Goal: Task Accomplishment & Management: Manage account settings

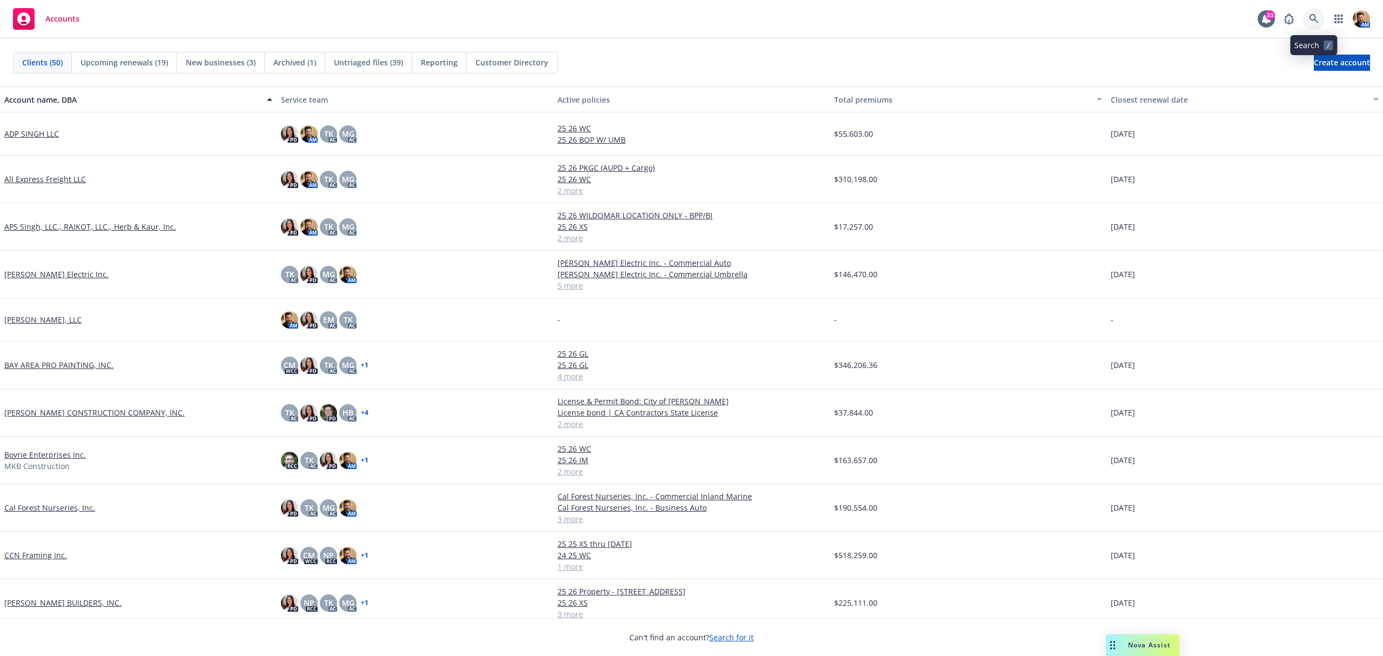
click at [1318, 19] on icon at bounding box center [1314, 19] width 10 height 10
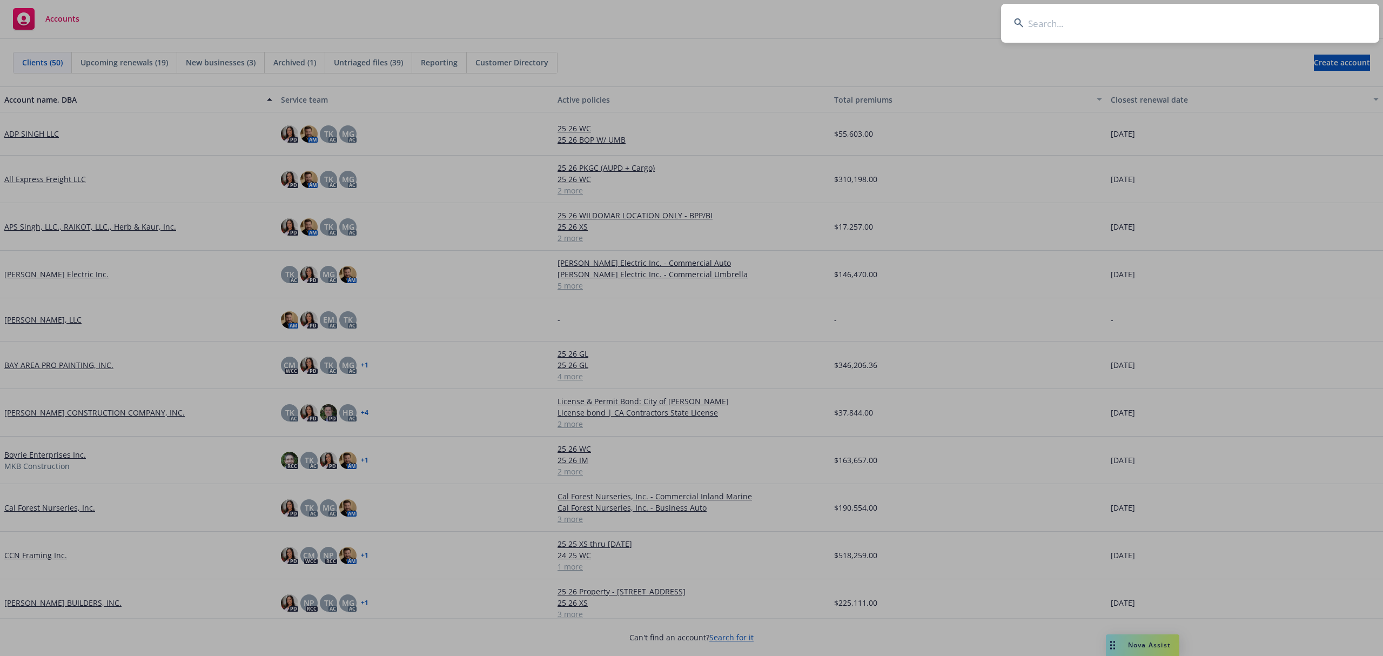
click at [1252, 16] on input at bounding box center [1190, 23] width 378 height 39
type input "cal forest"
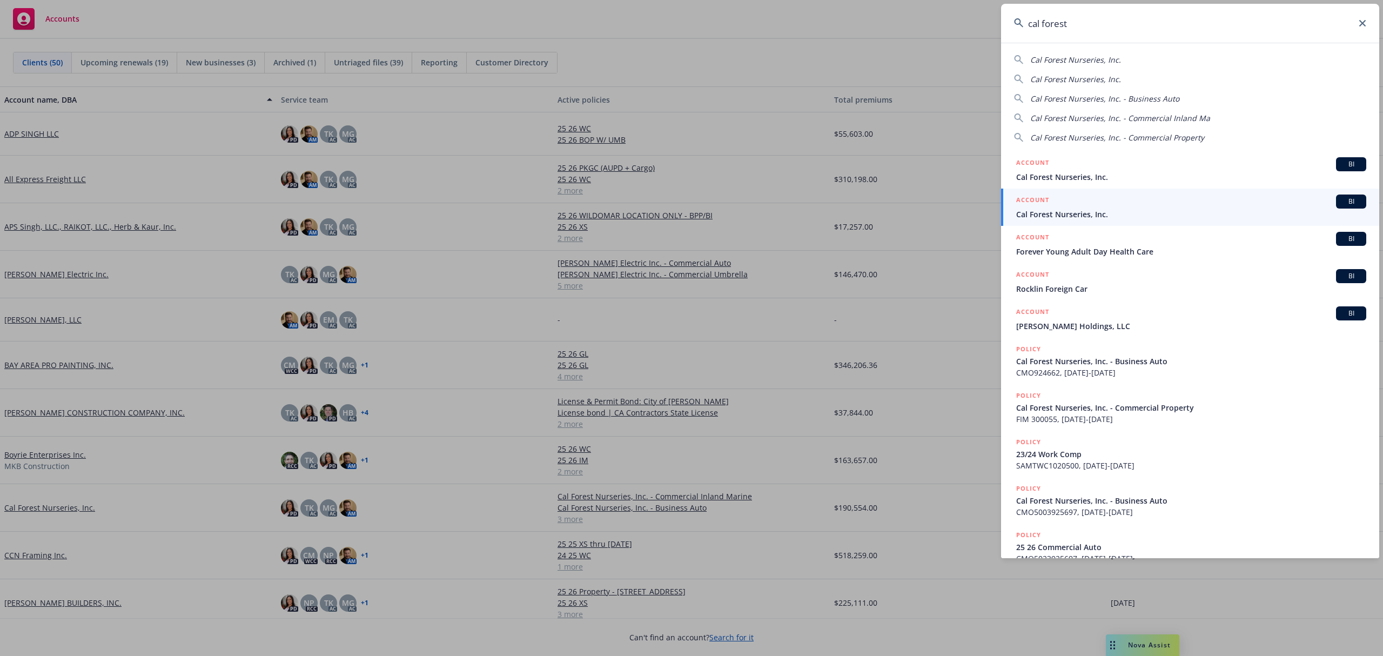
click at [1034, 199] on h5 "ACCOUNT" at bounding box center [1032, 200] width 33 height 13
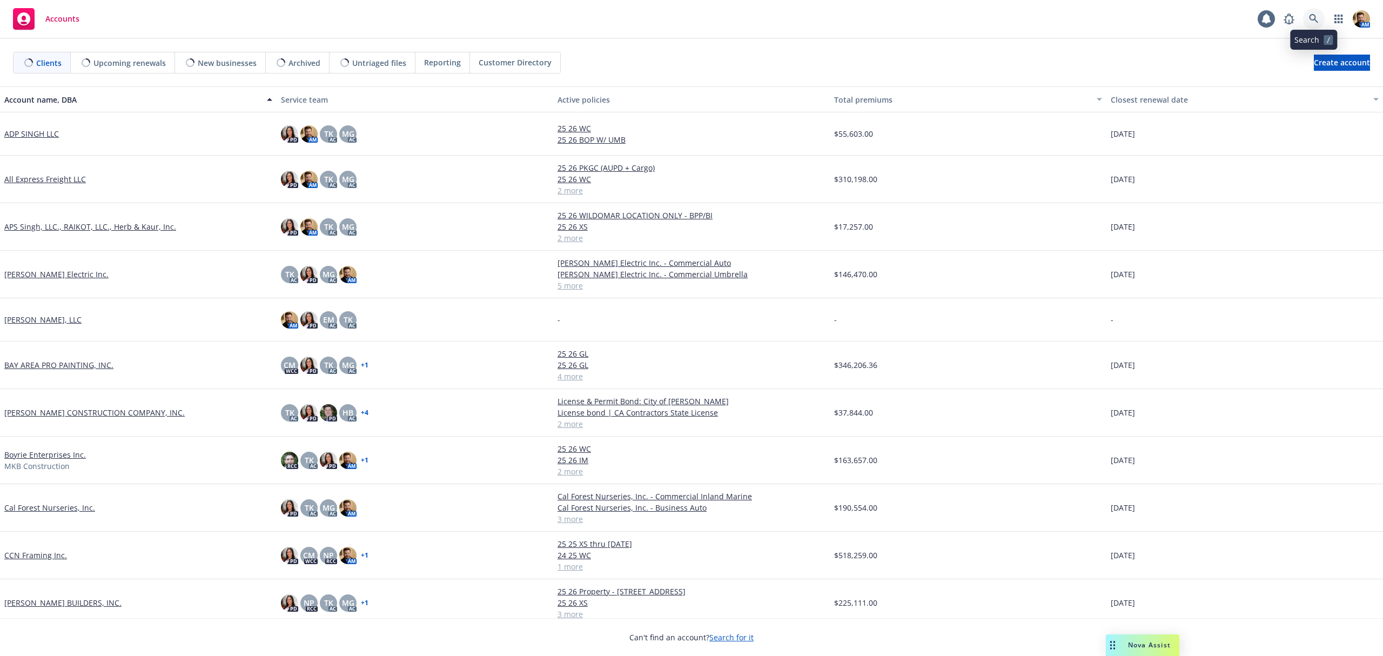
click at [1315, 19] on icon at bounding box center [1314, 19] width 10 height 10
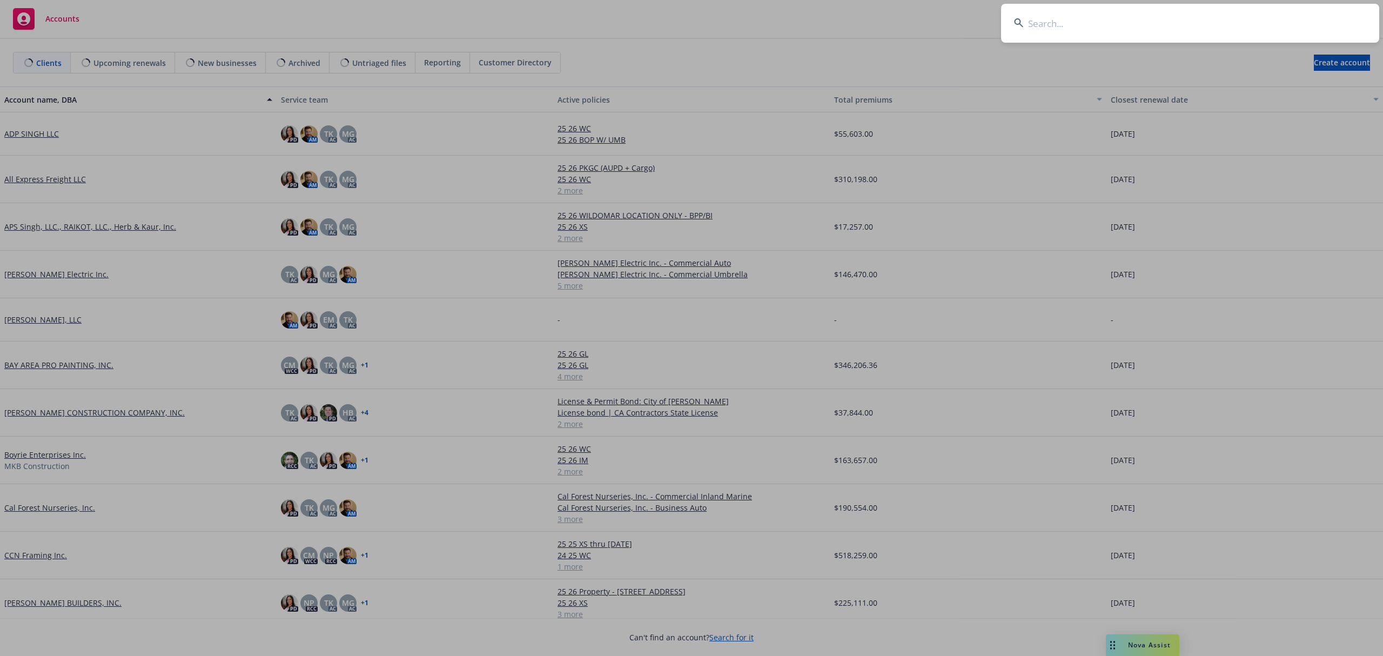
click at [1304, 21] on input at bounding box center [1190, 23] width 378 height 39
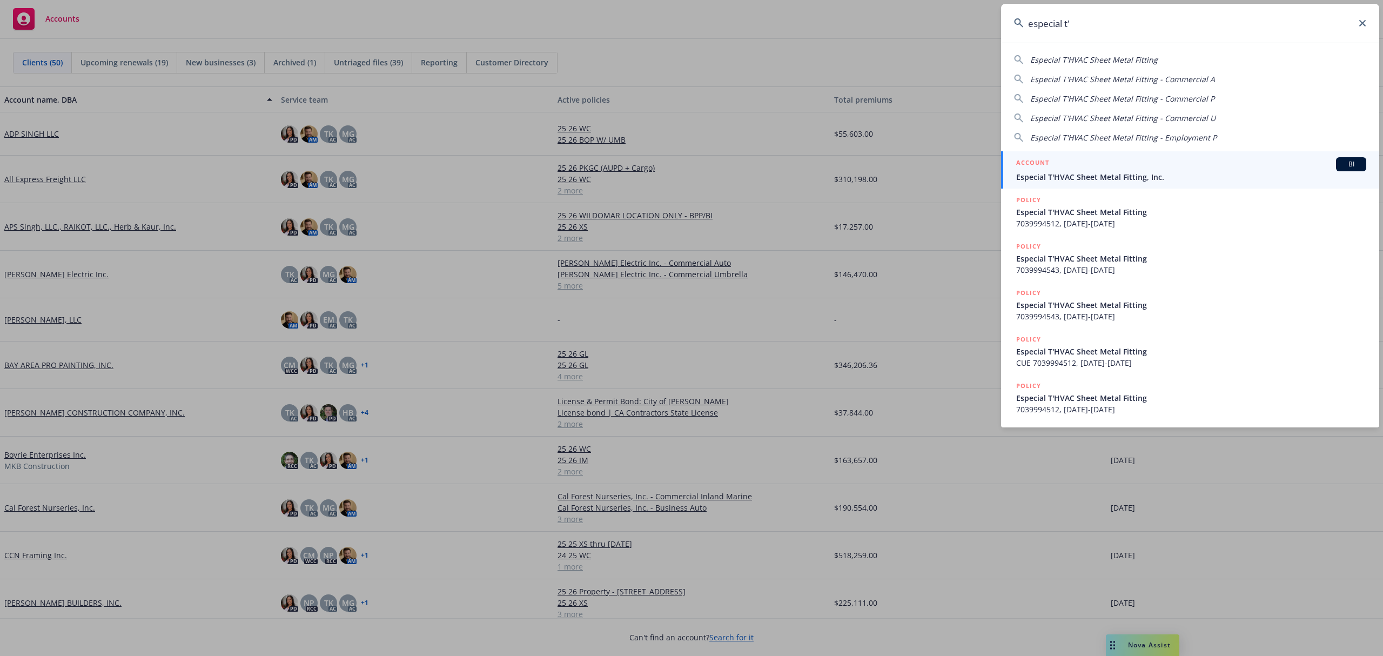
type input "especial t'"
click at [1047, 158] on h5 "ACCOUNT" at bounding box center [1032, 163] width 33 height 13
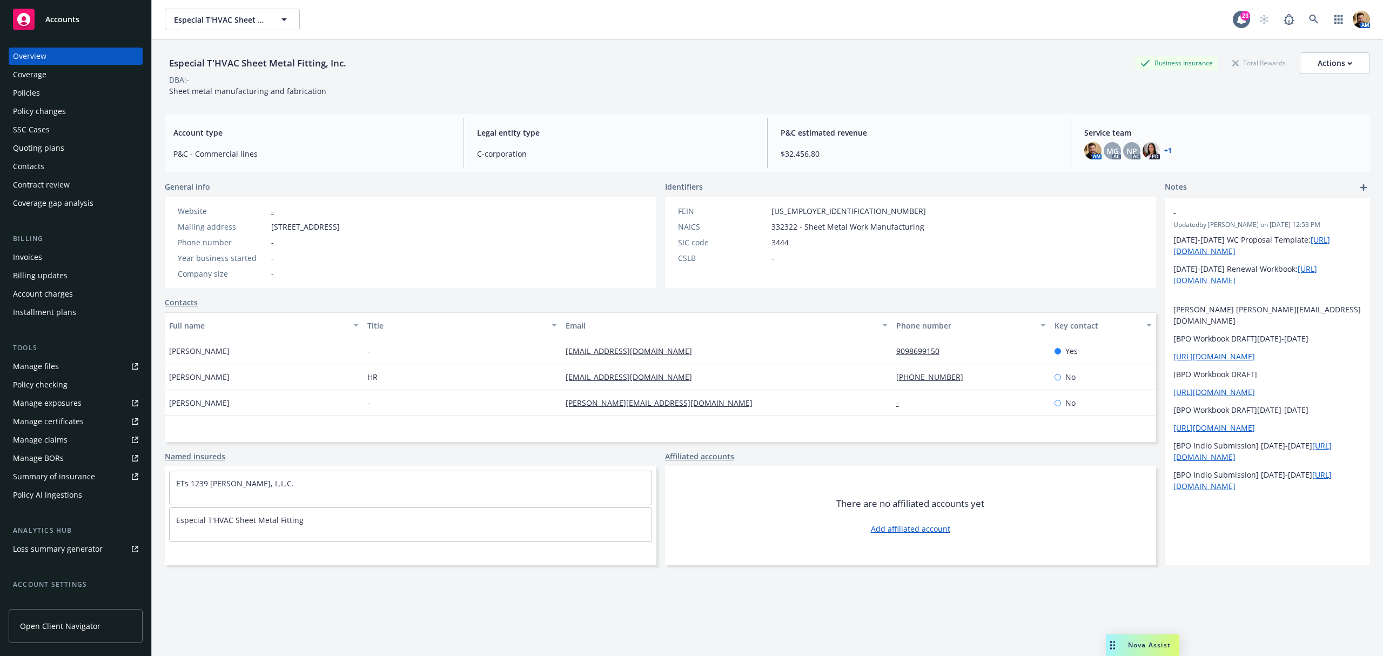
click at [49, 145] on div "Quoting plans" at bounding box center [38, 147] width 51 height 17
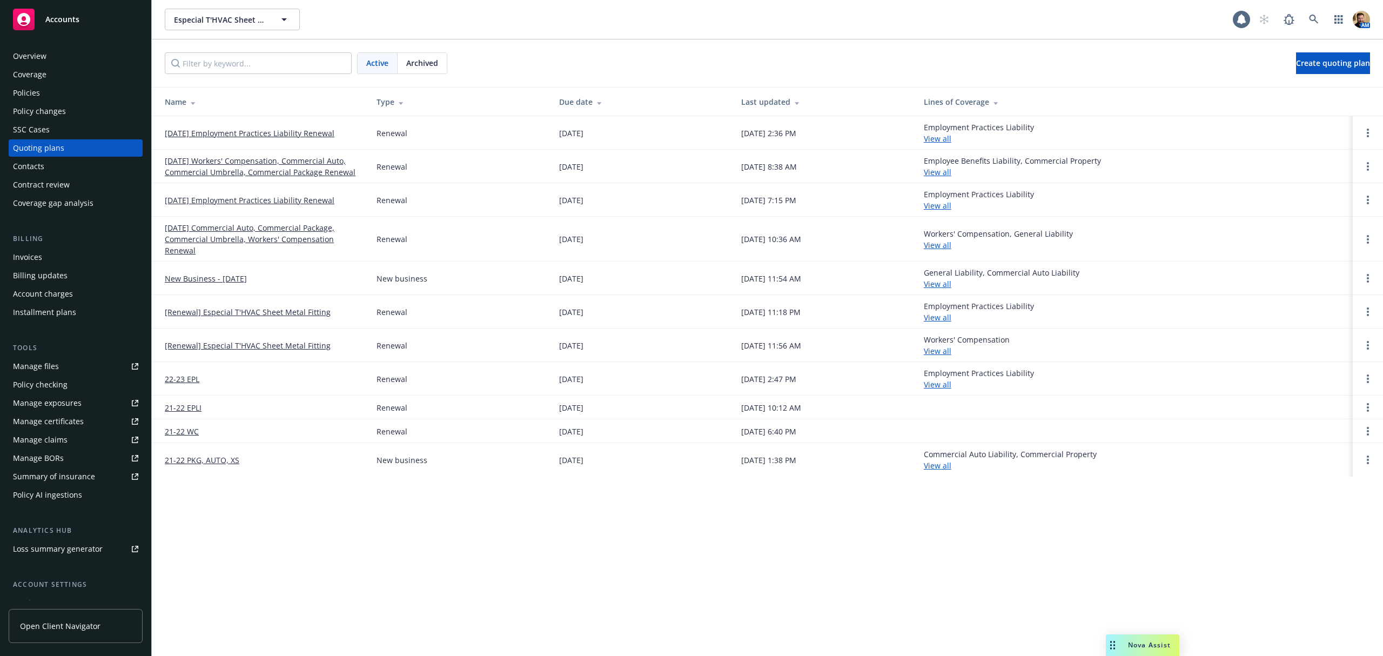
click at [223, 132] on link "09/28/25 Employment Practices Liability Renewal" at bounding box center [250, 132] width 170 height 11
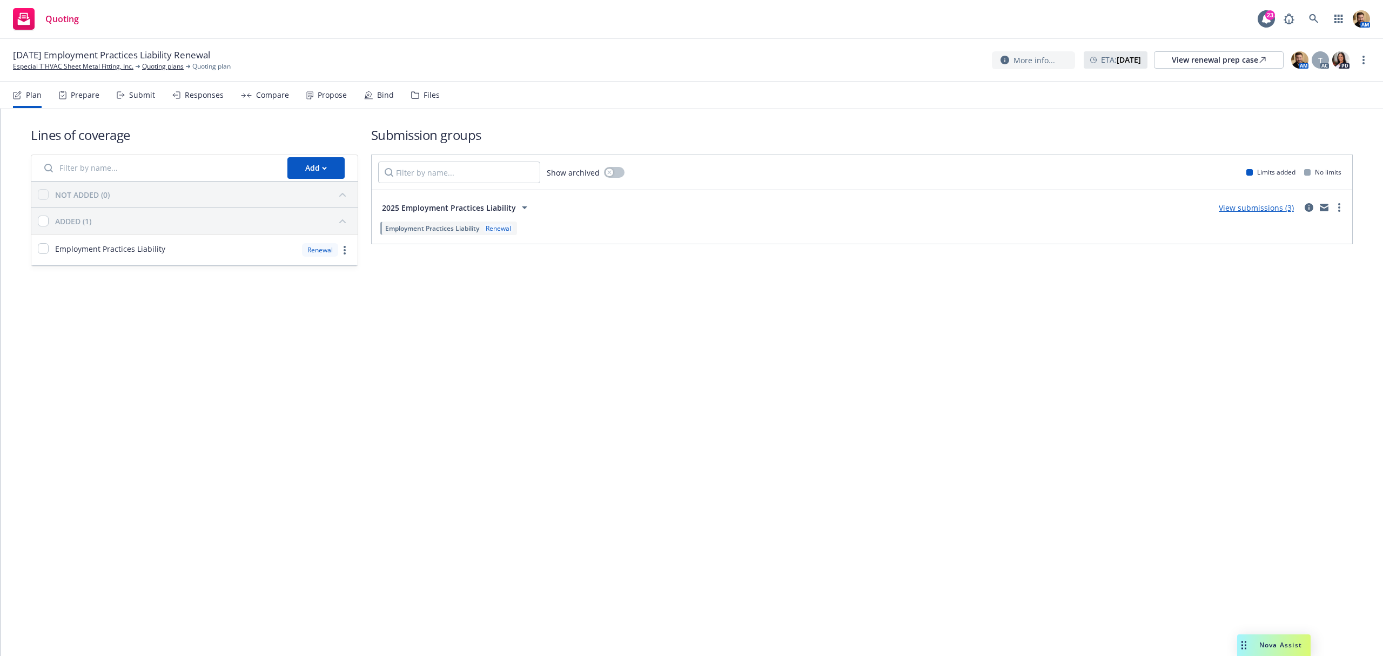
click at [380, 95] on div "Bind" at bounding box center [385, 95] width 17 height 9
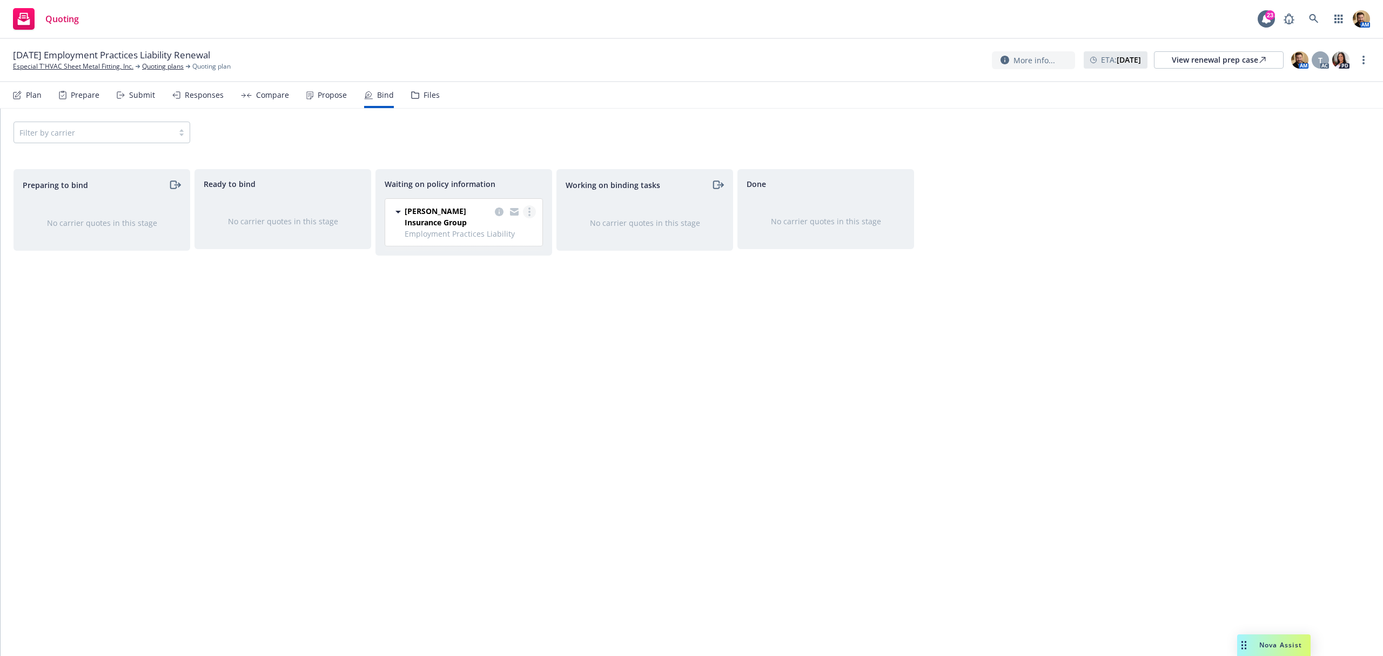
click at [526, 210] on link "more" at bounding box center [529, 211] width 13 height 13
click at [503, 233] on span "Create policies" at bounding box center [477, 234] width 79 height 10
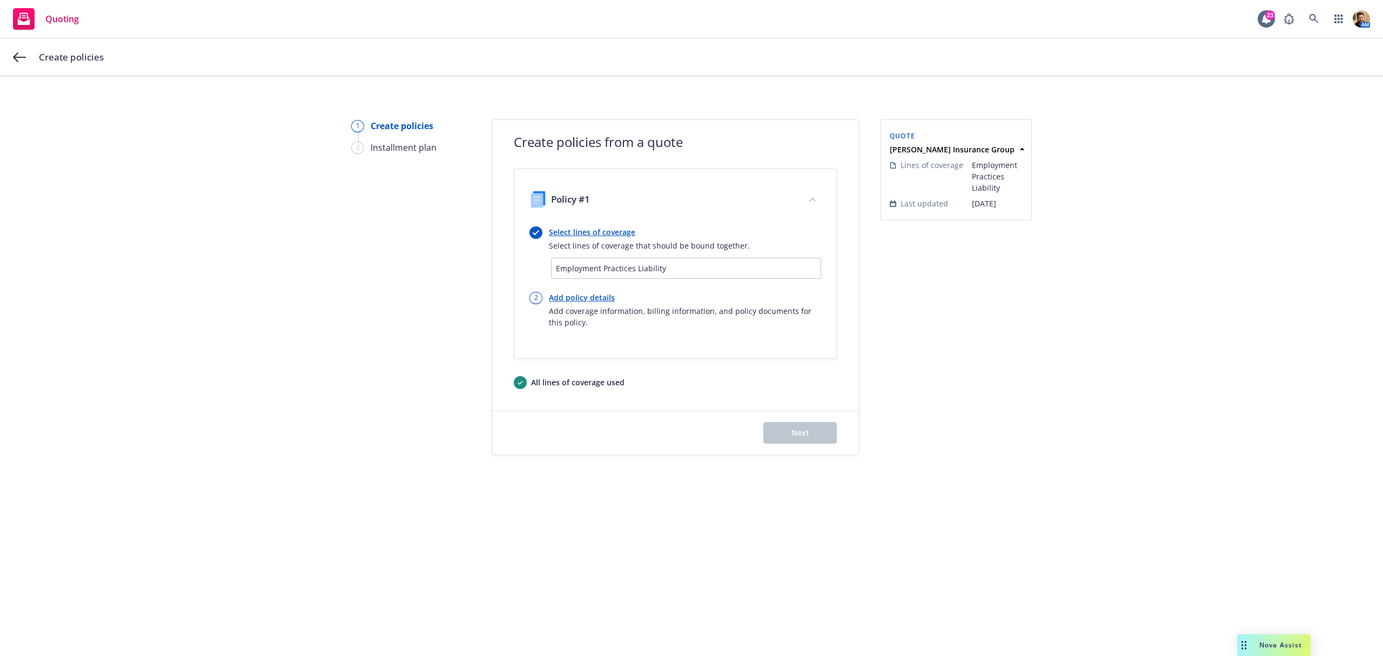
click at [578, 295] on link "Add policy details" at bounding box center [685, 297] width 272 height 11
select select "12"
select select "CA"
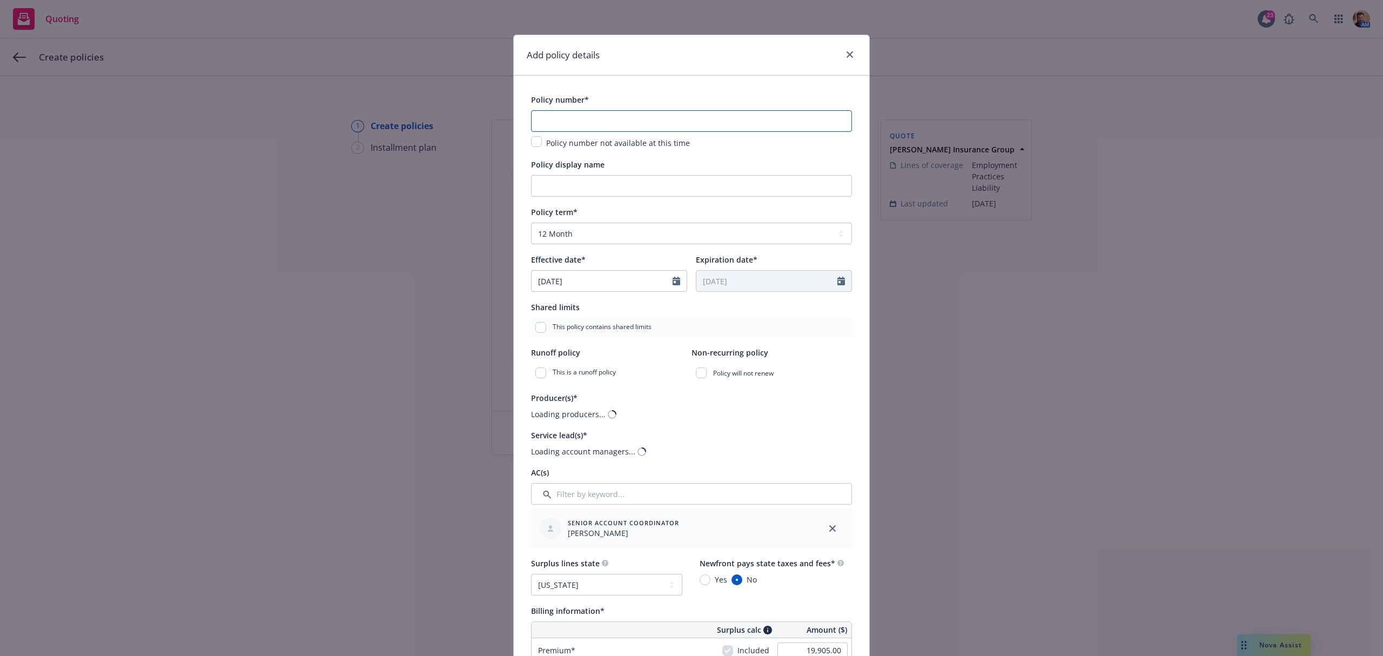
click at [567, 120] on input "text" at bounding box center [691, 121] width 321 height 22
paste input "HFP-HE-PRP-8916-092825"
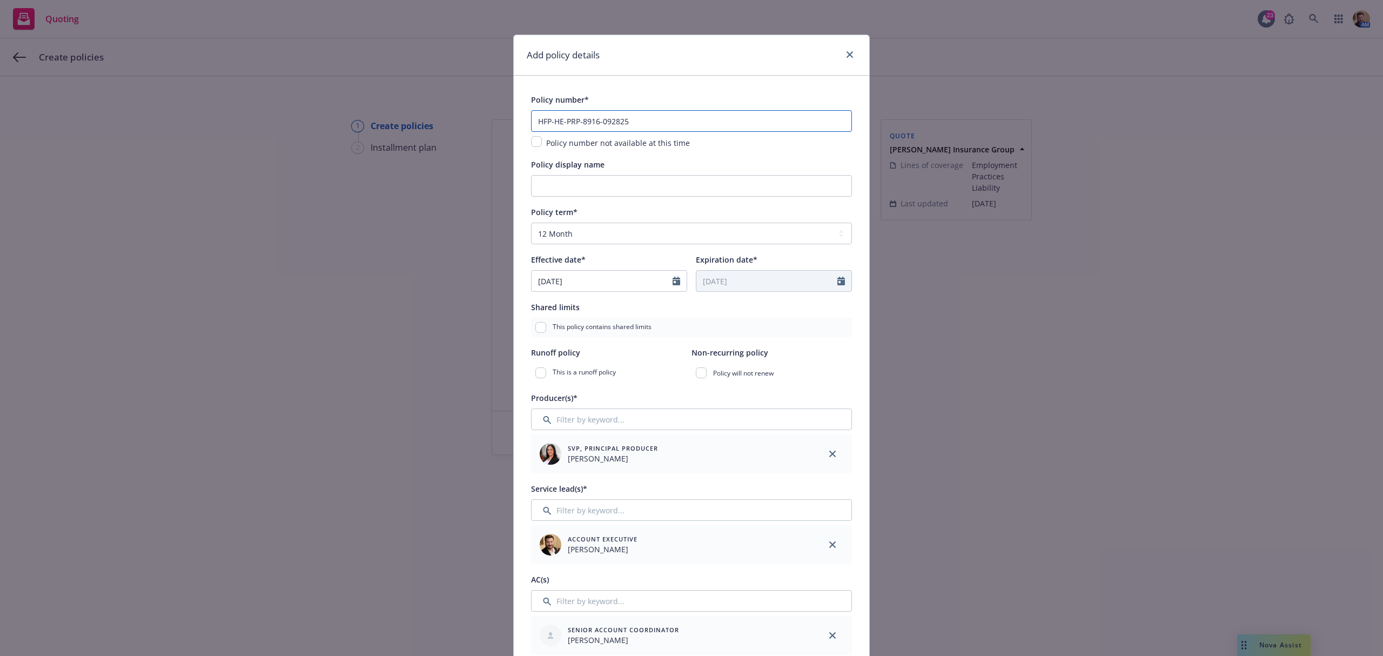
type input "HFP-HE-PRP-8916-092825"
click at [568, 182] on input "Policy display name" at bounding box center [691, 186] width 321 height 22
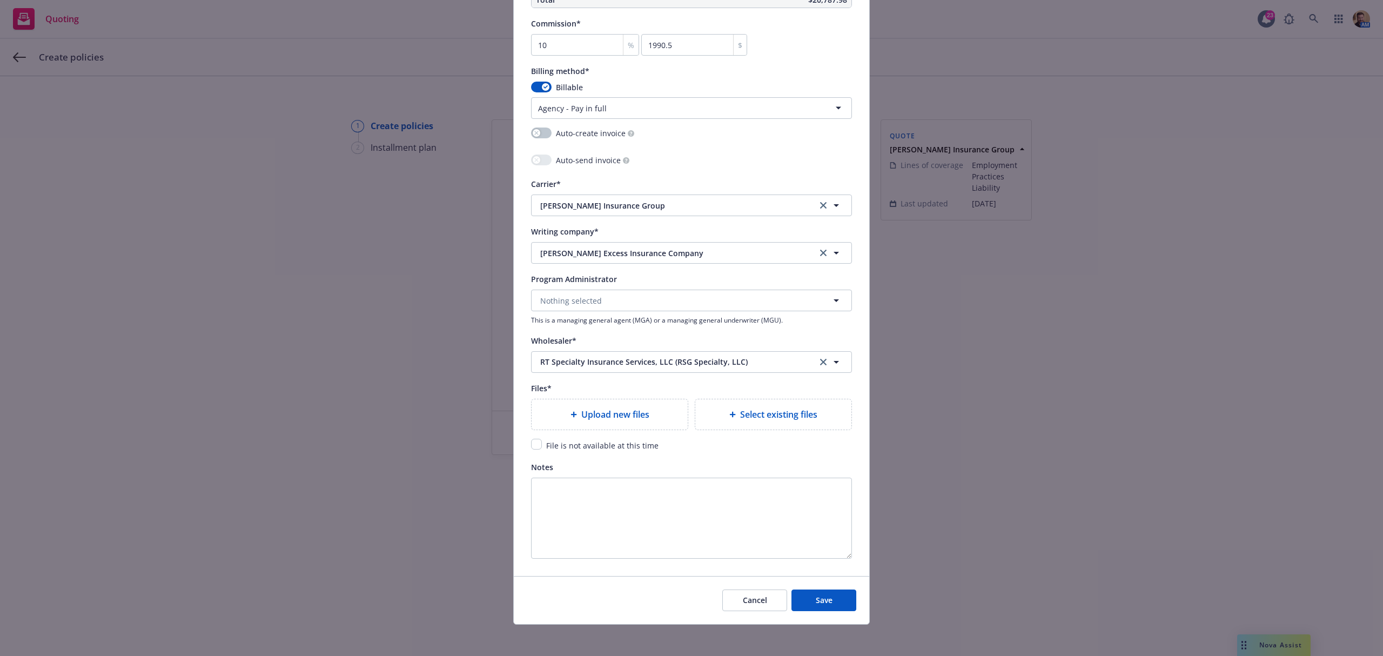
scroll to position [951, 0]
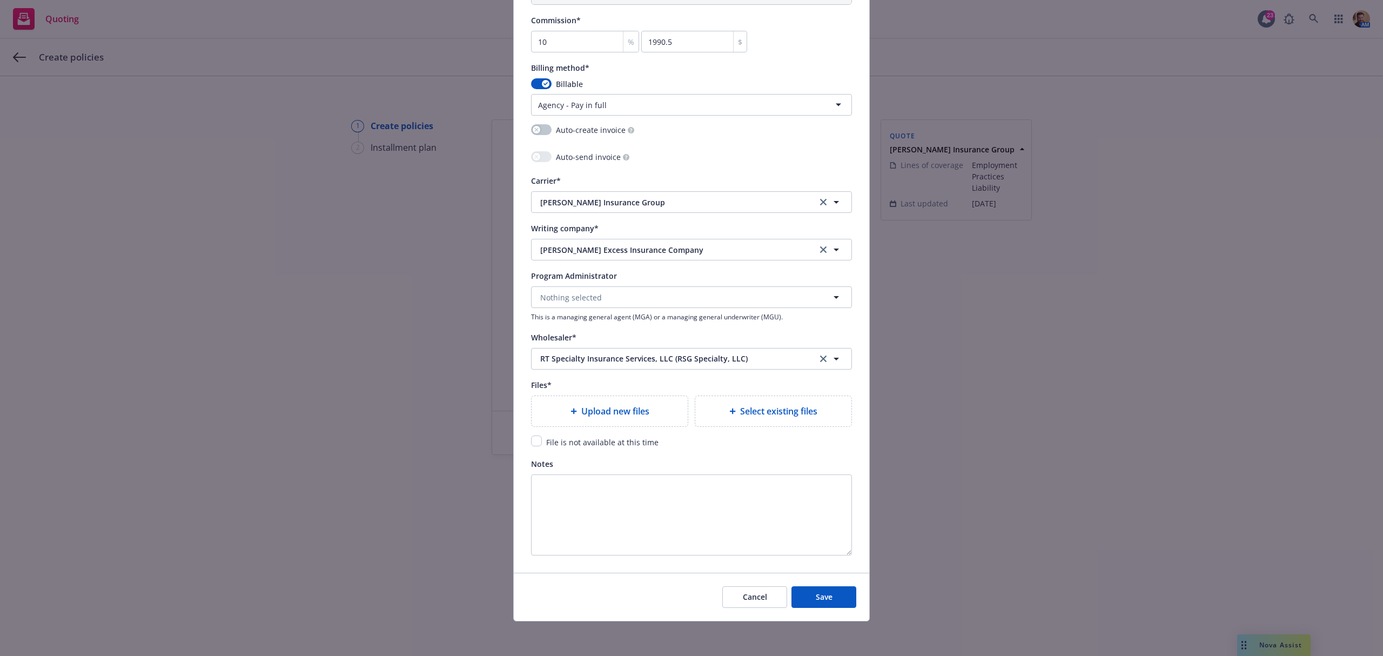
type input "25 26 EPLI"
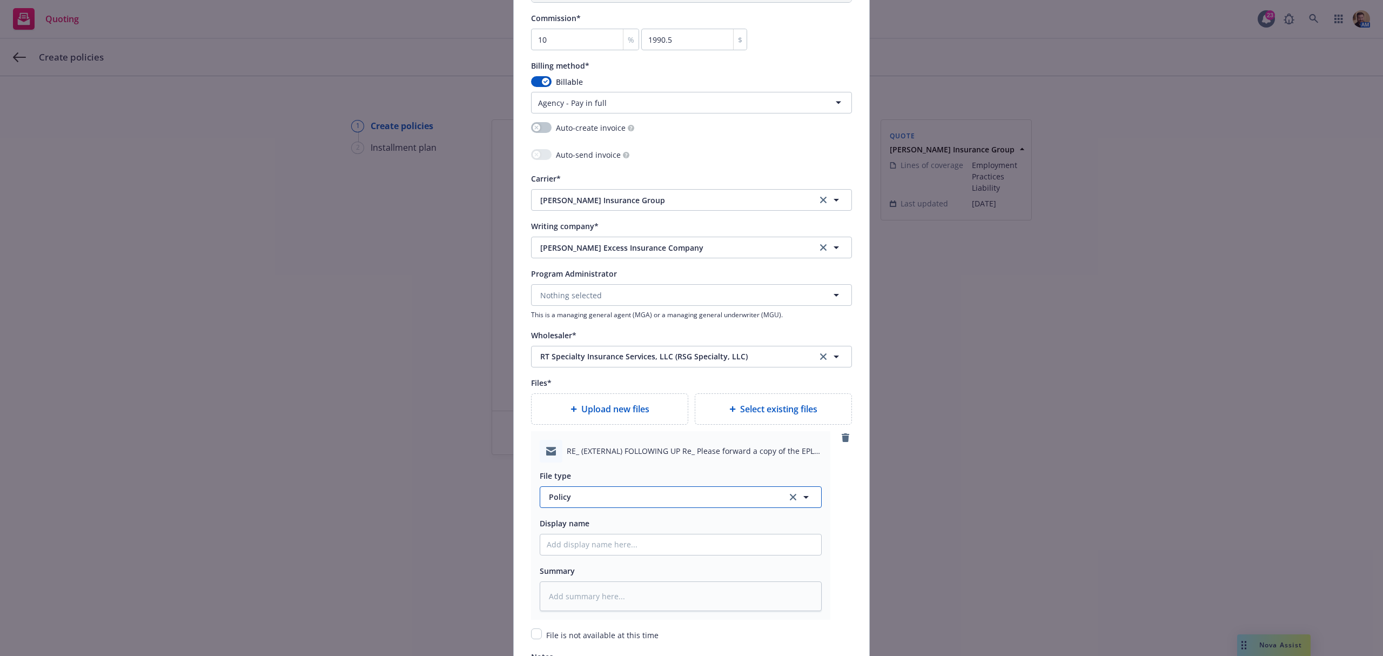
click at [582, 502] on span "Policy" at bounding box center [662, 496] width 226 height 11
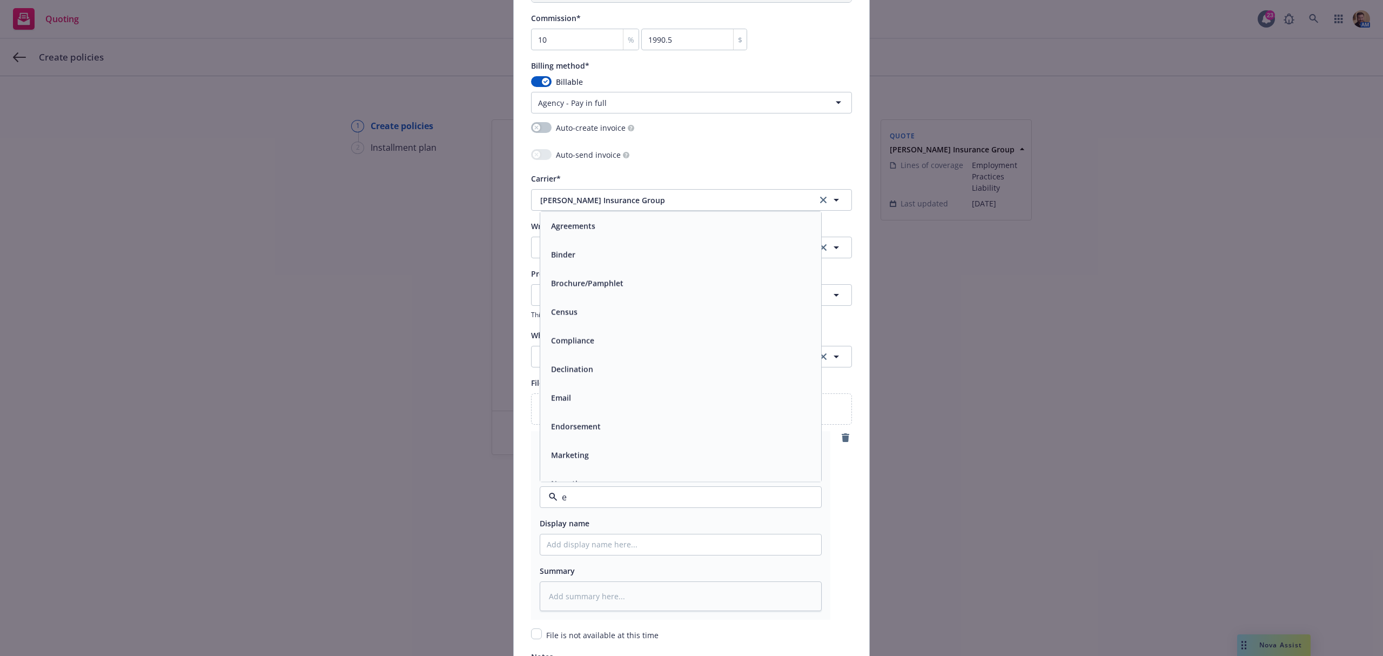
type input "em"
click at [587, 251] on div "Email" at bounding box center [681, 254] width 268 height 16
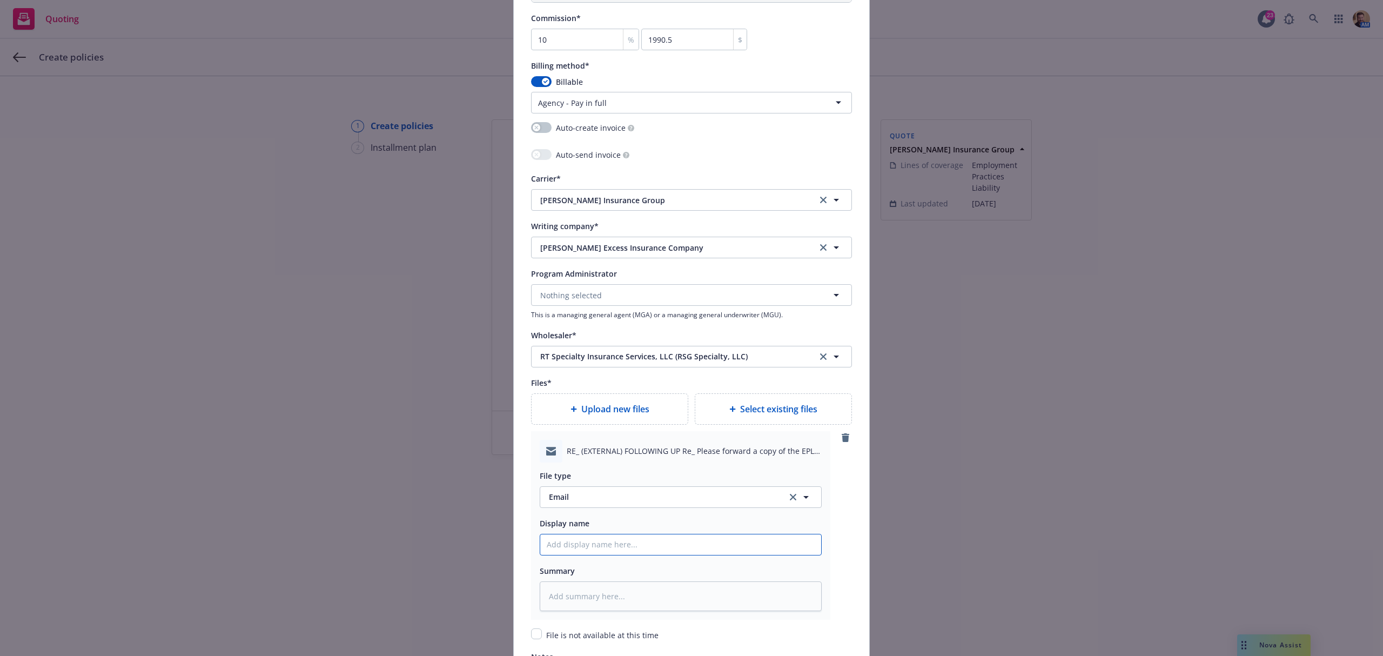
click at [604, 546] on input "Policy display name" at bounding box center [680, 544] width 281 height 21
type textarea "x"
type input "B"
type textarea "x"
type input "Bi"
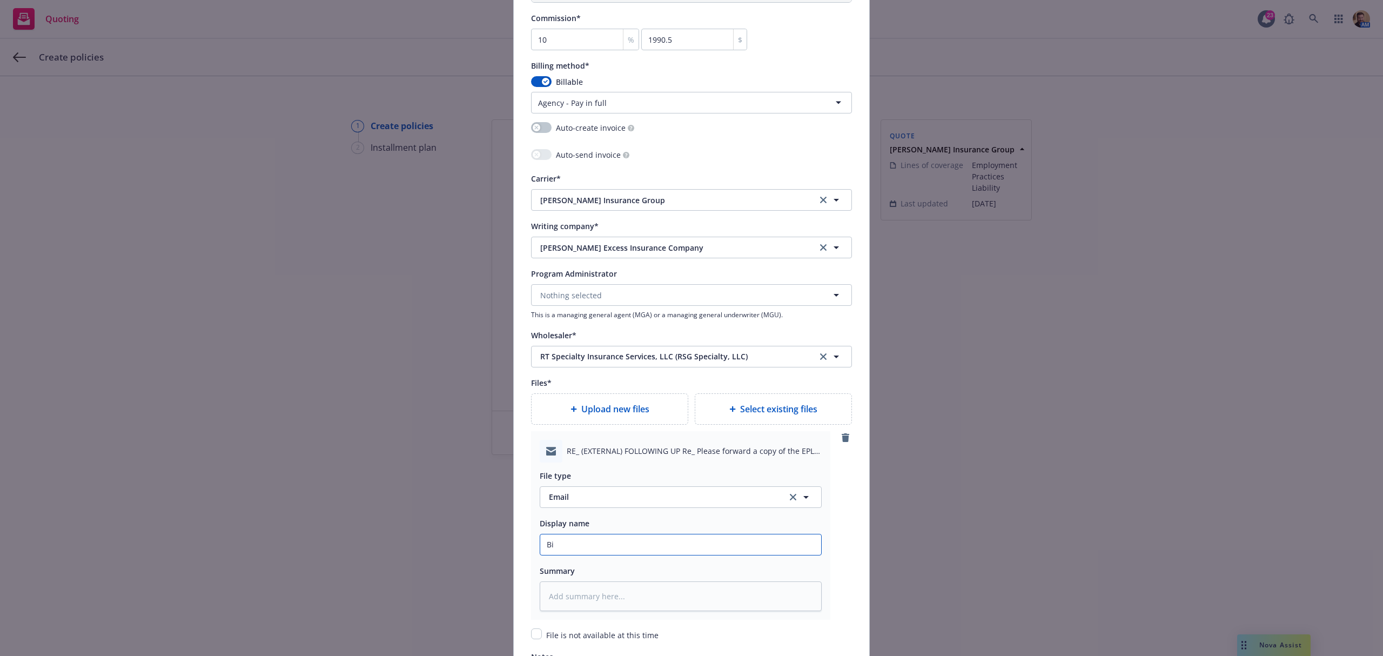
type textarea "x"
type input "Bin"
type textarea "x"
type input "Bind"
type textarea "x"
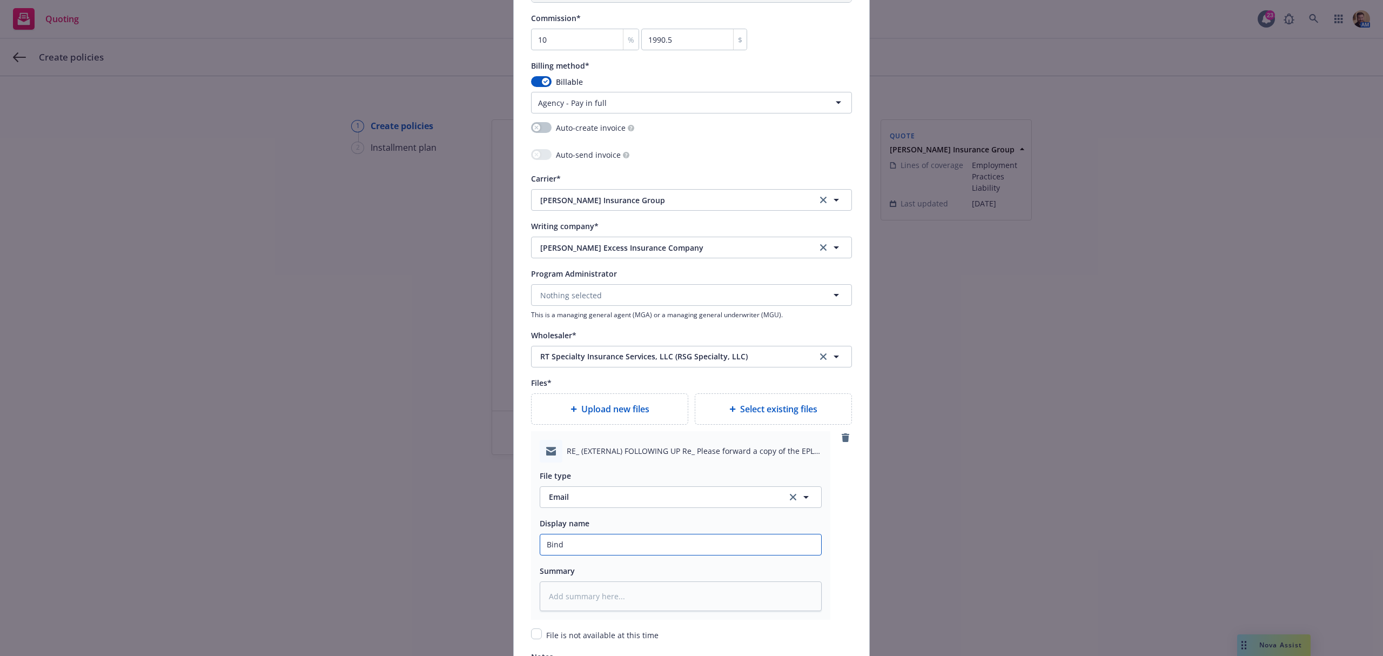
type input "Bind"
type textarea "x"
type input "Bind Co"
type textarea "x"
type input "Bind Con"
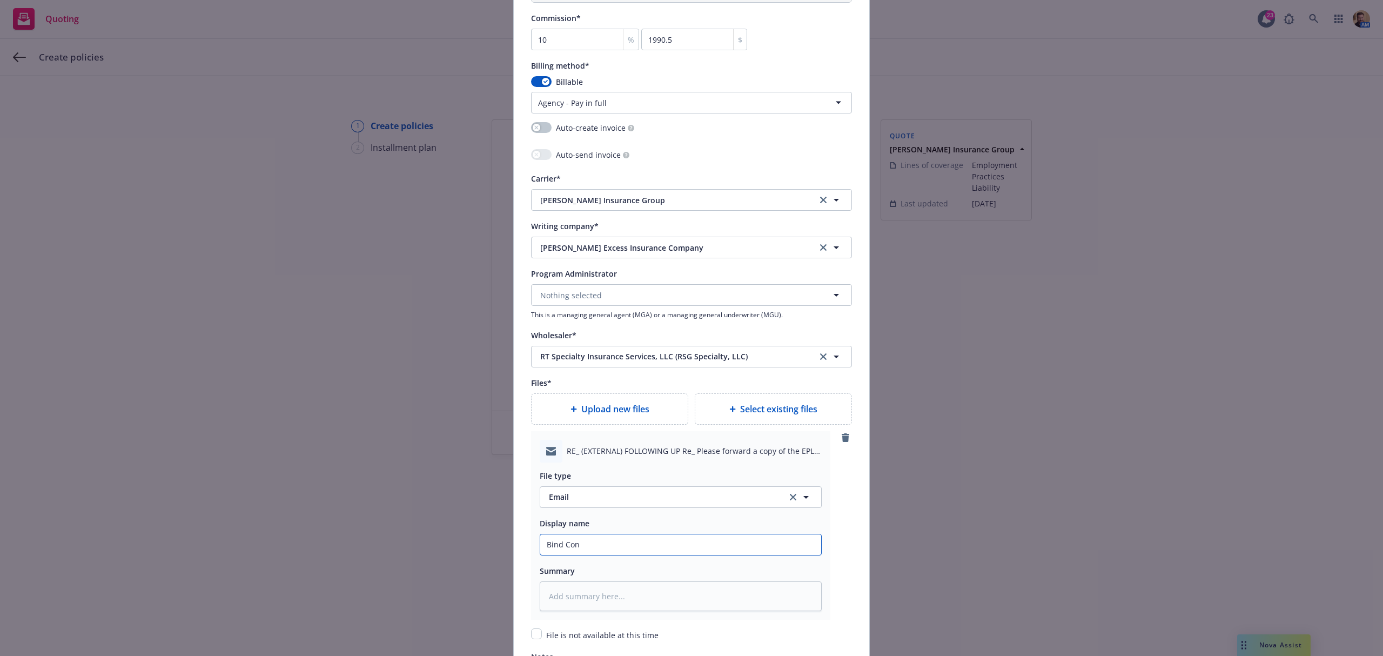
type textarea "x"
type input "Bind Conf"
type textarea "x"
type input "Bind Confi"
type textarea "x"
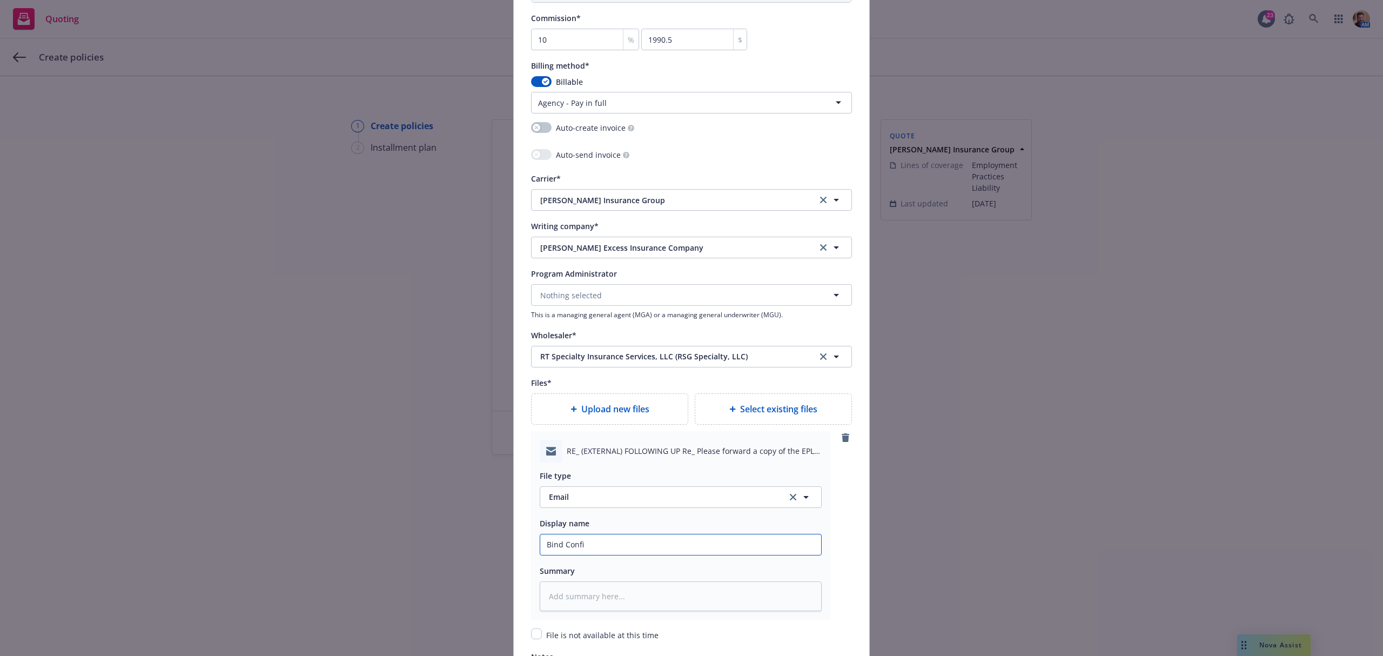
type input "Bind Confir"
type textarea "x"
type input "Bind Confirm"
type textarea "x"
type input "Bind Confirma"
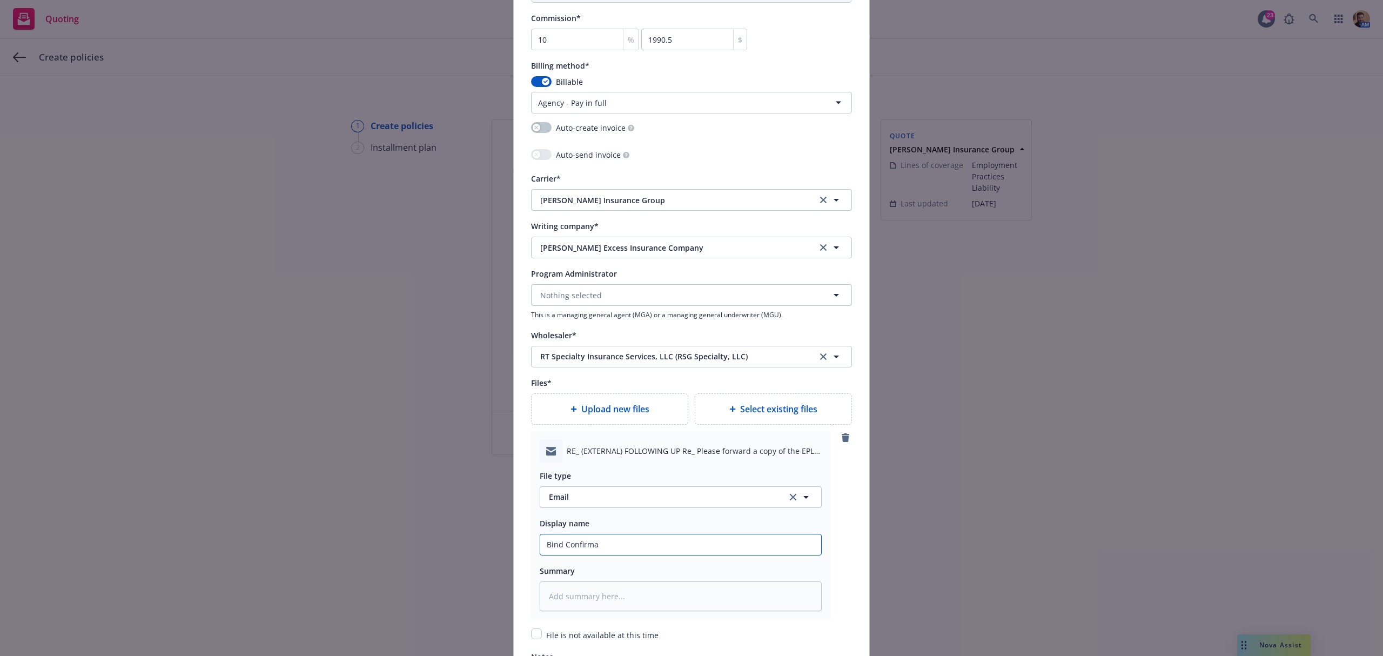
type textarea "x"
type input "Bind Confirmat"
type textarea "x"
type input "Bind Confirmati"
type textarea "x"
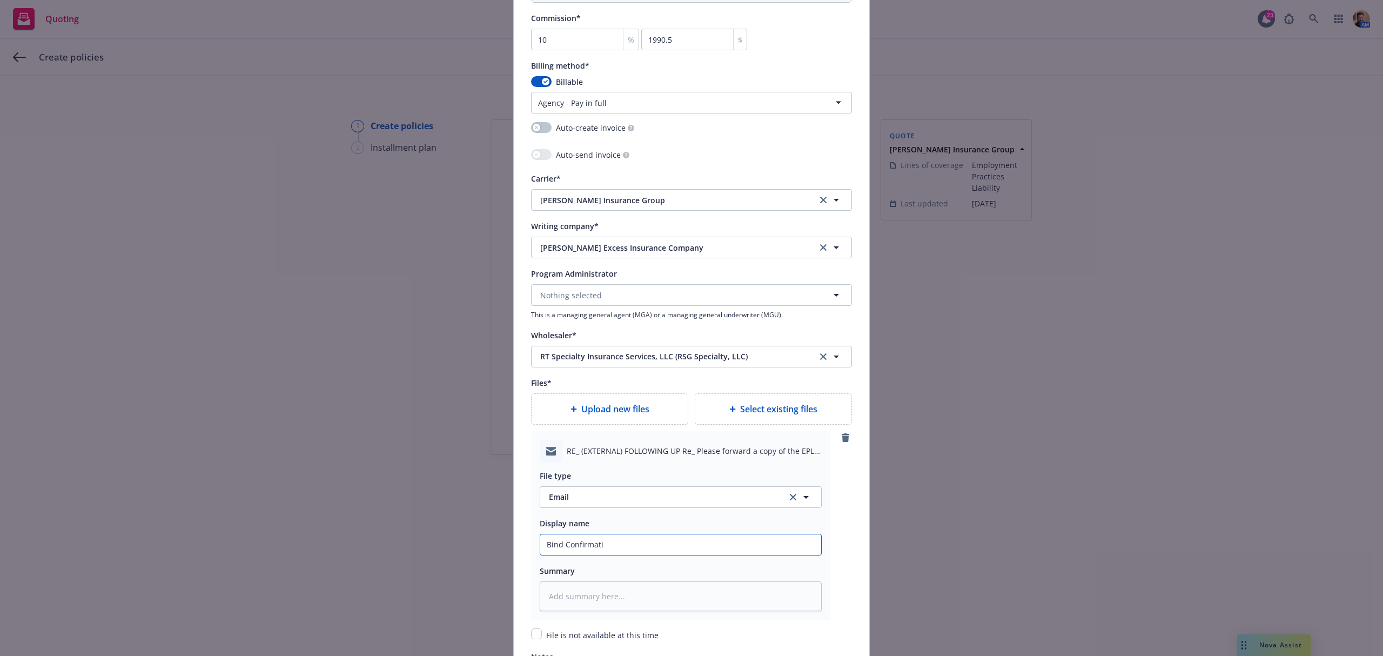
type input "Bind Confirmatio"
type textarea "x"
type input "Bind Confirmation"
type textarea "x"
type input "Bind Confirmation"
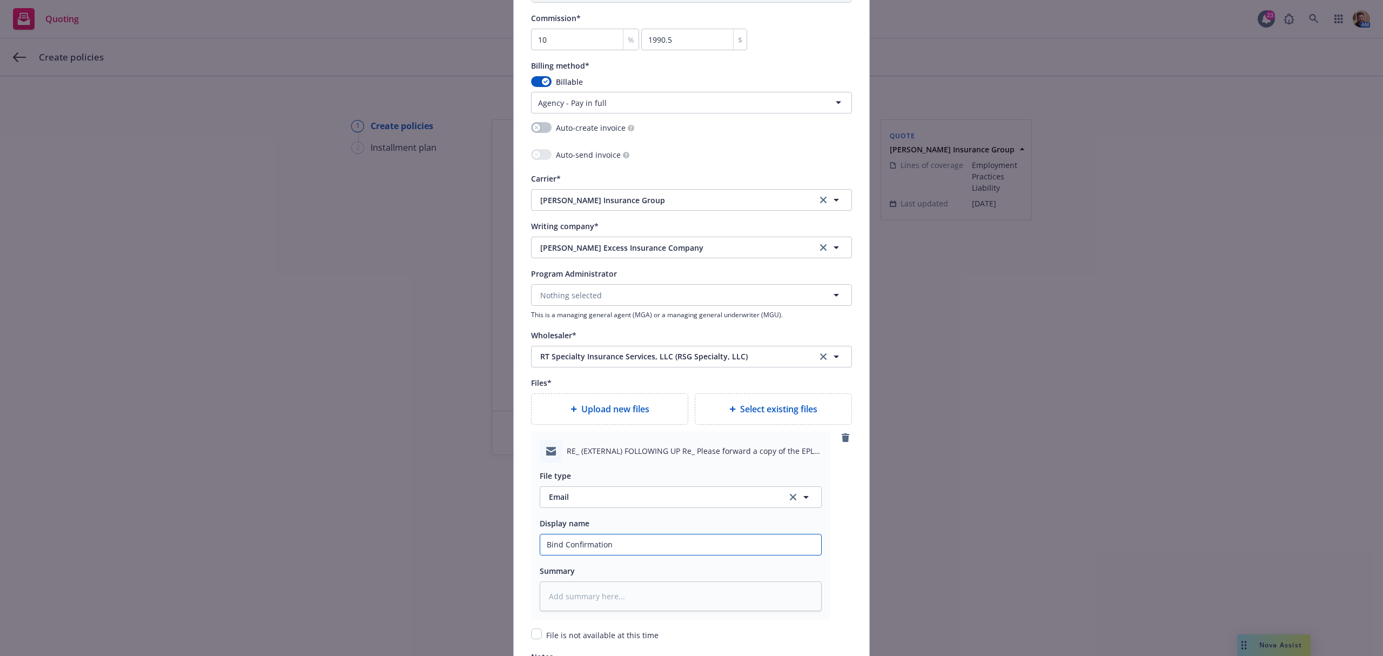
type textarea "x"
type input "Bind Confirmation w"
type textarea "x"
type input "Bind Confirmation w/"
type textarea "x"
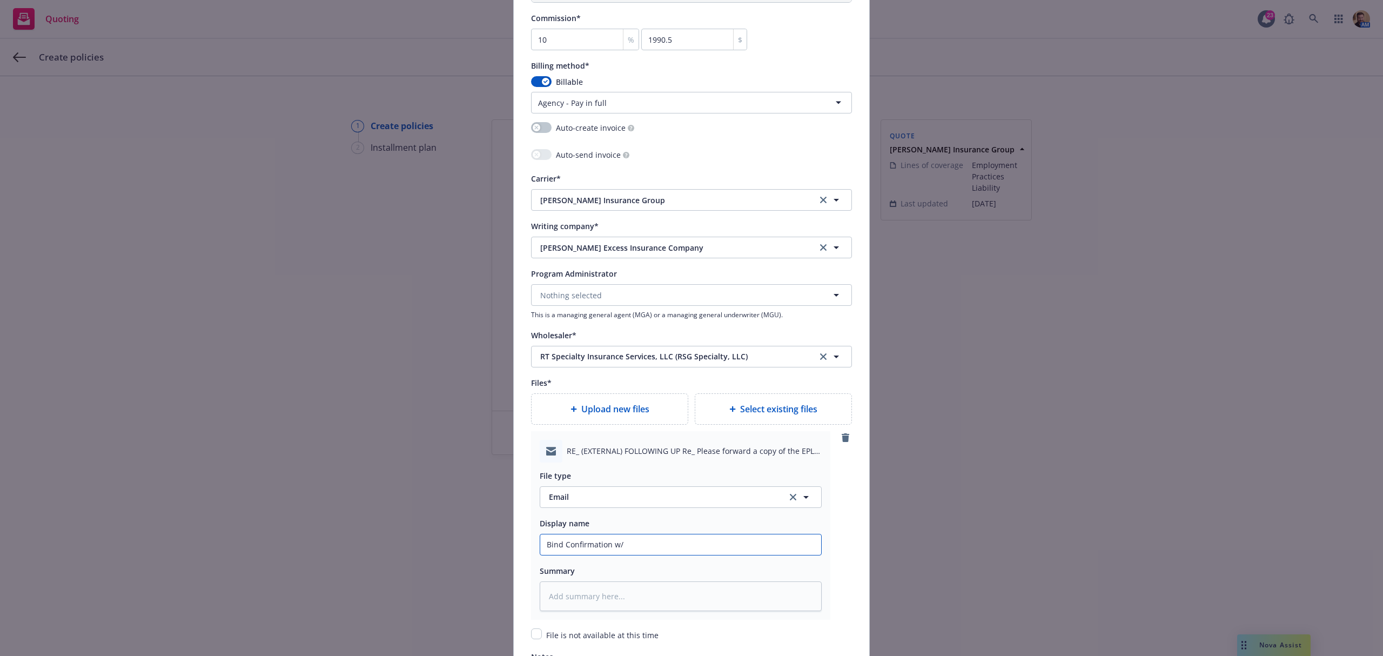
type input "Bind Confirmation w/"
type textarea "x"
type input "Bind Confirmation w/ p"
type textarea "x"
type input "Bind Confirmation w/ po"
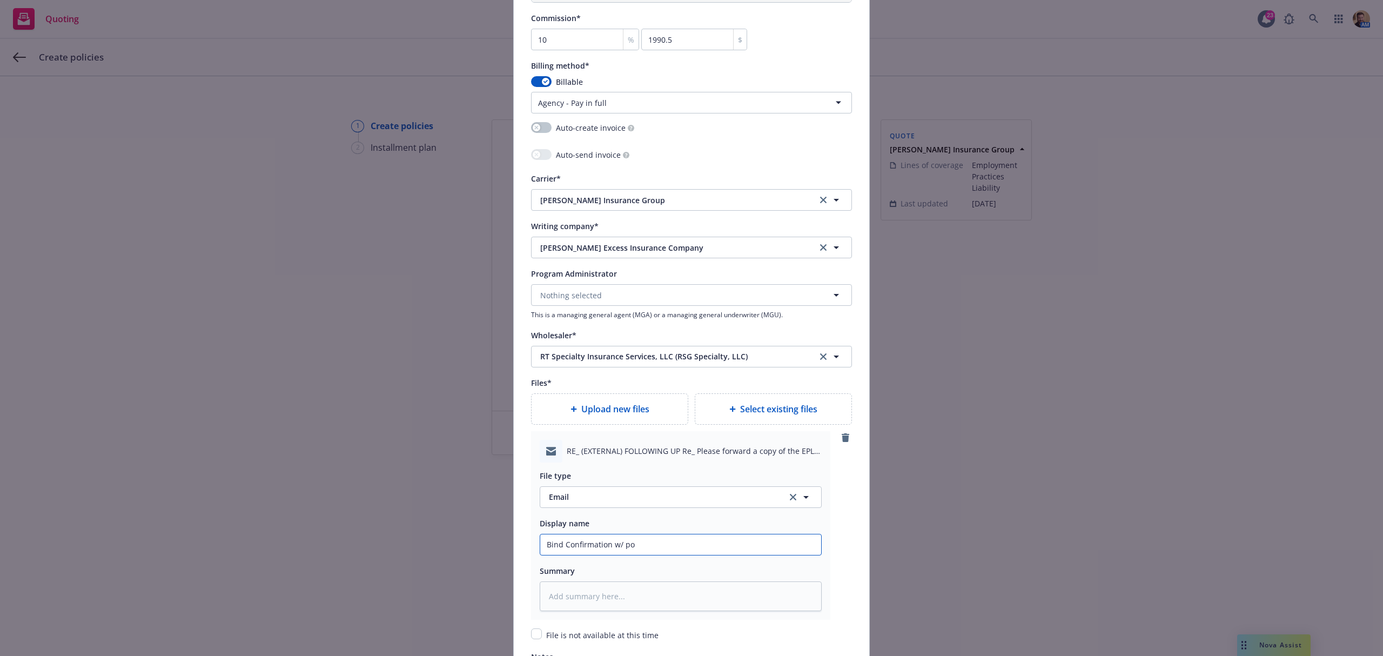
type textarea "x"
type input "Bind Confirmation w/ pol"
type textarea "x"
type input "Bind Confirmation w/ poli"
type textarea "x"
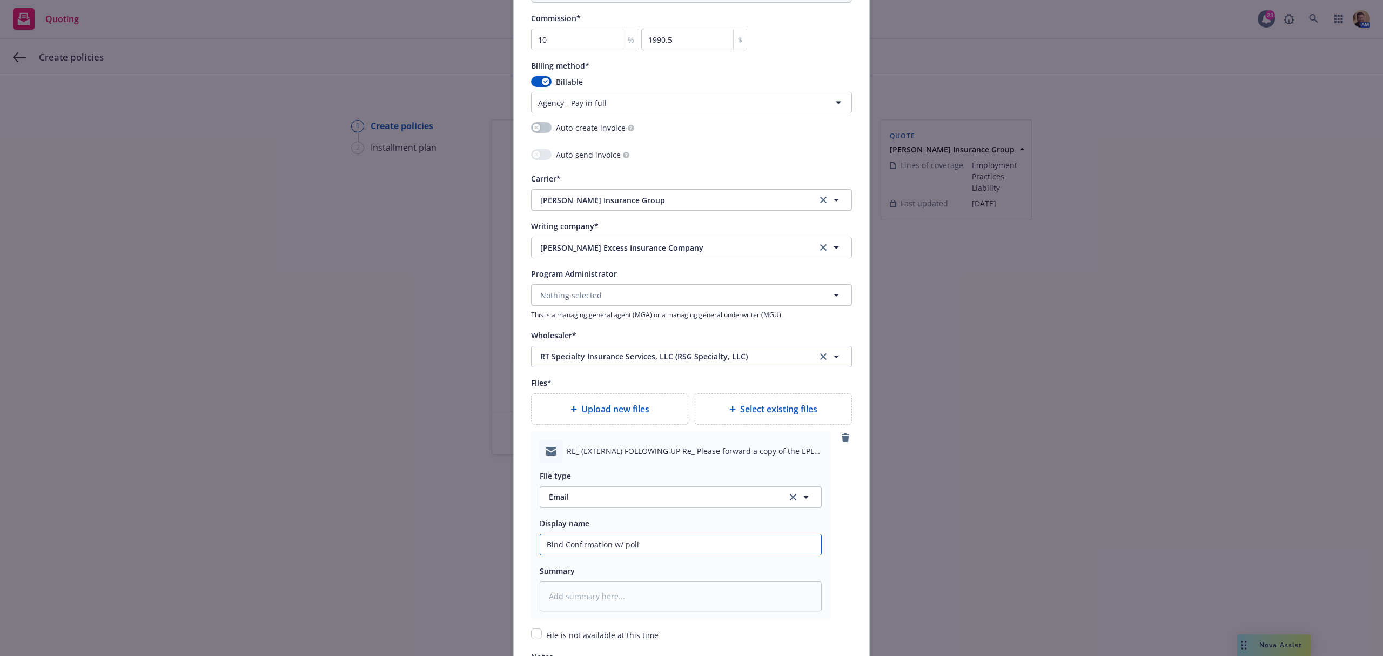
type input "Bind Confirmation w/ polic"
type textarea "x"
type input "Bind Confirmation w/ policy"
type textarea "x"
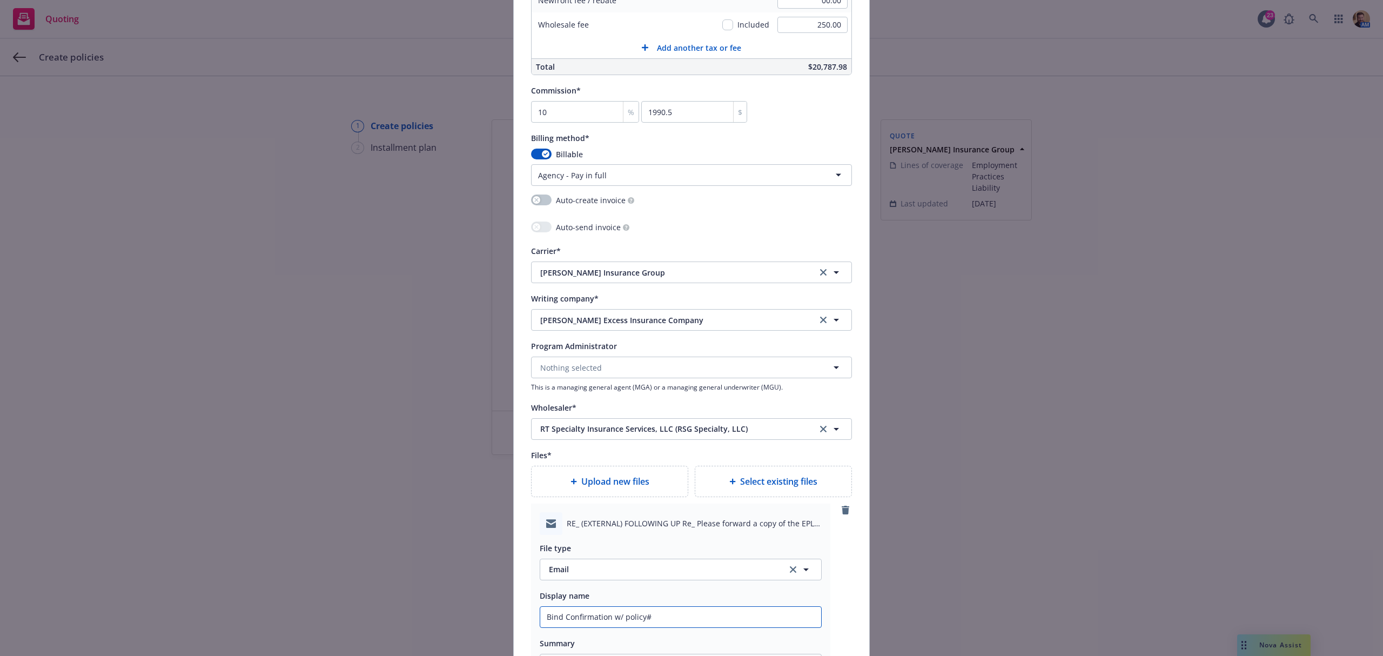
scroll to position [1146, 0]
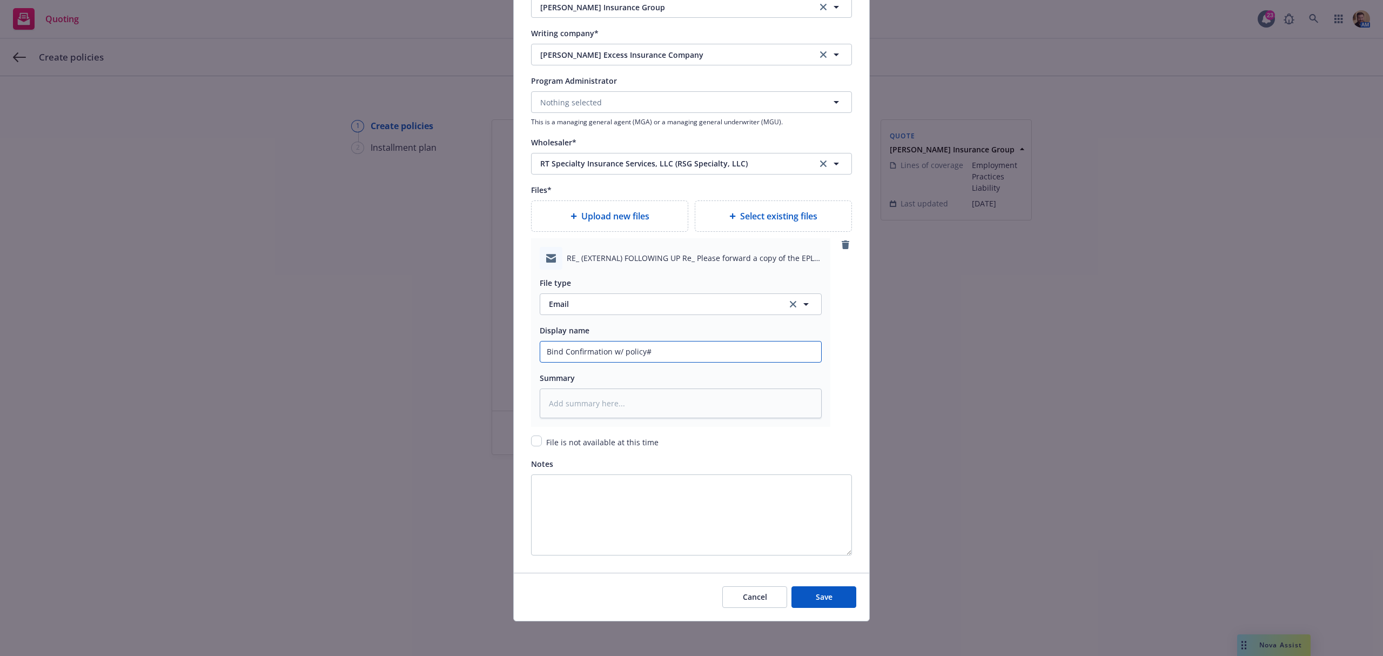
type input "Bind Confirmation w/ policy#"
click at [612, 441] on span "File is not available at this time" at bounding box center [602, 442] width 112 height 10
click at [534, 442] on input "checkbox" at bounding box center [536, 440] width 11 height 11
checkbox input "true"
click at [808, 591] on button "Save" at bounding box center [823, 597] width 65 height 22
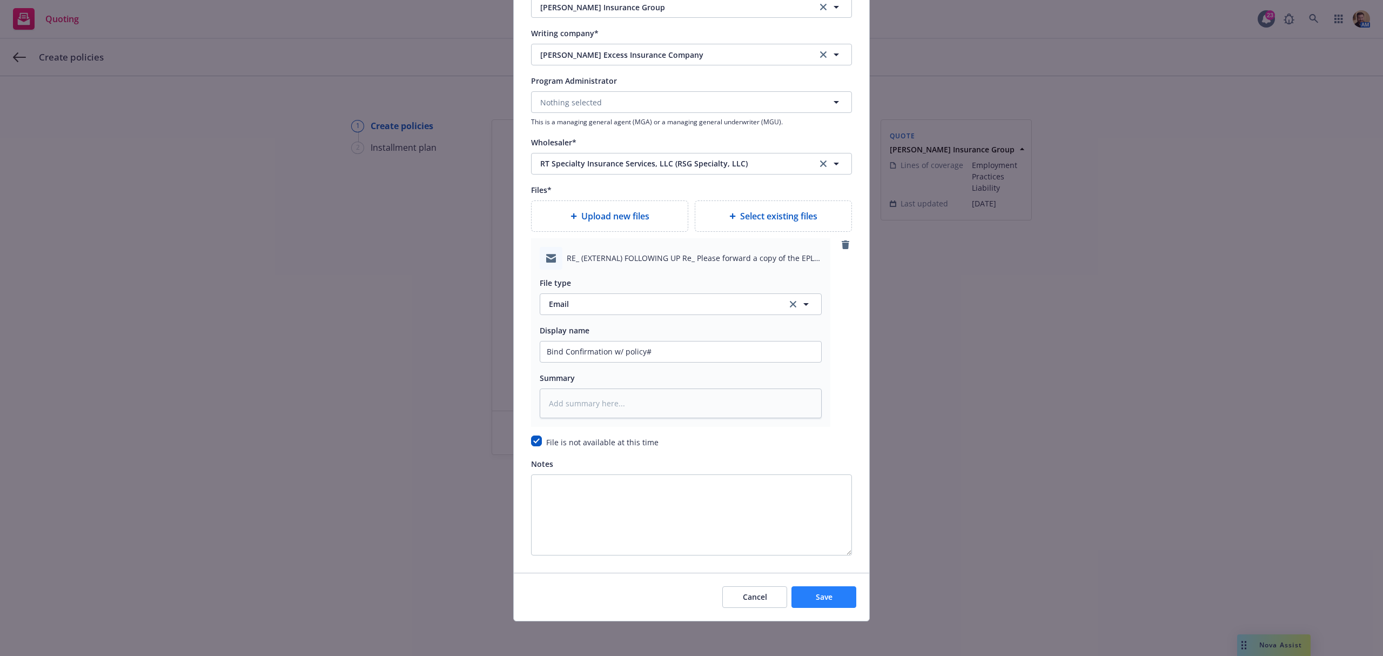
type textarea "x"
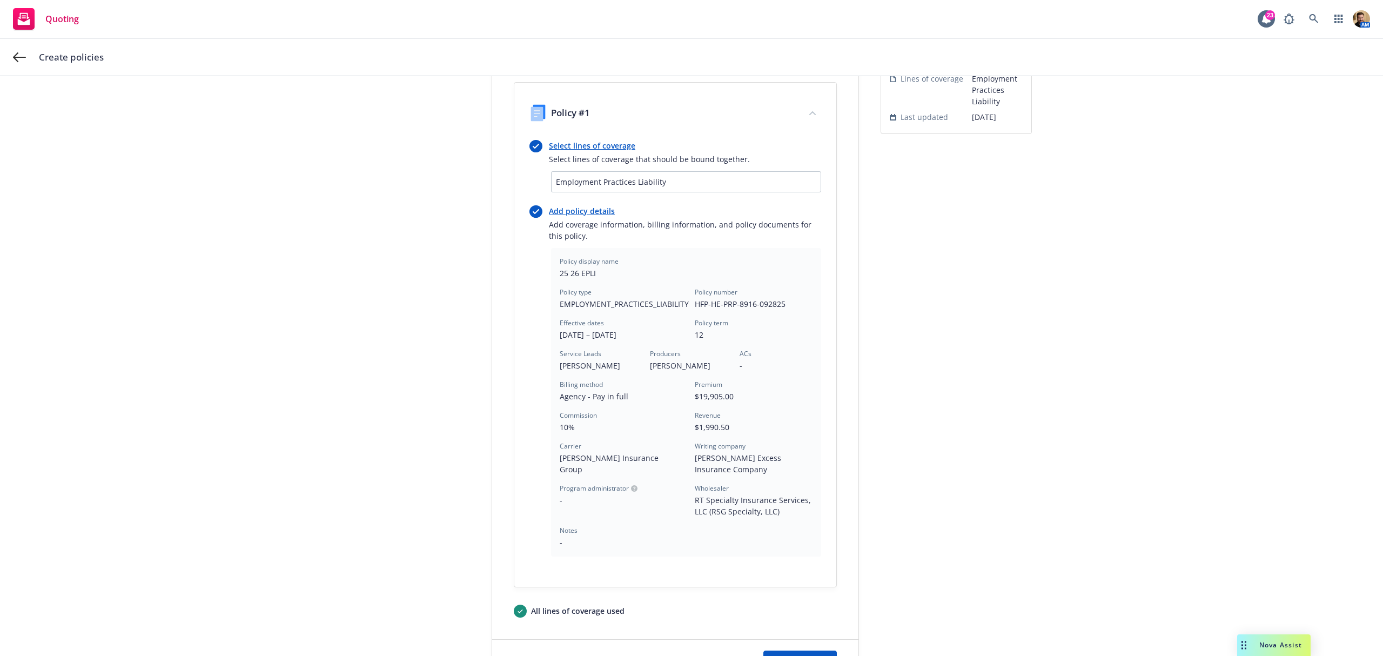
scroll to position [184, 0]
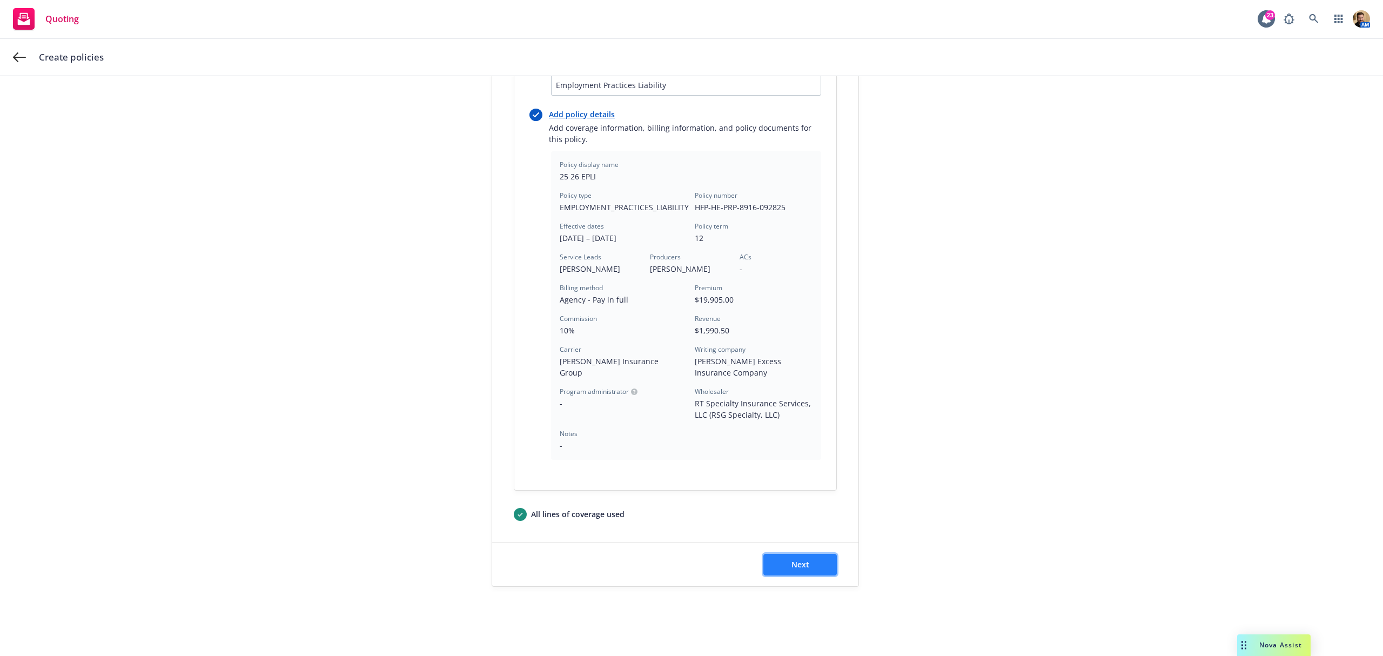
click at [778, 554] on button "Next" at bounding box center [799, 565] width 73 height 22
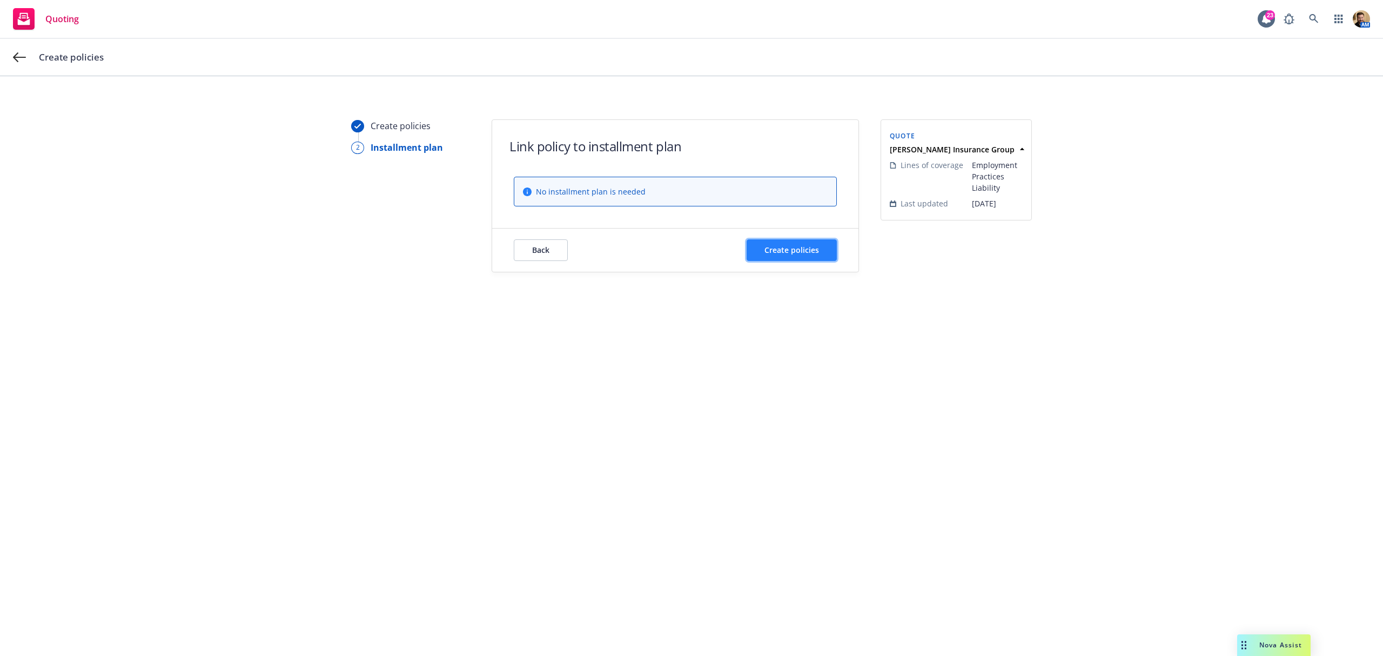
click at [789, 254] on span "Create policies" at bounding box center [791, 250] width 55 height 10
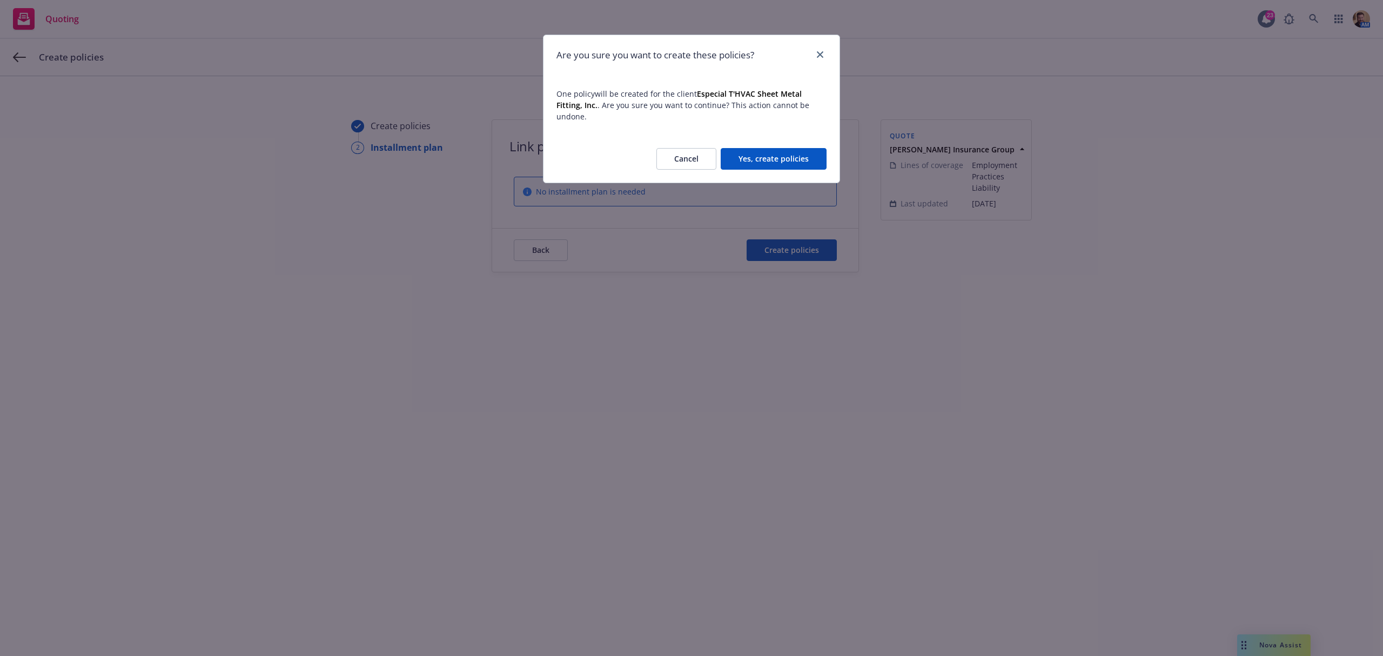
click at [796, 159] on div "Cancel Yes, create policies" at bounding box center [691, 159] width 296 height 48
click at [793, 148] on button "Yes, create policies" at bounding box center [774, 159] width 106 height 22
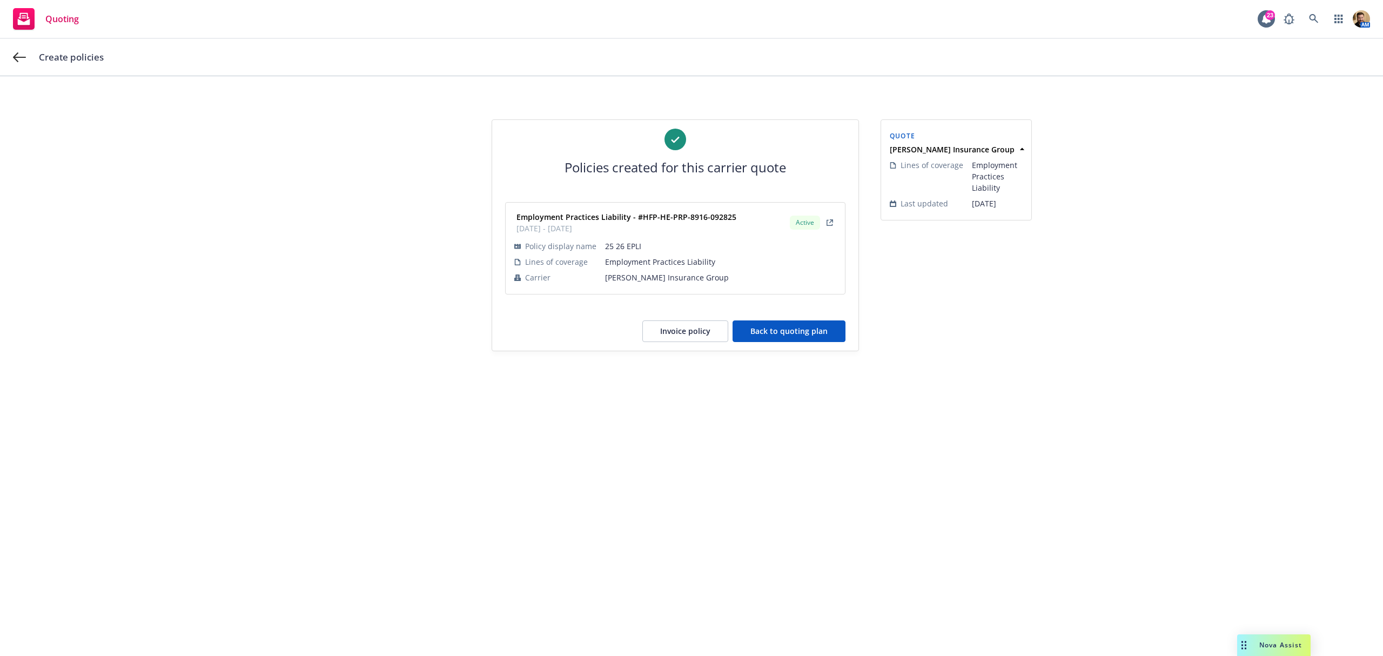
click at [797, 328] on button "Back to quoting plan" at bounding box center [789, 331] width 113 height 22
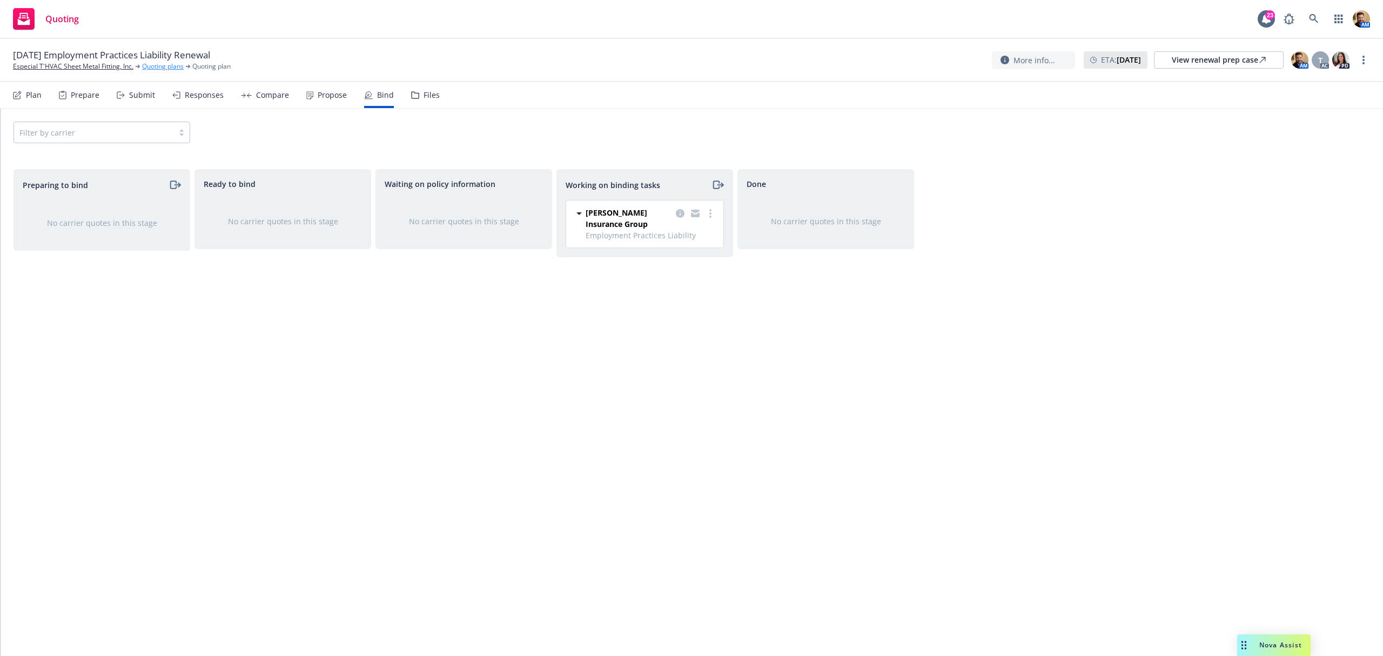
click at [157, 67] on link "Quoting plans" at bounding box center [163, 67] width 42 height 10
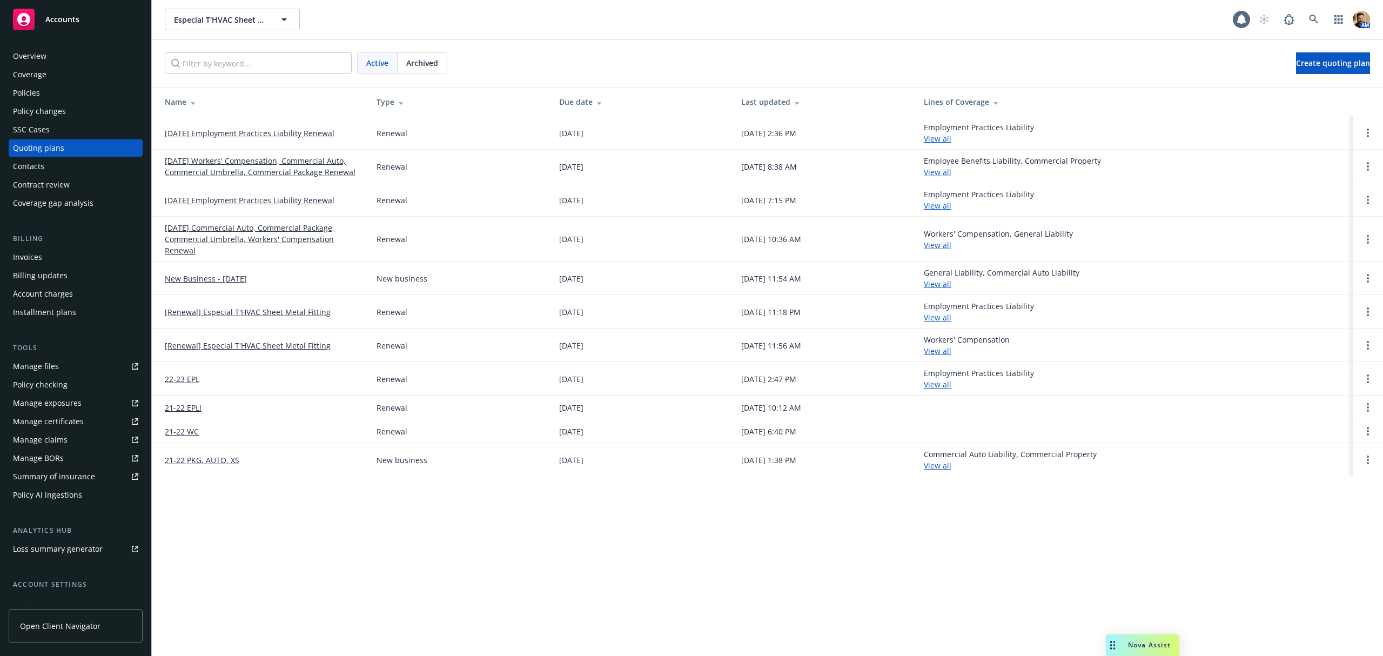
click at [46, 103] on div "Policy changes" at bounding box center [39, 111] width 53 height 17
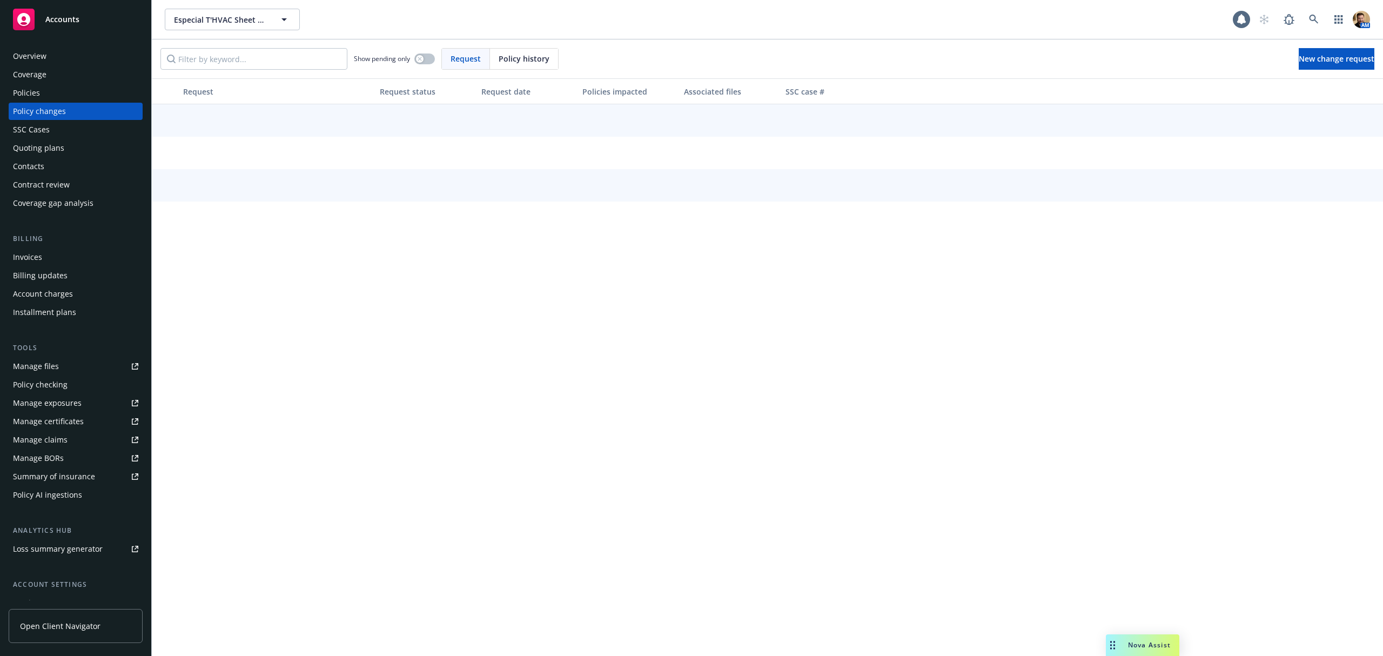
click at [46, 90] on div "Policies" at bounding box center [75, 92] width 125 height 17
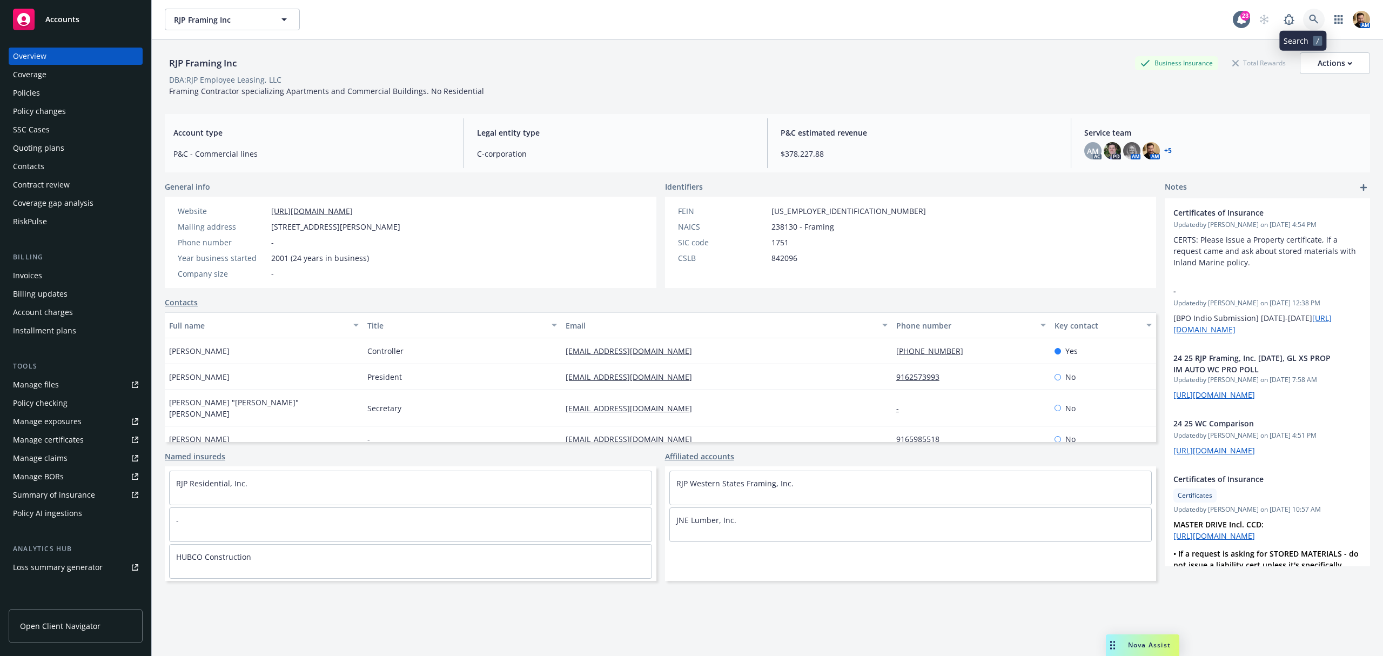
click at [1309, 15] on icon at bounding box center [1314, 20] width 10 height 10
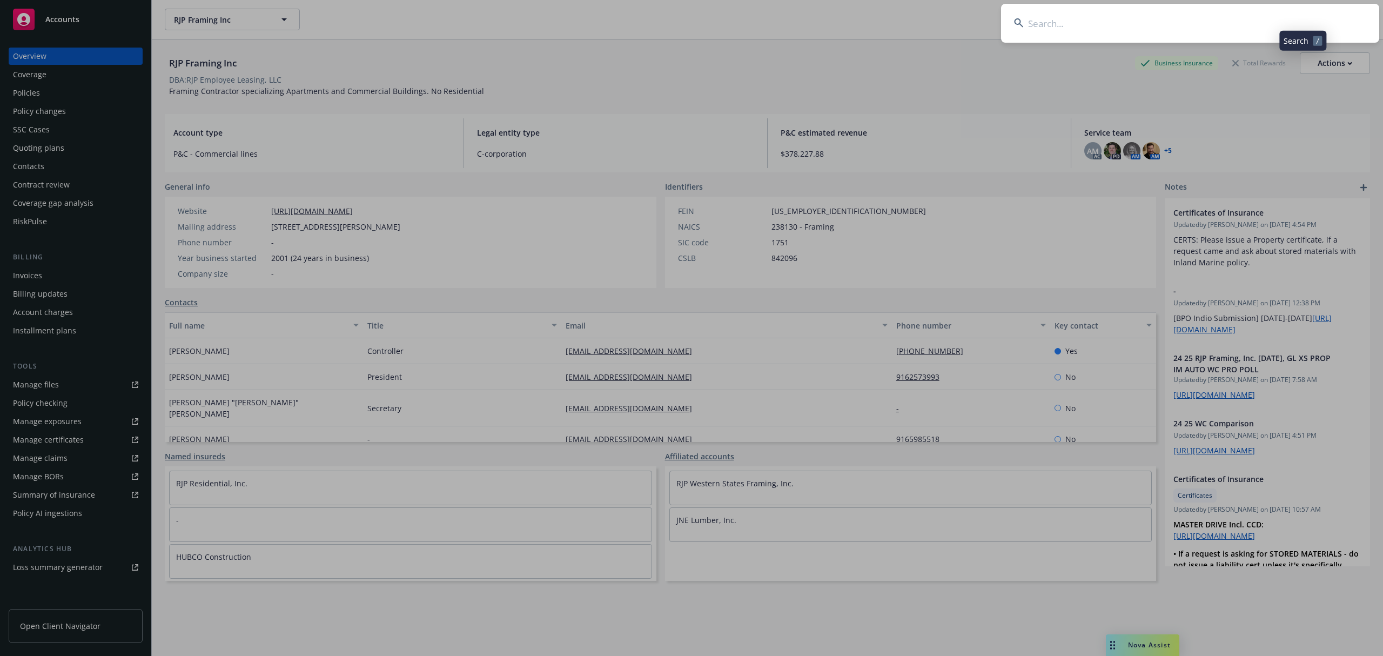
click at [1287, 22] on input at bounding box center [1190, 23] width 378 height 39
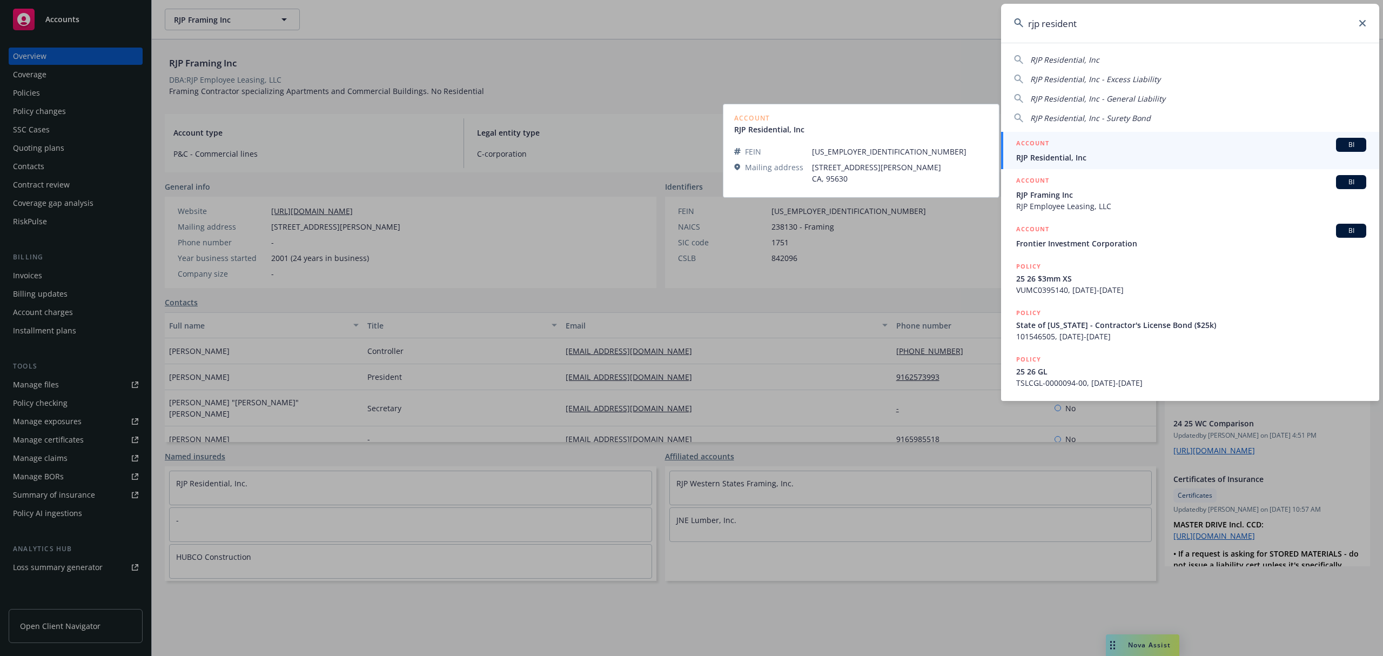
type input "rjp resident"
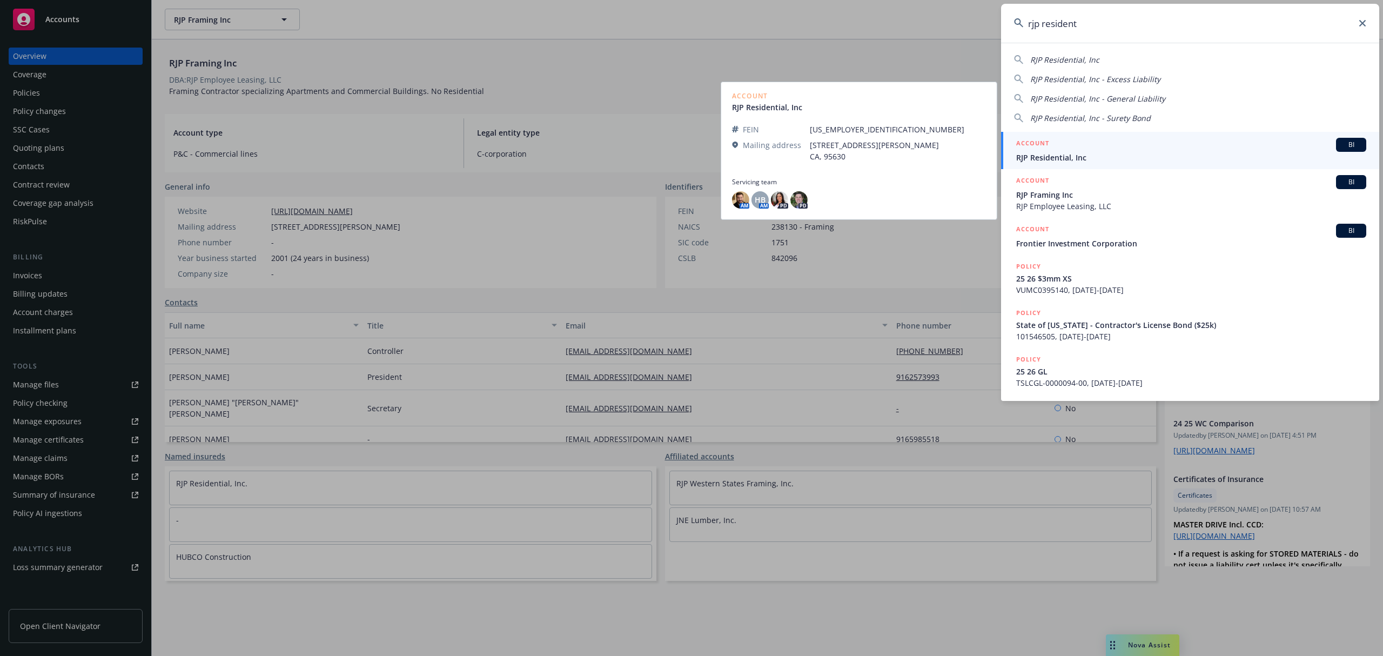
click at [1042, 156] on span "RJP Residential, Inc" at bounding box center [1191, 157] width 350 height 11
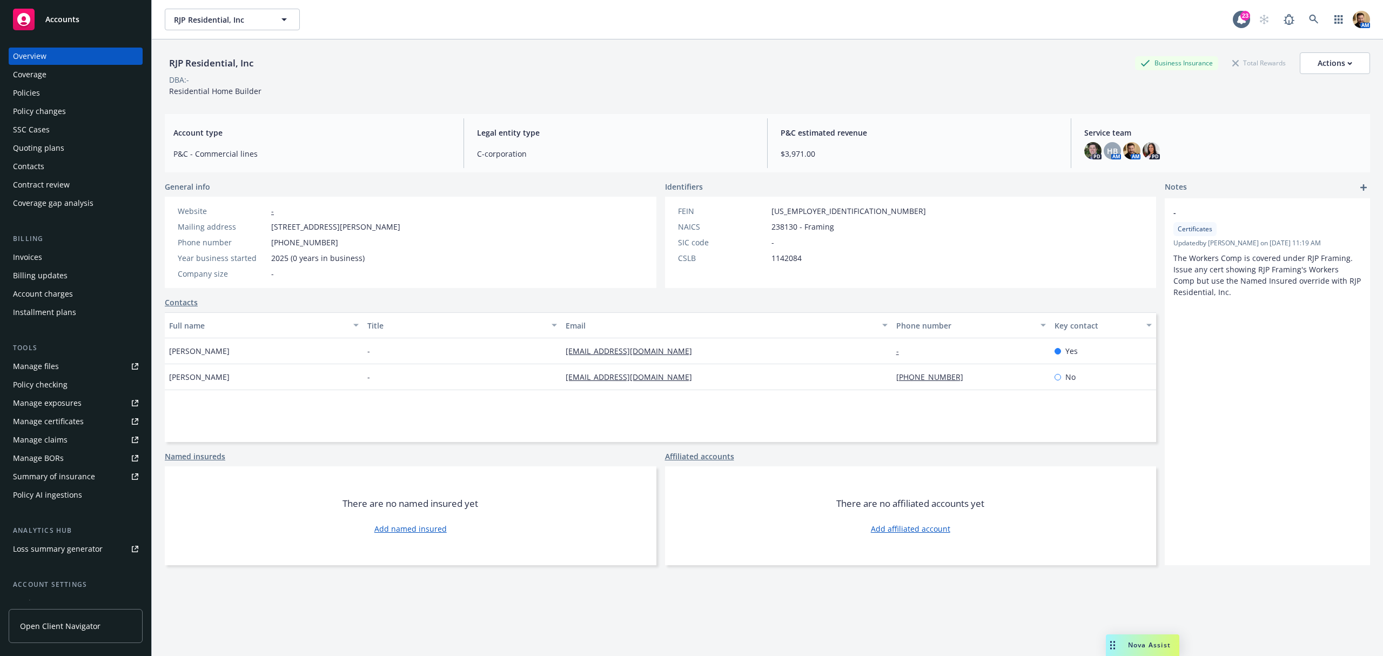
click at [33, 89] on div "Policies" at bounding box center [26, 92] width 27 height 17
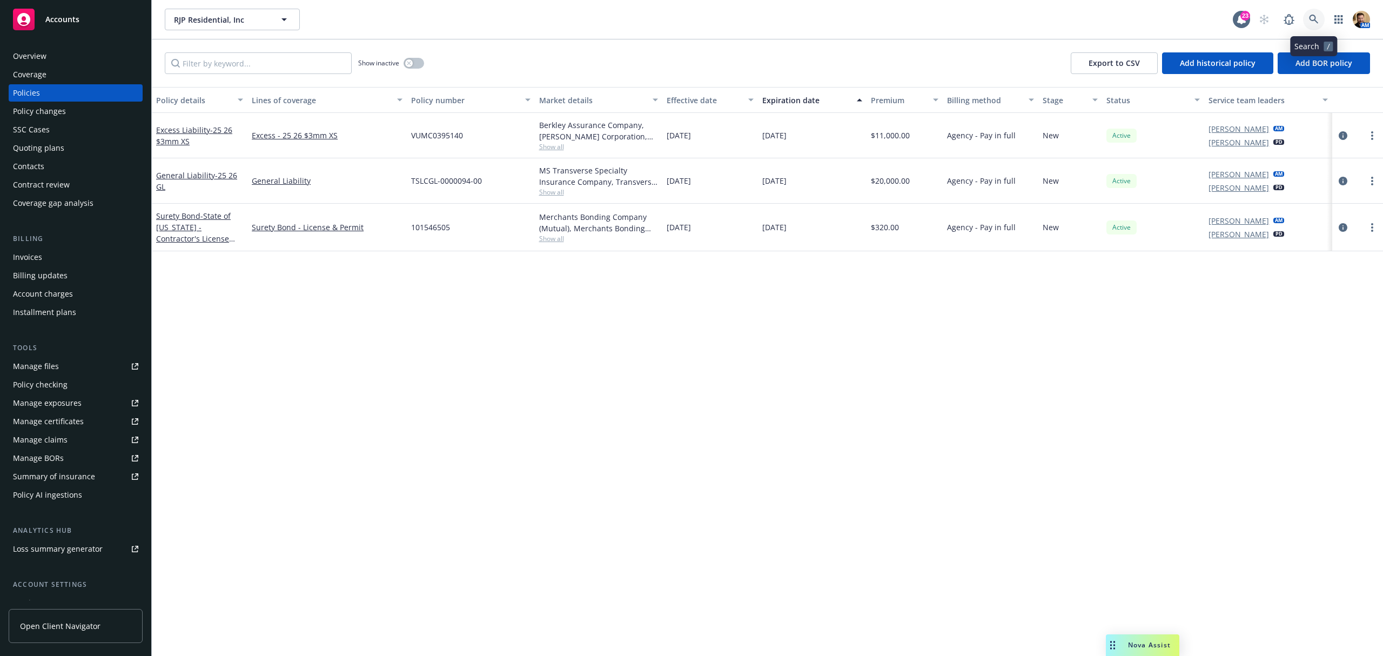
click at [1319, 15] on link at bounding box center [1314, 20] width 22 height 22
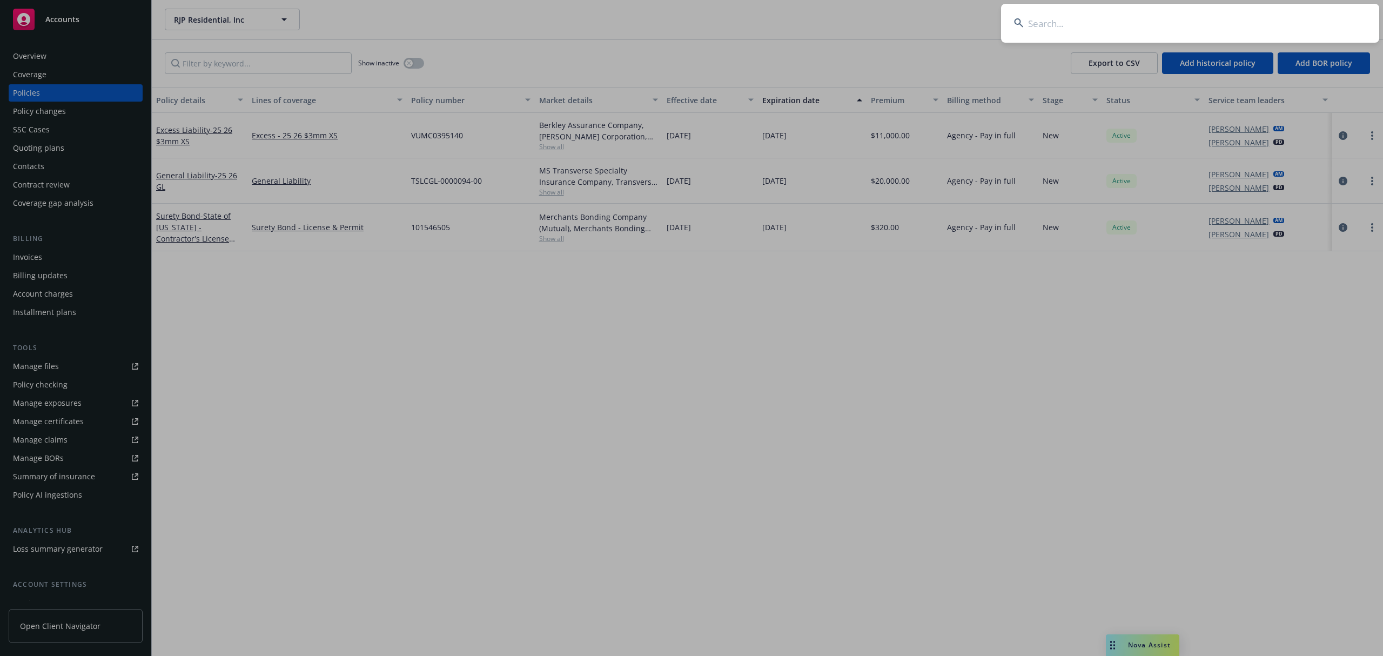
click at [1126, 23] on input at bounding box center [1190, 23] width 378 height 39
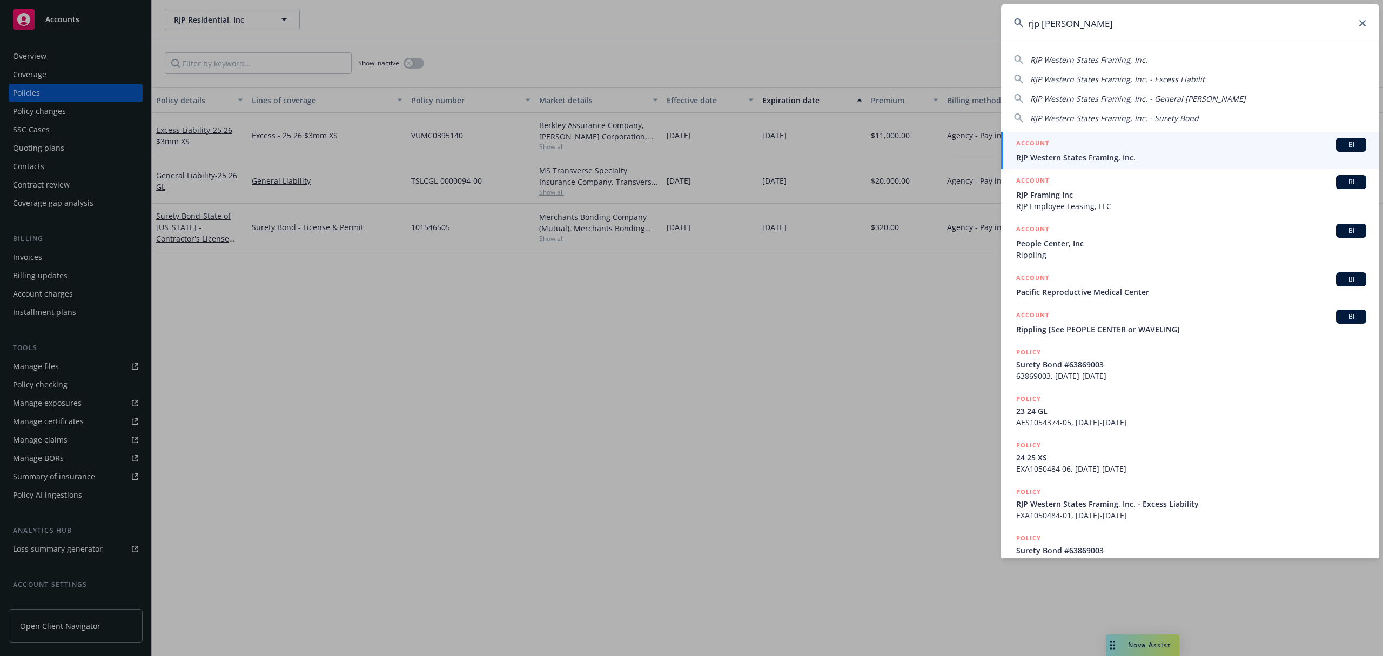
type input "rjp wester"
click at [1053, 148] on div "ACCOUNT BI" at bounding box center [1191, 145] width 350 height 14
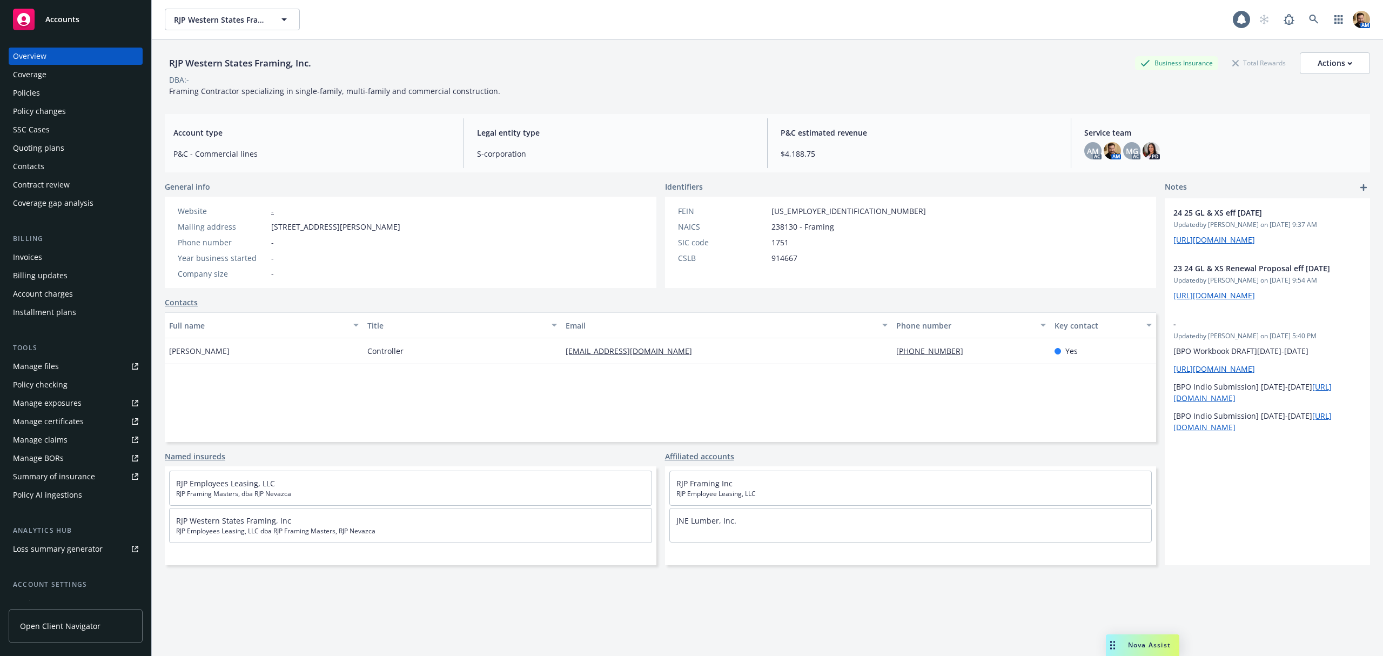
click at [33, 95] on div "Policies" at bounding box center [26, 92] width 27 height 17
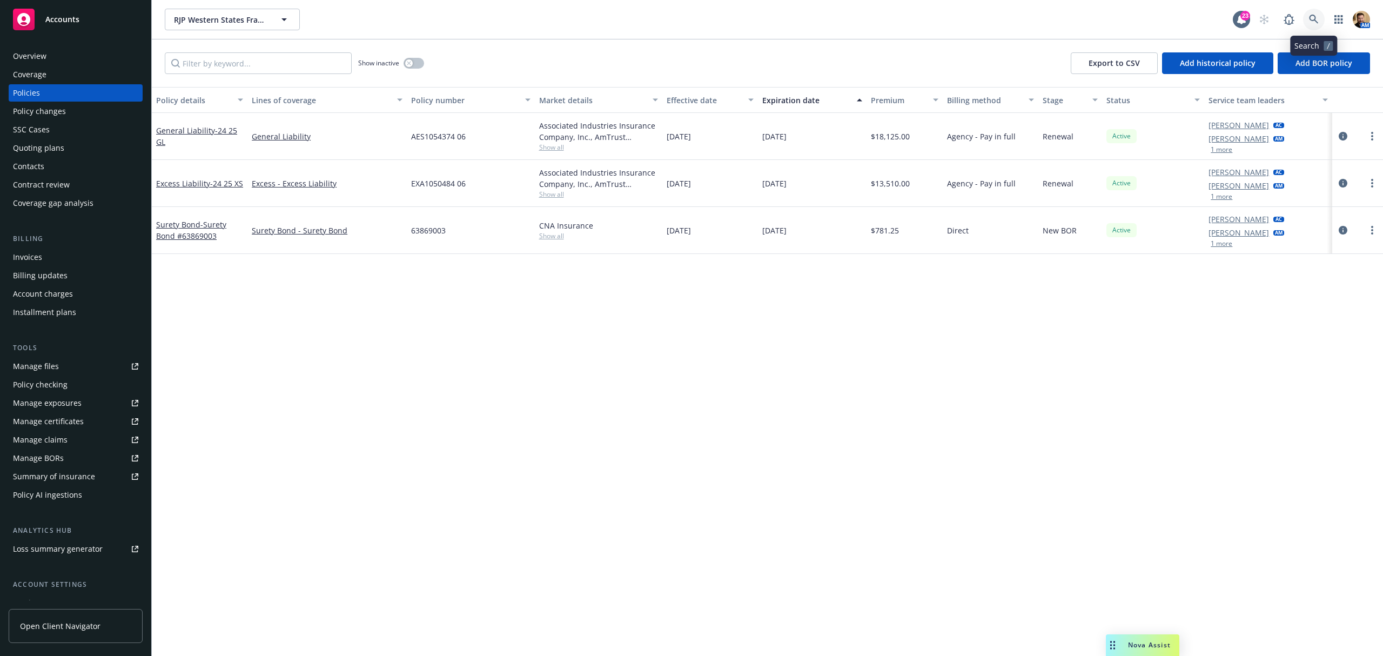
click at [1318, 17] on icon at bounding box center [1314, 20] width 10 height 10
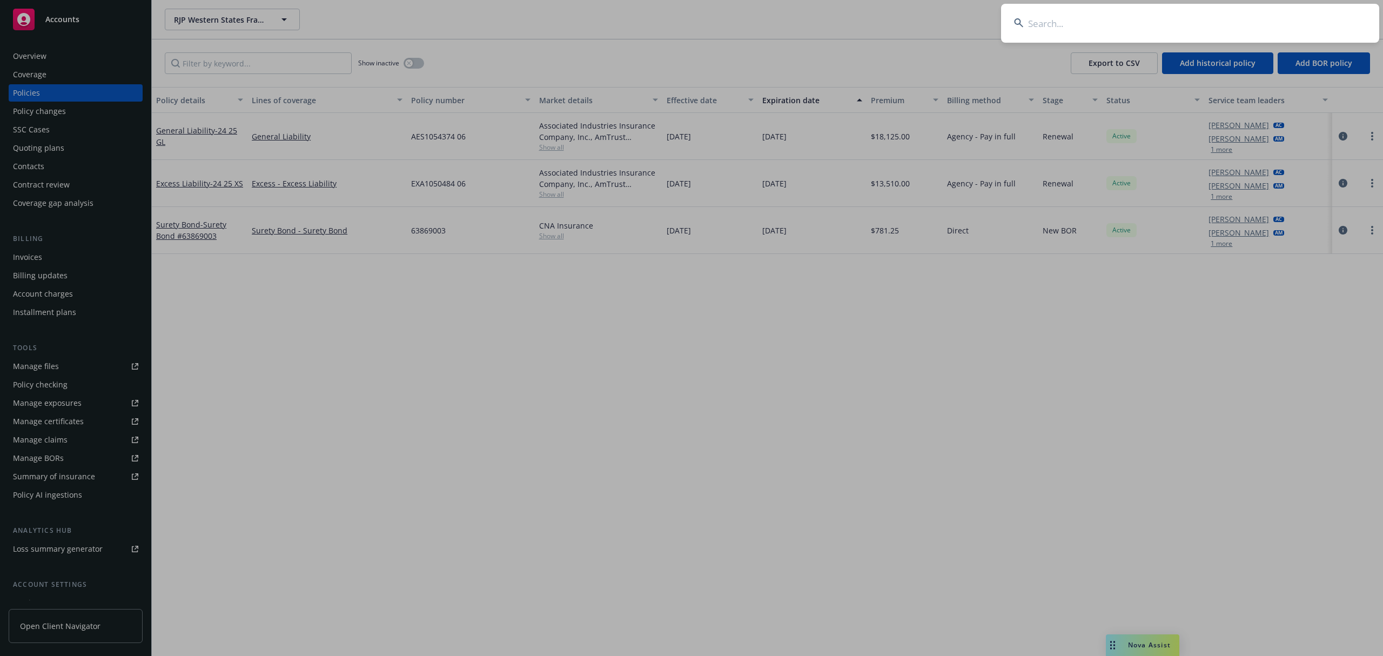
click at [1267, 25] on input at bounding box center [1190, 23] width 378 height 39
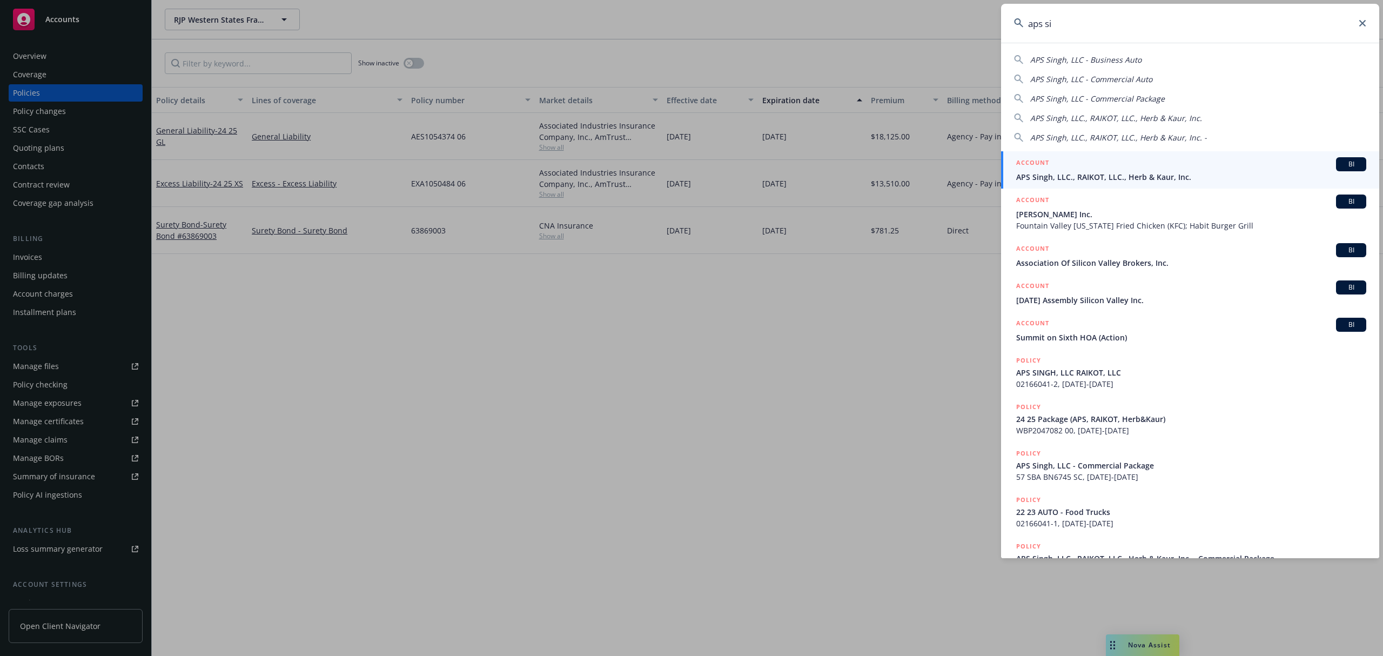
type input "aps si"
click at [1029, 173] on span "APS Singh, LLC., RAIKOT, LLC., Herb & Kaur, Inc." at bounding box center [1191, 176] width 350 height 11
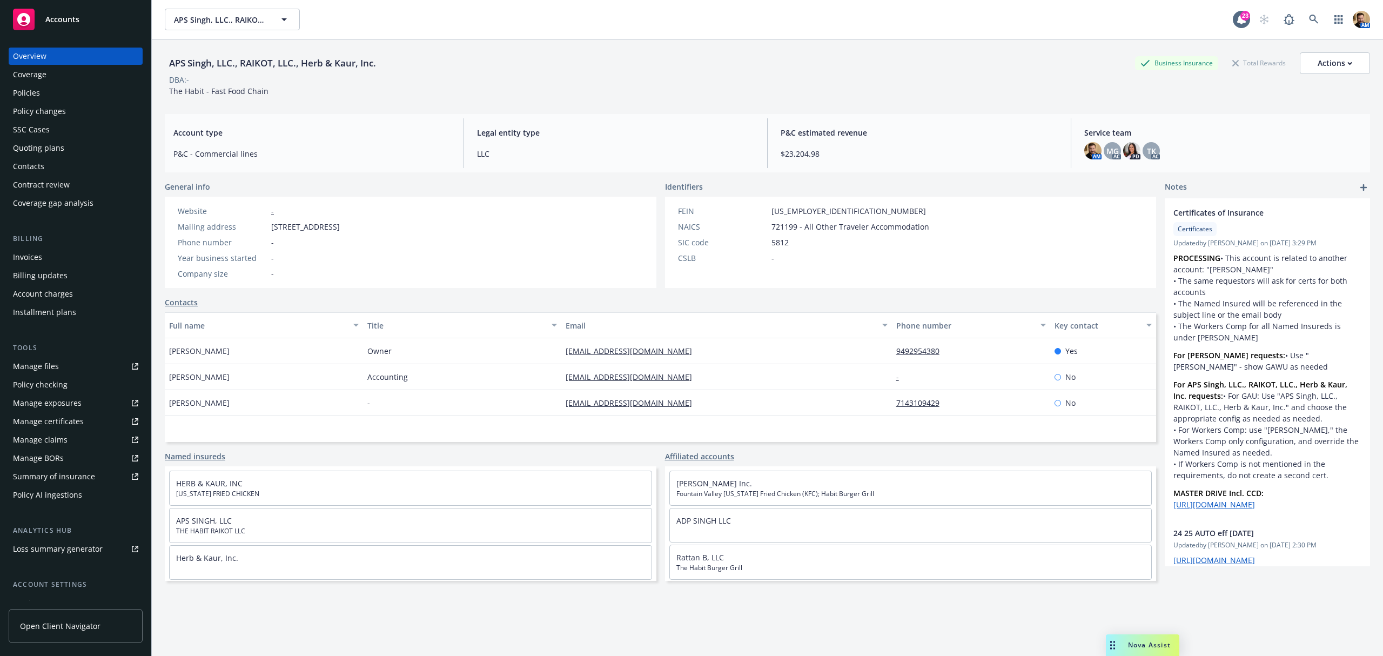
click at [29, 87] on div "Policies" at bounding box center [26, 92] width 27 height 17
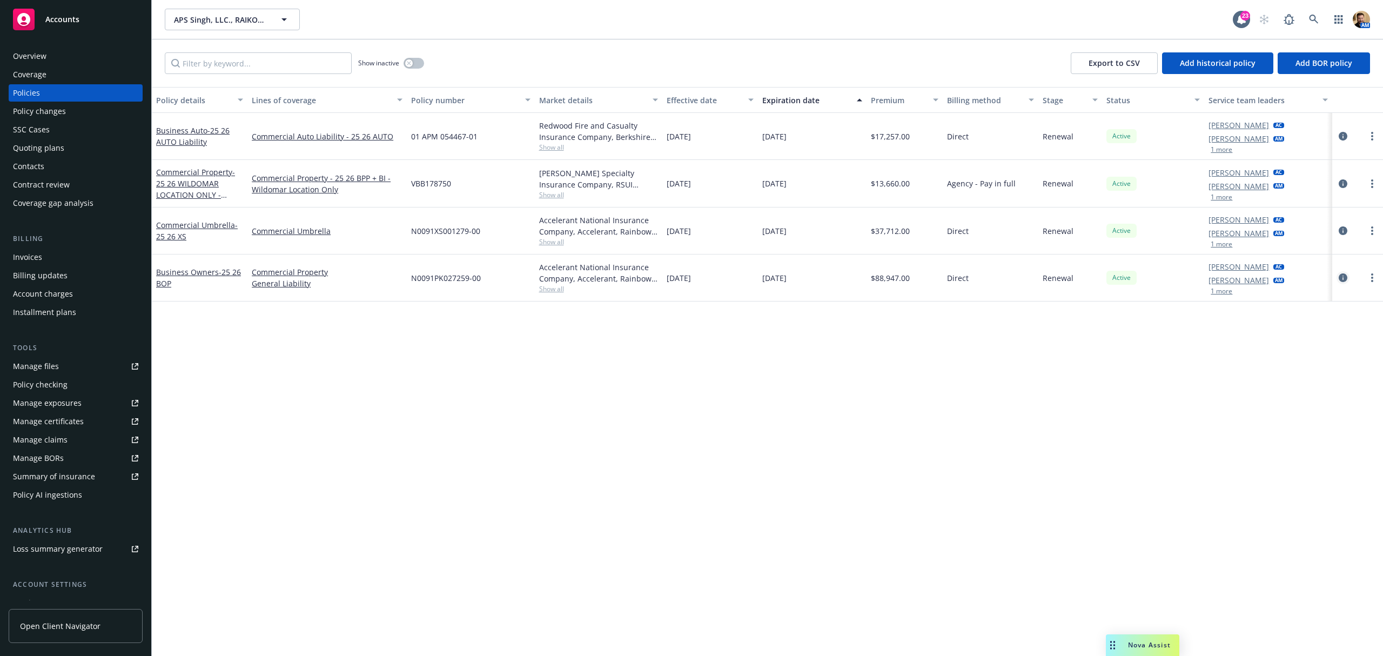
click at [1345, 276] on icon "circleInformation" at bounding box center [1343, 277] width 9 height 9
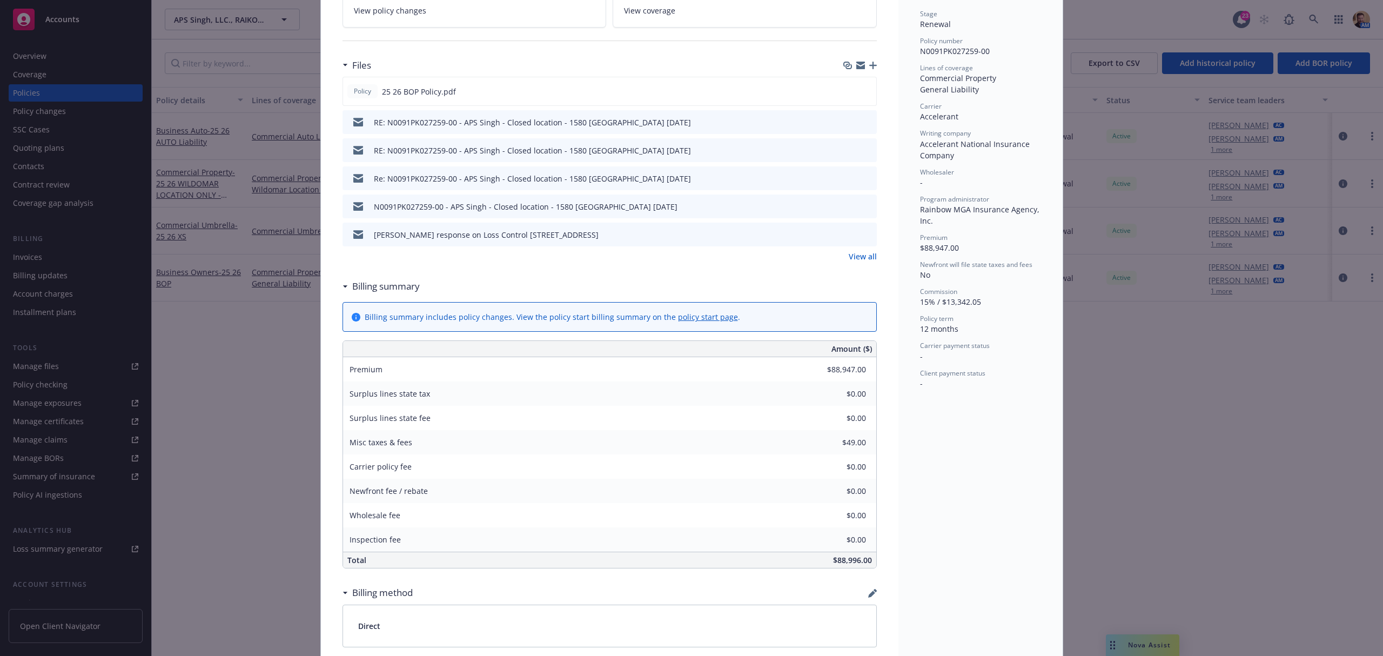
scroll to position [216, 0]
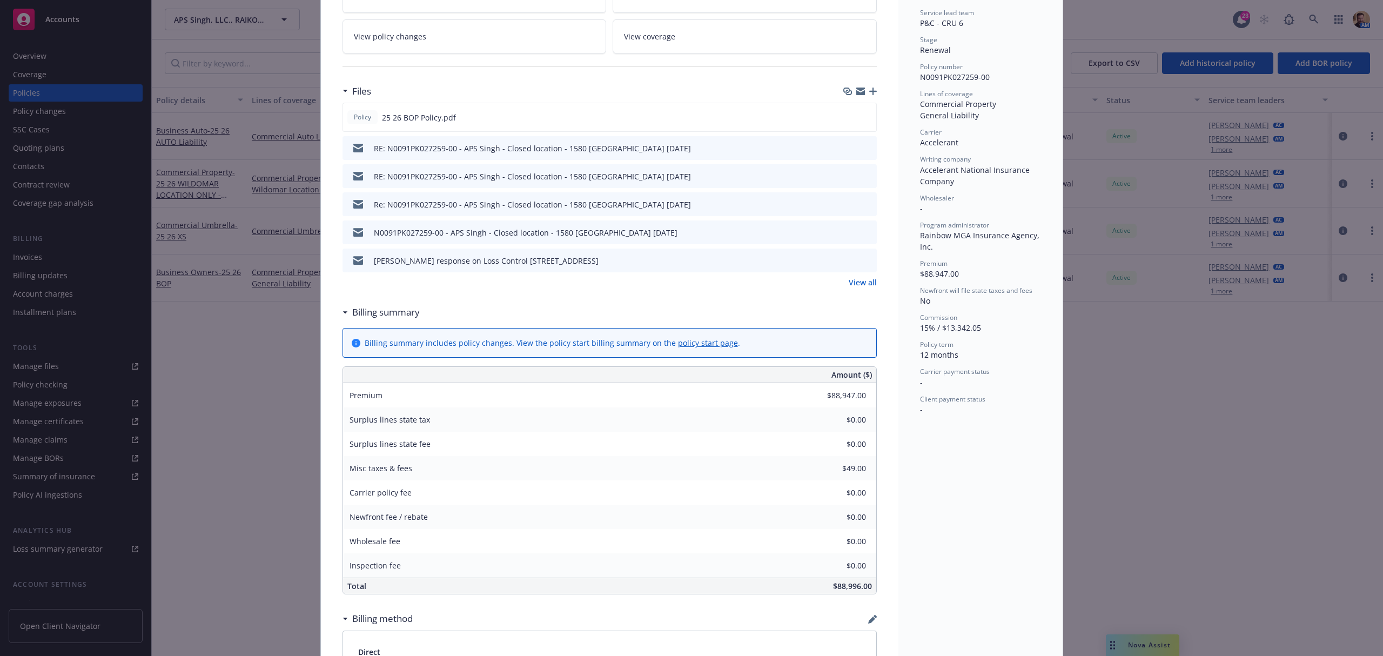
click at [692, 39] on link "View coverage" at bounding box center [745, 36] width 264 height 34
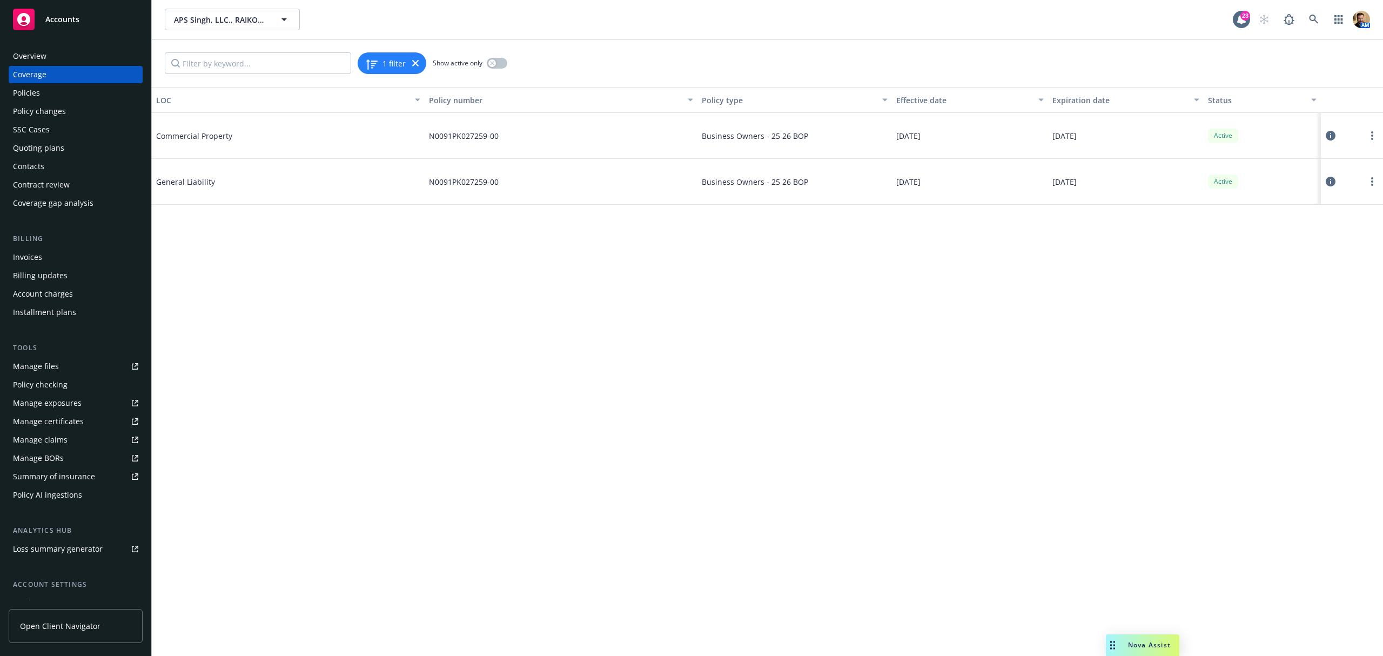
click at [1328, 133] on icon at bounding box center [1331, 136] width 10 height 10
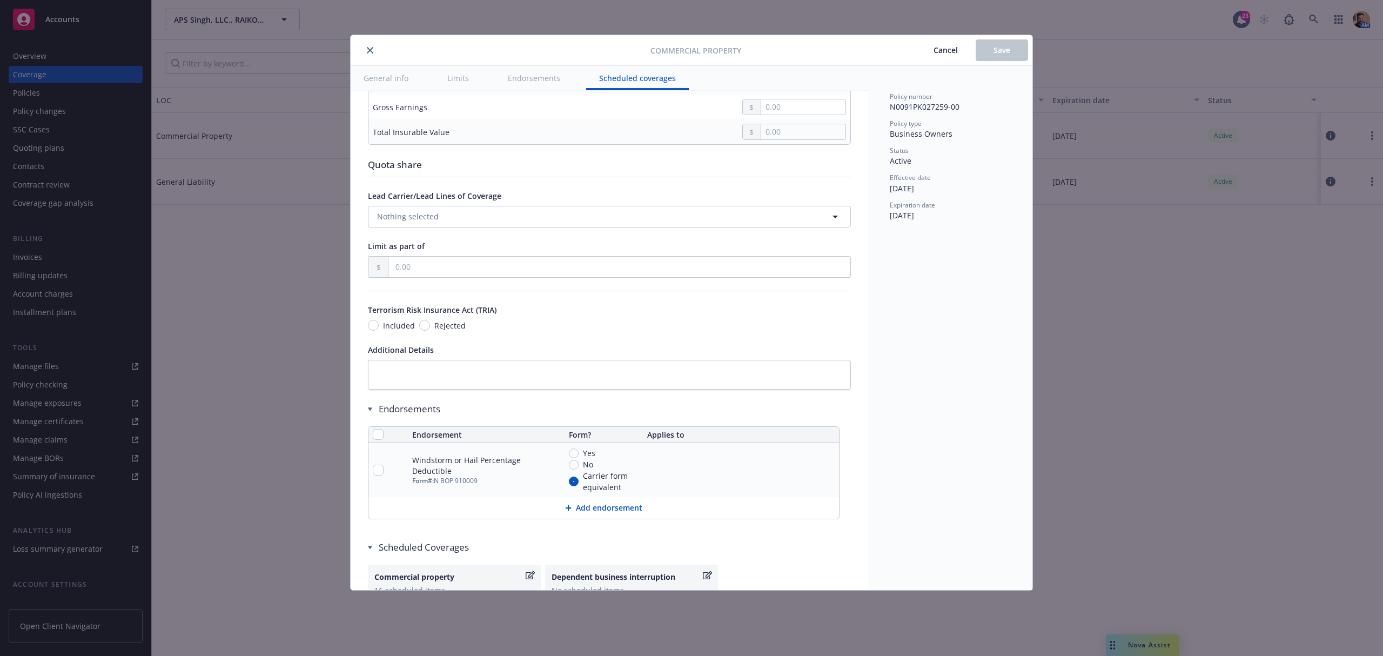
scroll to position [3332, 0]
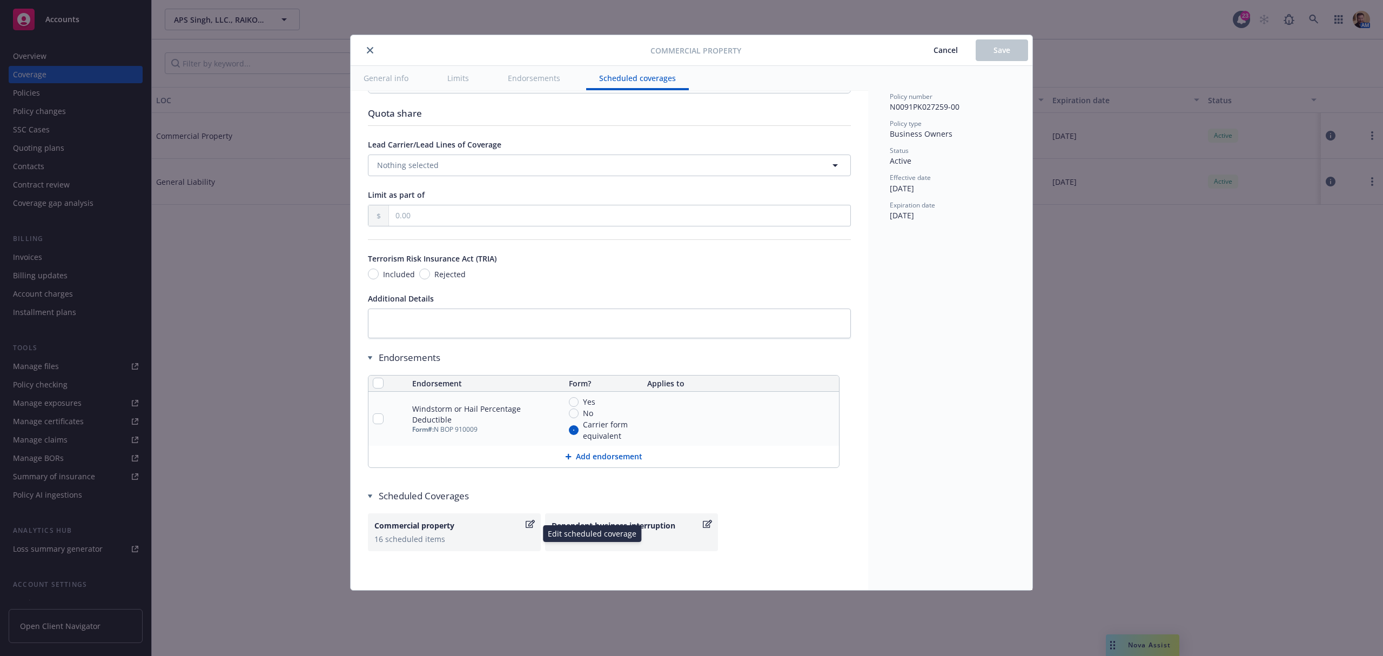
click at [389, 528] on div "Commercial property" at bounding box center [448, 525] width 149 height 11
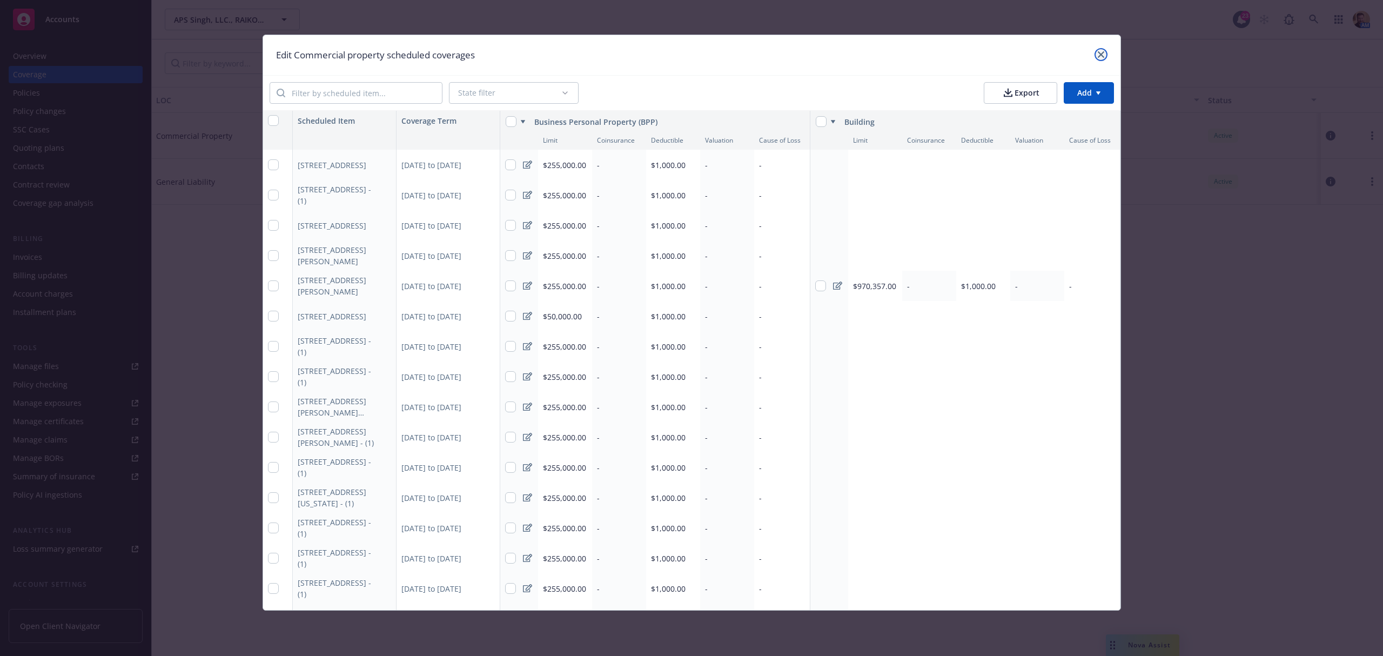
click at [1104, 56] on icon "close" at bounding box center [1101, 54] width 6 height 6
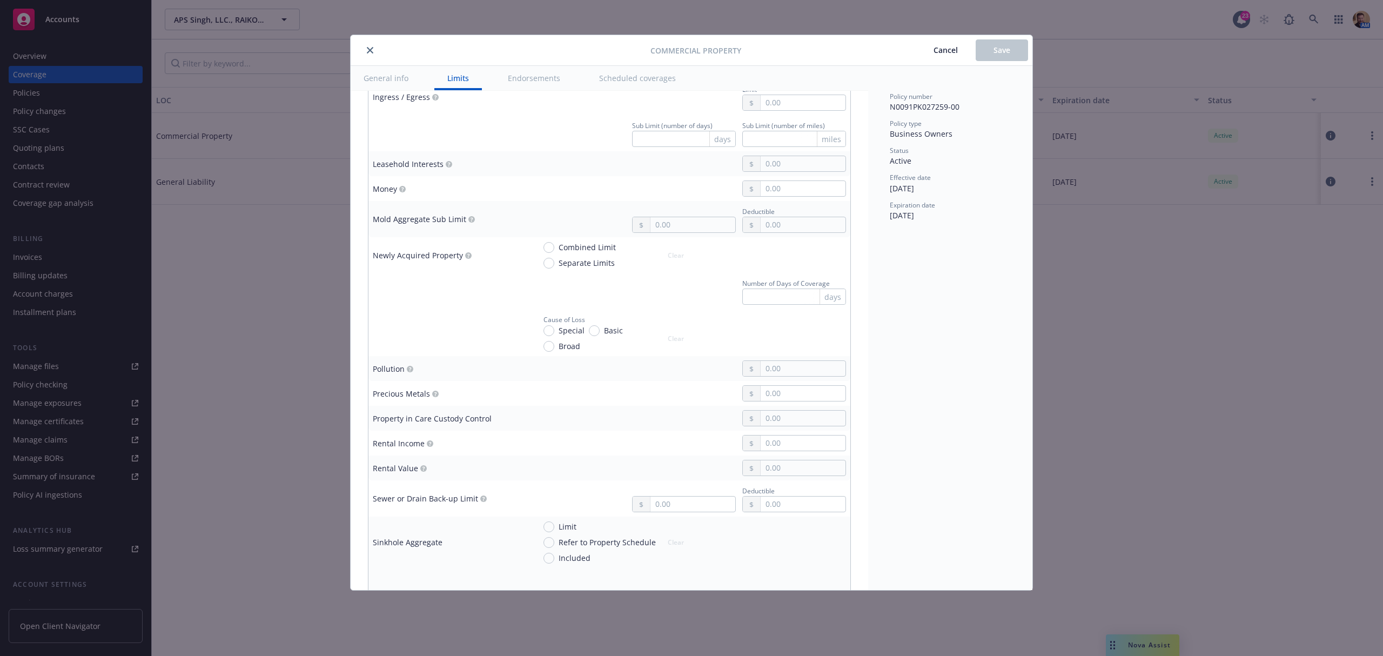
scroll to position [1675, 0]
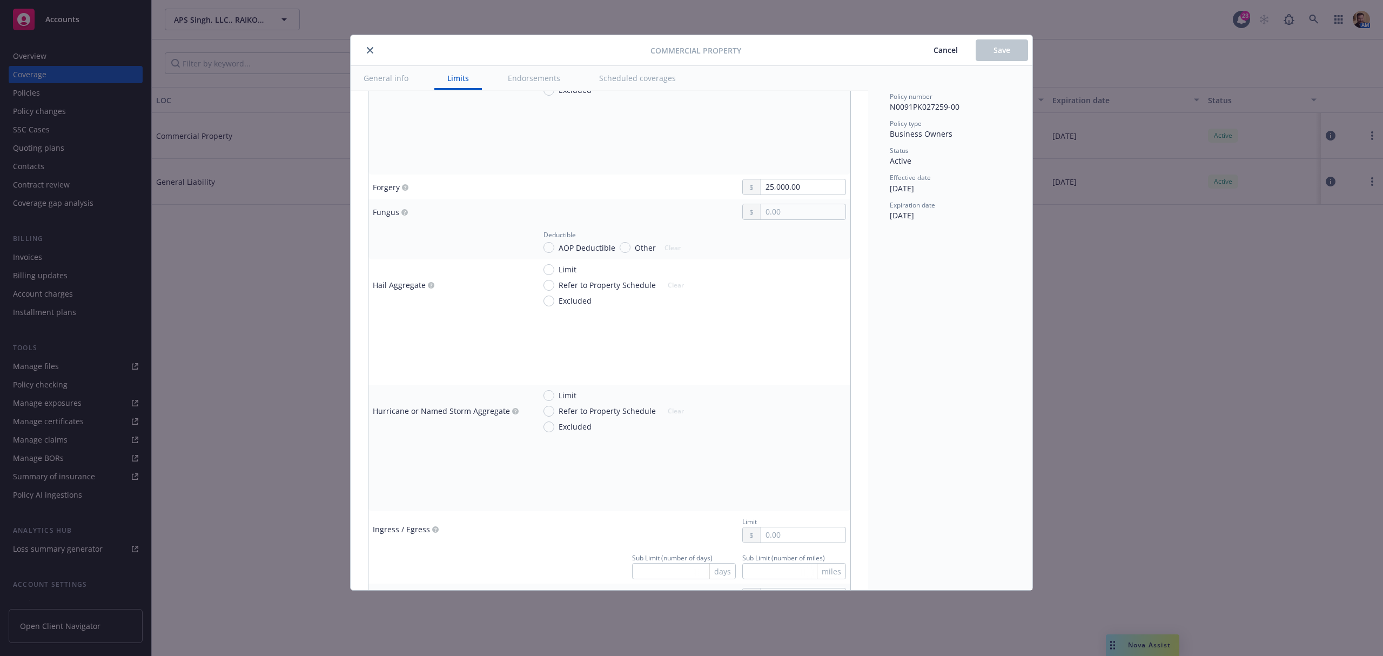
click at [370, 50] on icon "close" at bounding box center [370, 50] width 6 height 6
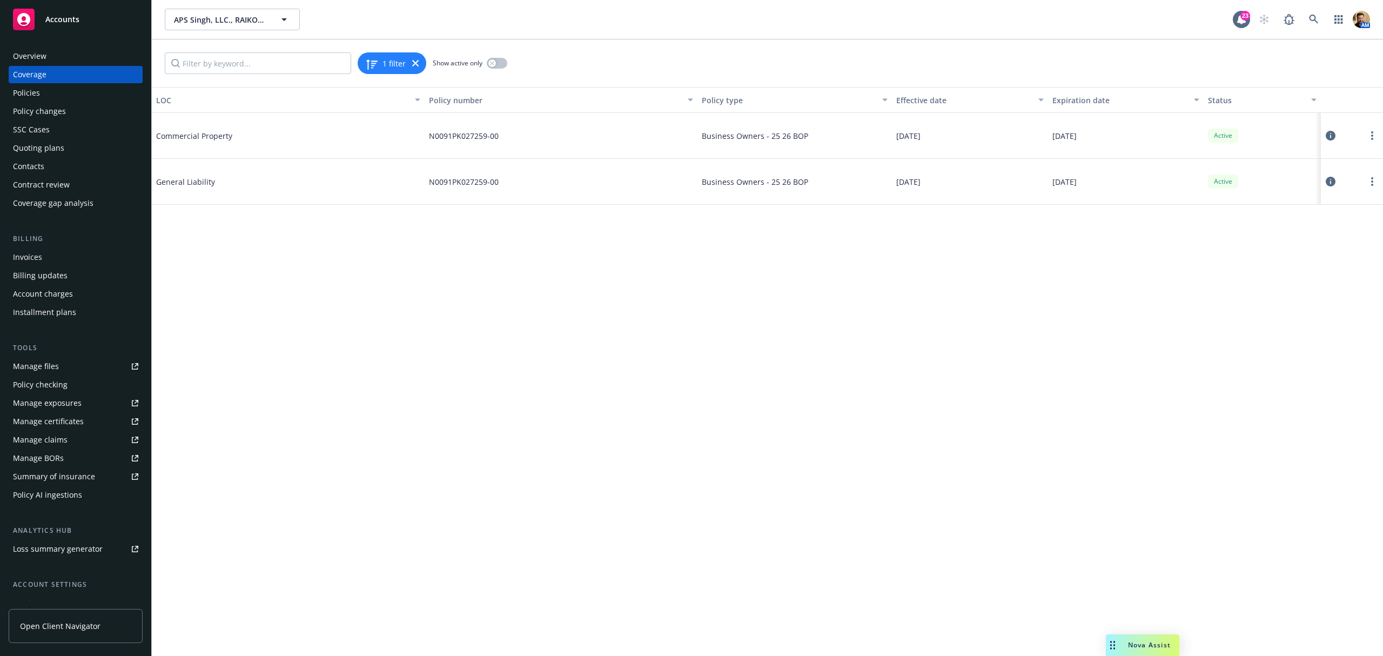
click at [45, 98] on div "Policies" at bounding box center [75, 92] width 125 height 17
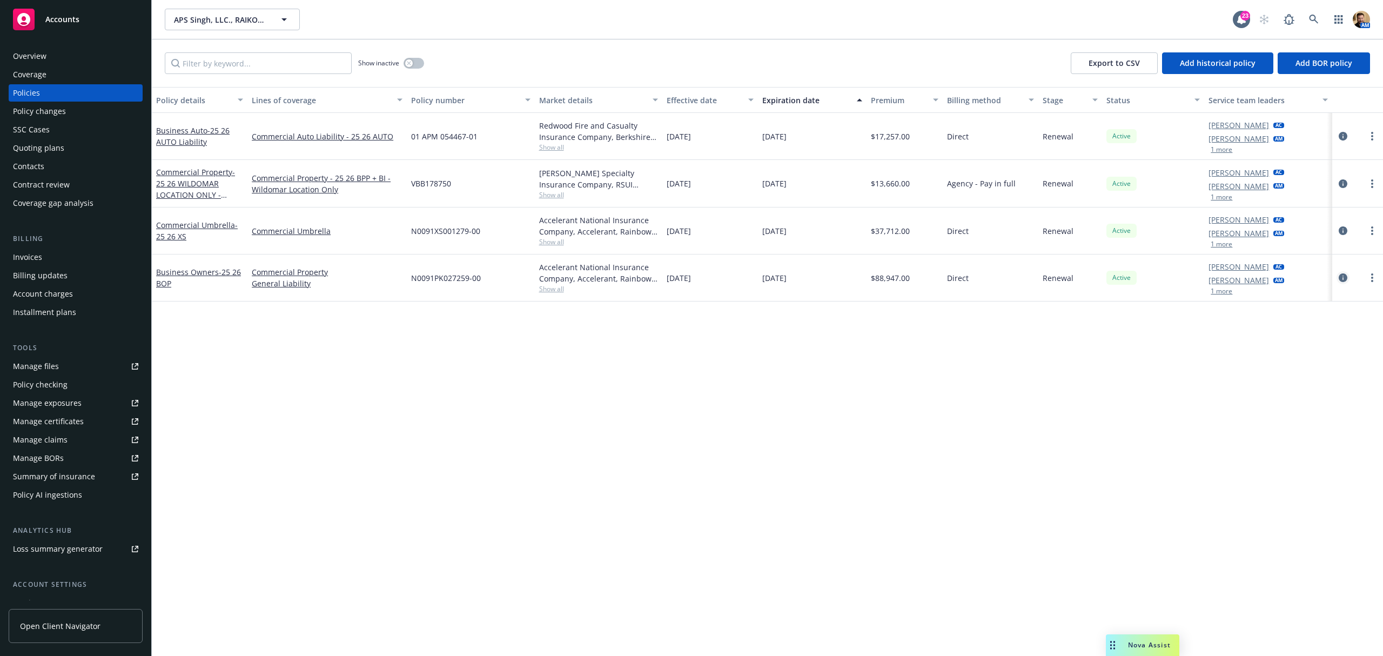
click at [1344, 281] on icon "circleInformation" at bounding box center [1343, 277] width 9 height 9
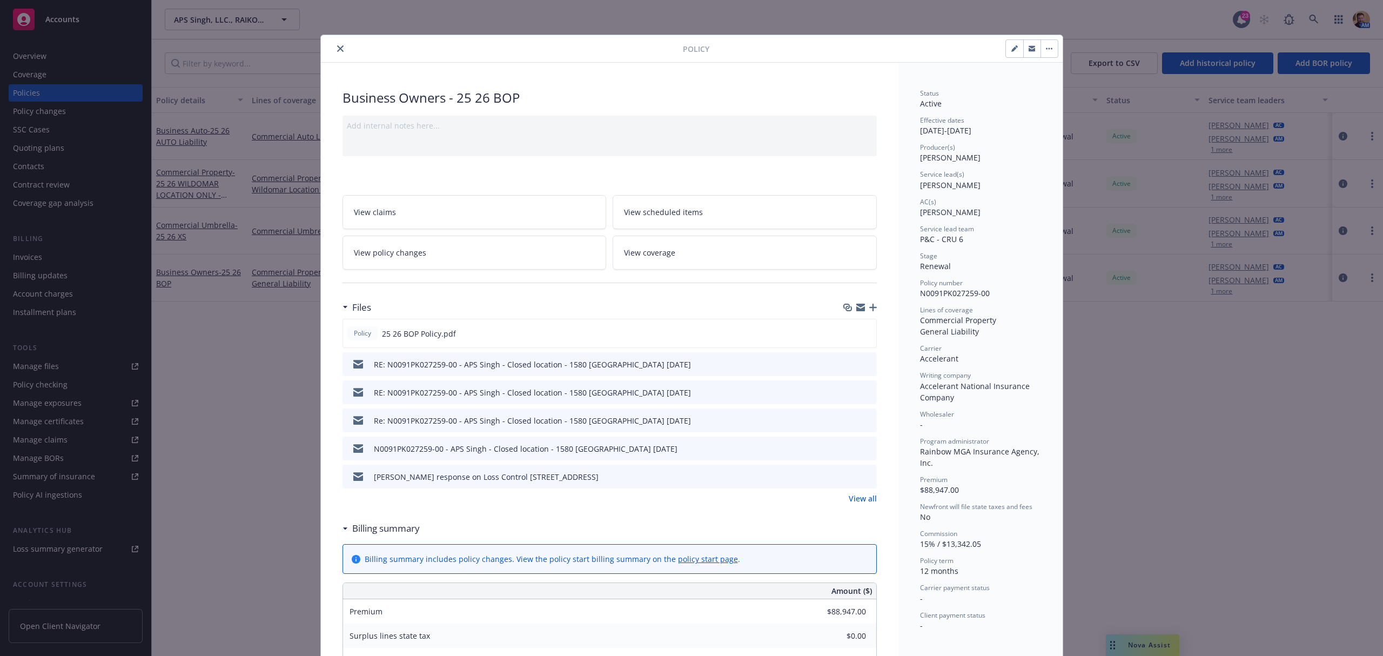
scroll to position [32, 0]
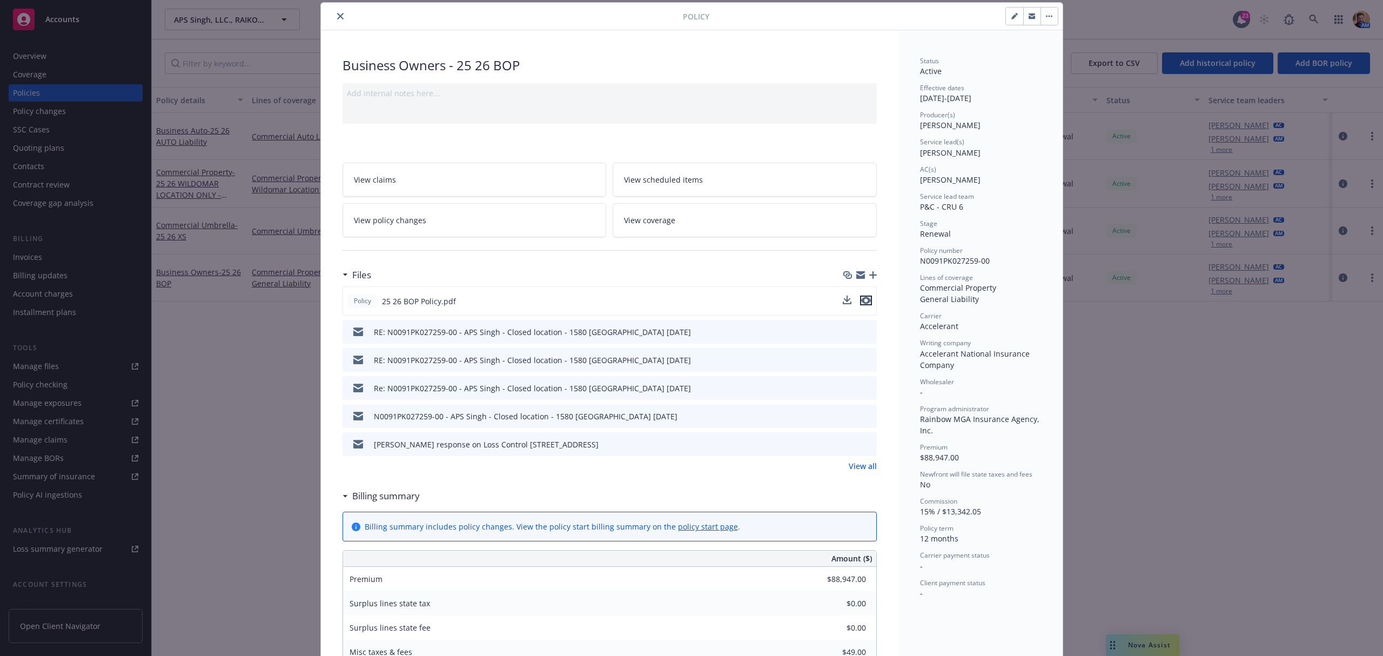
click at [861, 303] on icon "preview file" at bounding box center [866, 301] width 10 height 8
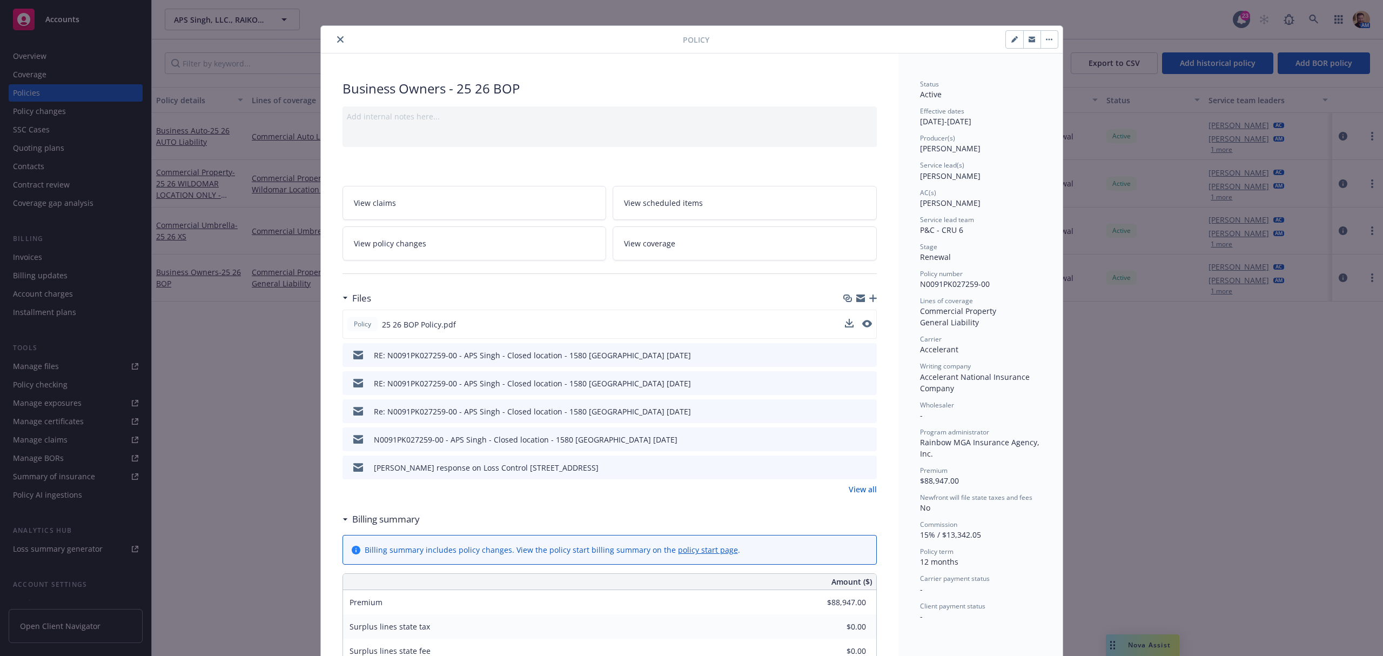
scroll to position [0, 0]
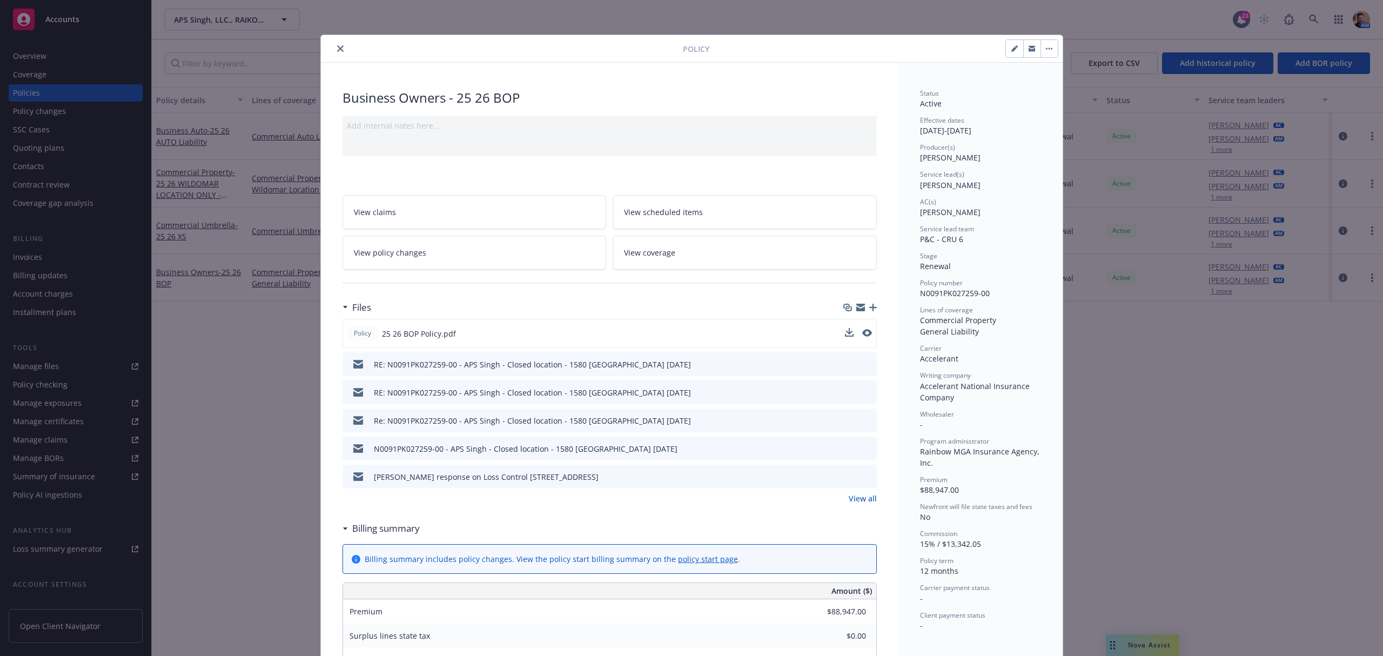
click at [673, 243] on link "View coverage" at bounding box center [745, 253] width 264 height 34
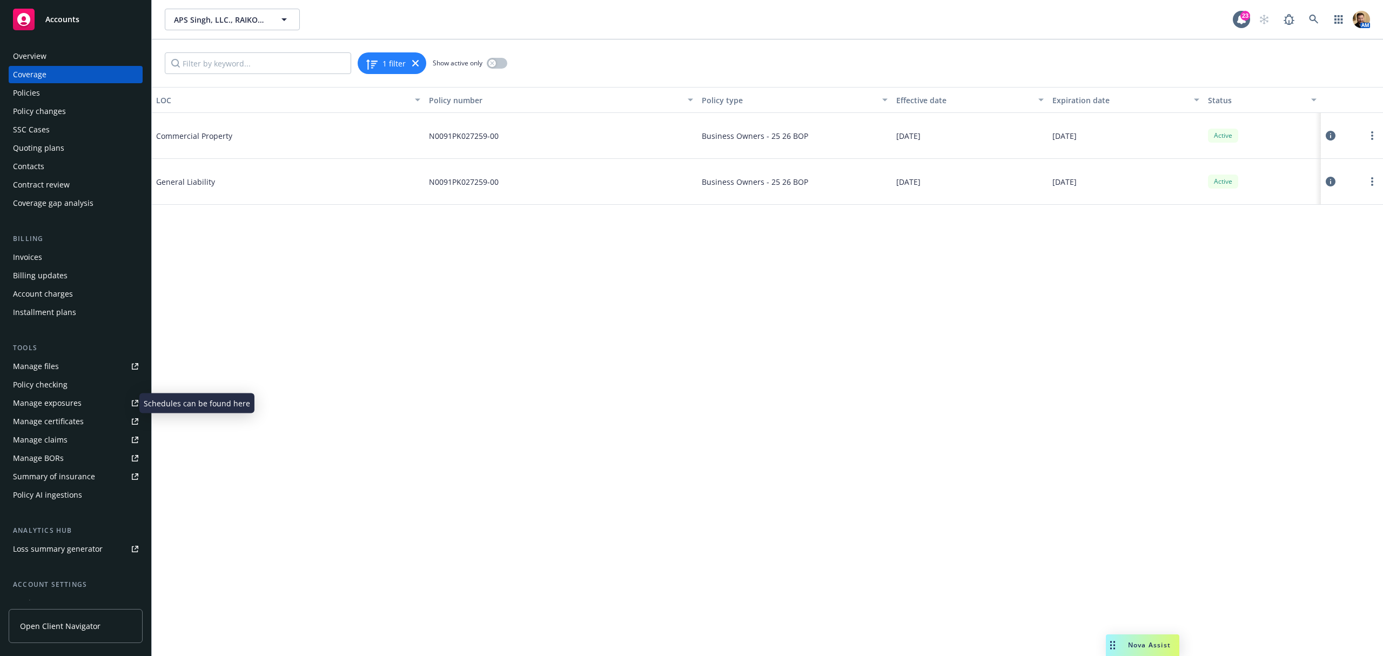
click at [62, 407] on div "Manage exposures" at bounding box center [47, 402] width 69 height 17
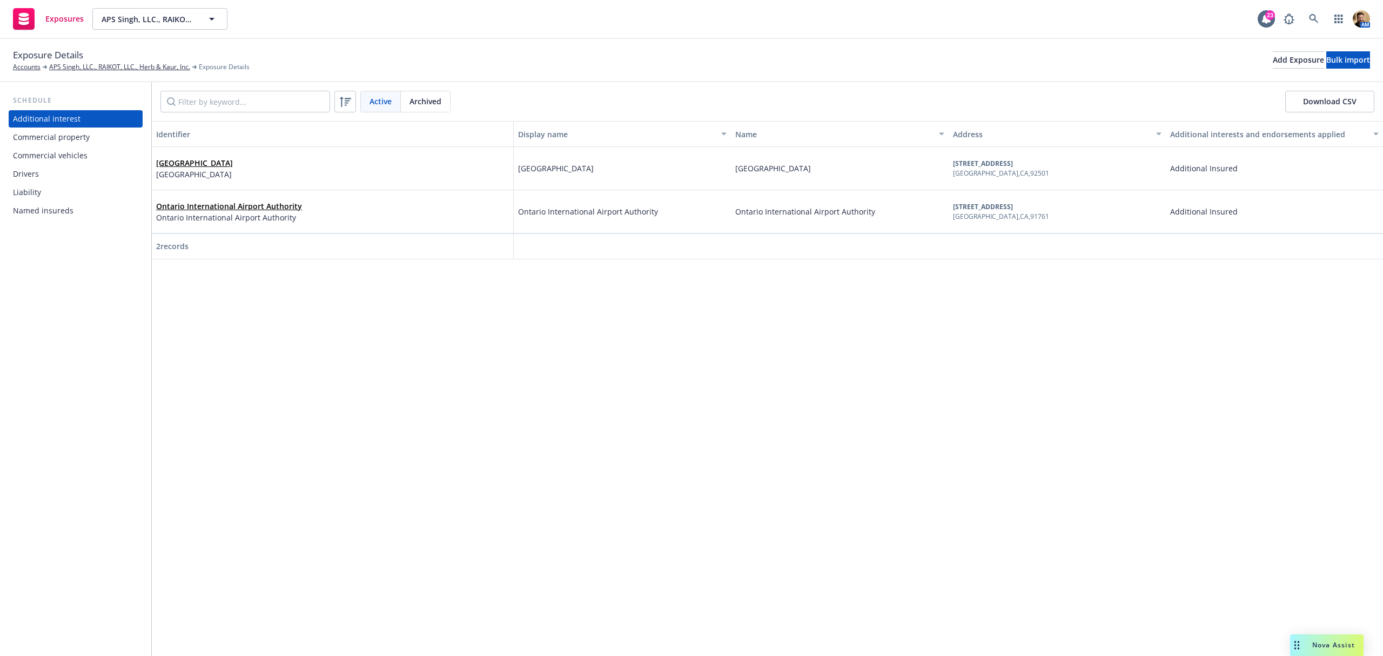
click at [52, 138] on div "Commercial property" at bounding box center [51, 137] width 77 height 17
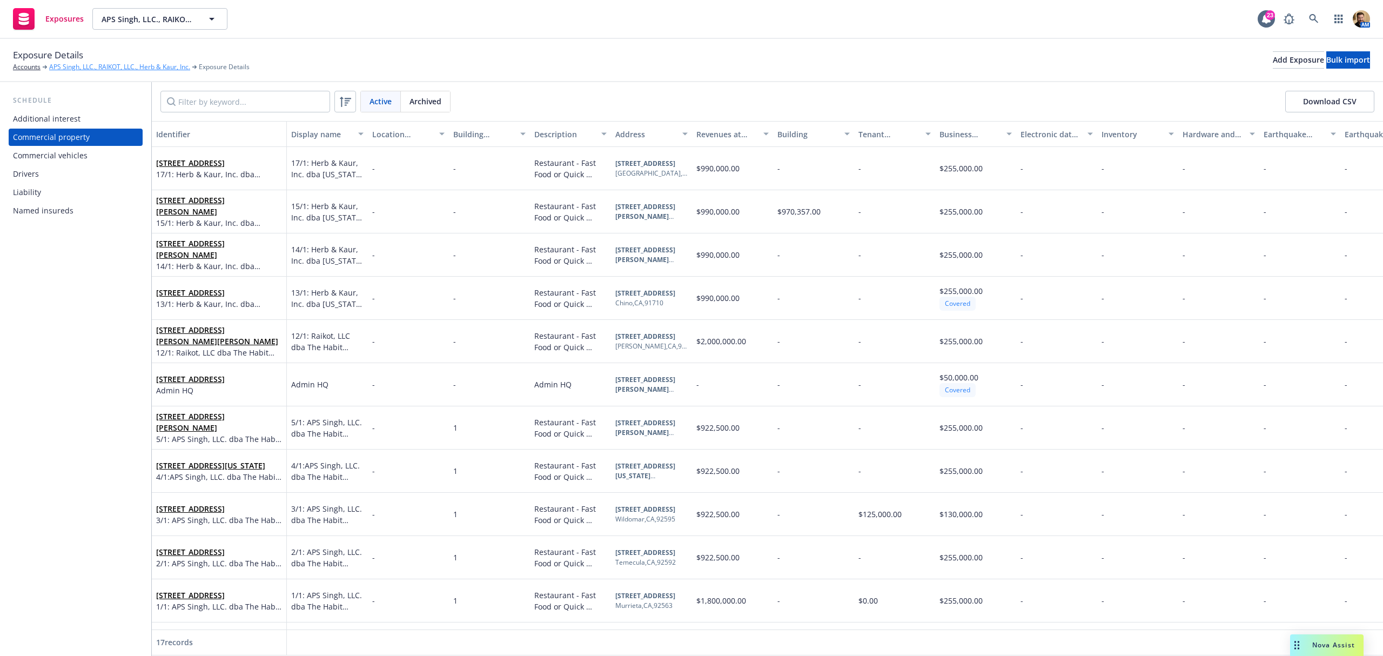
click at [122, 65] on link "APS Singh, LLC., RAIKOT, LLC., Herb & Kaur, Inc." at bounding box center [119, 67] width 141 height 10
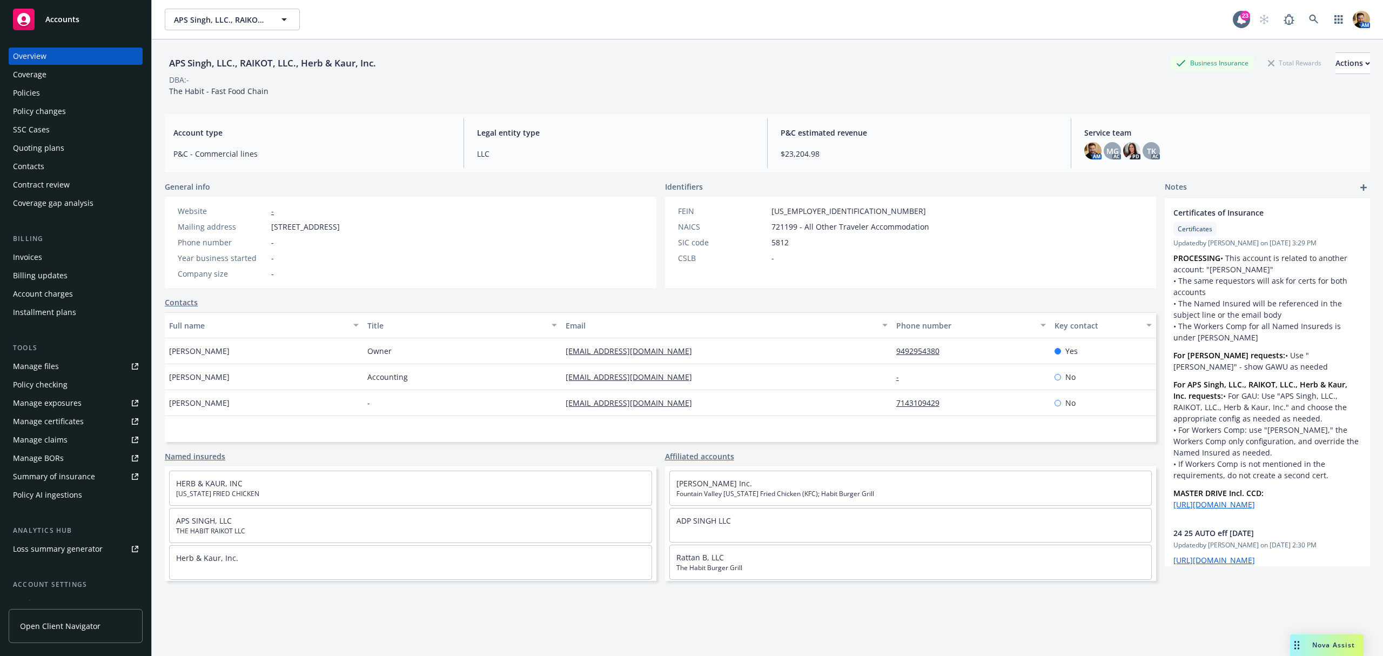
click at [43, 93] on div "Policies" at bounding box center [75, 92] width 125 height 17
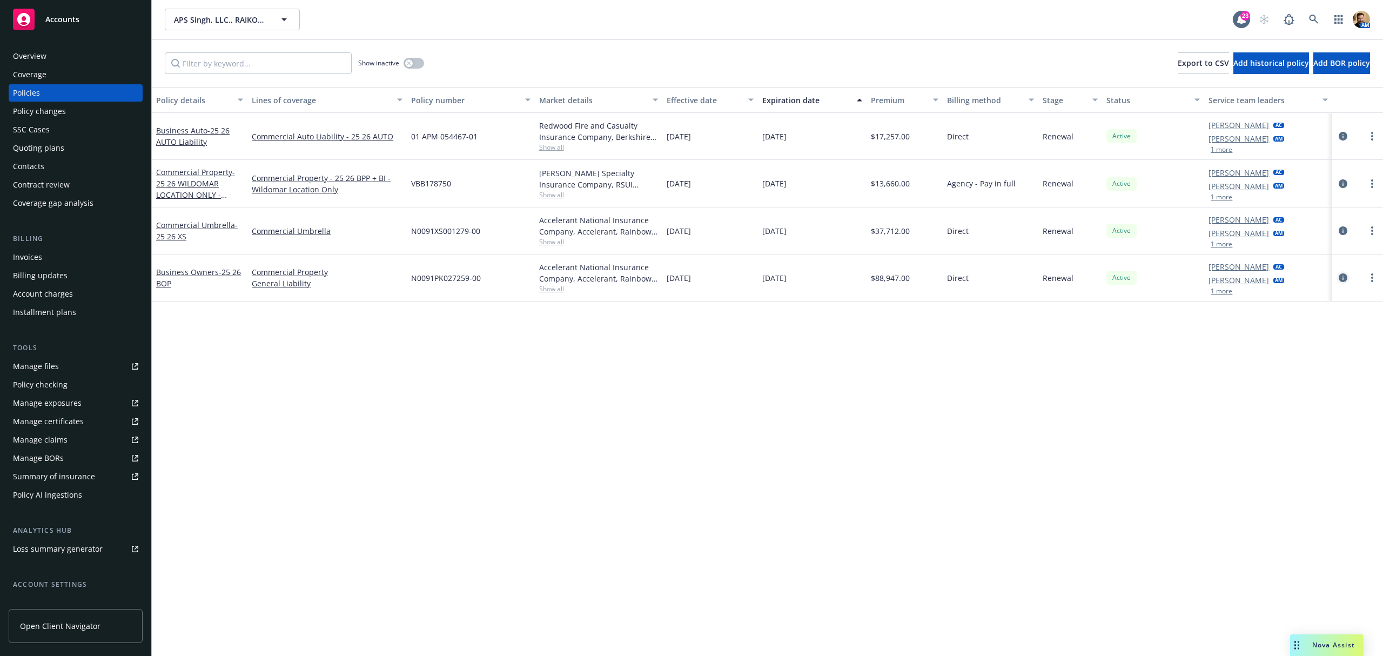
click at [1347, 277] on icon "circleInformation" at bounding box center [1343, 277] width 9 height 9
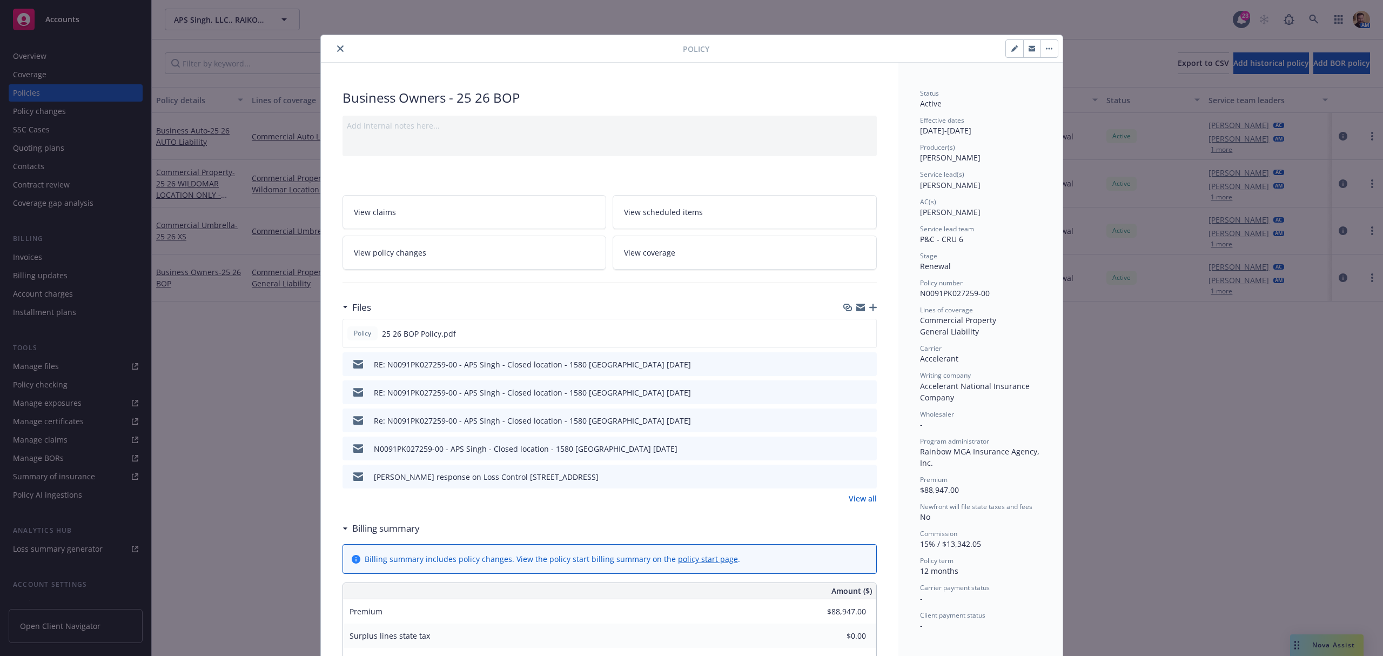
click at [677, 245] on link "View coverage" at bounding box center [745, 253] width 264 height 34
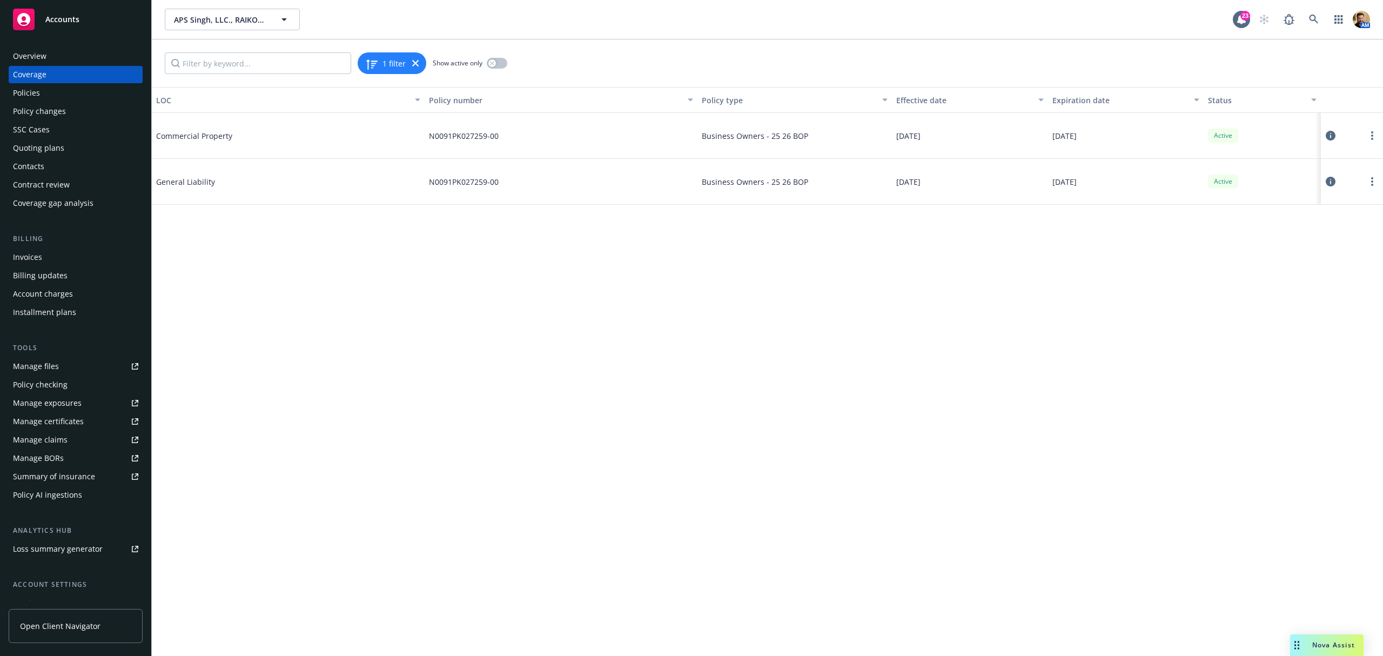
click at [1332, 135] on icon at bounding box center [1331, 136] width 10 height 10
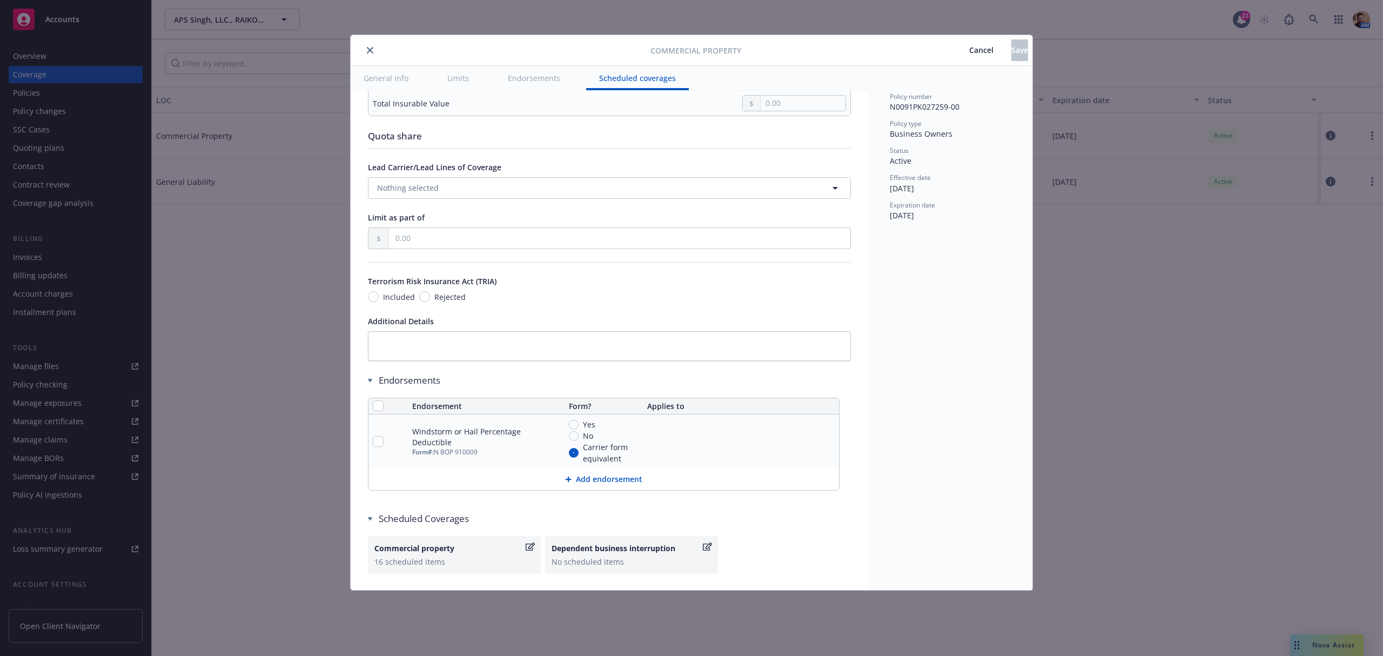
scroll to position [3332, 0]
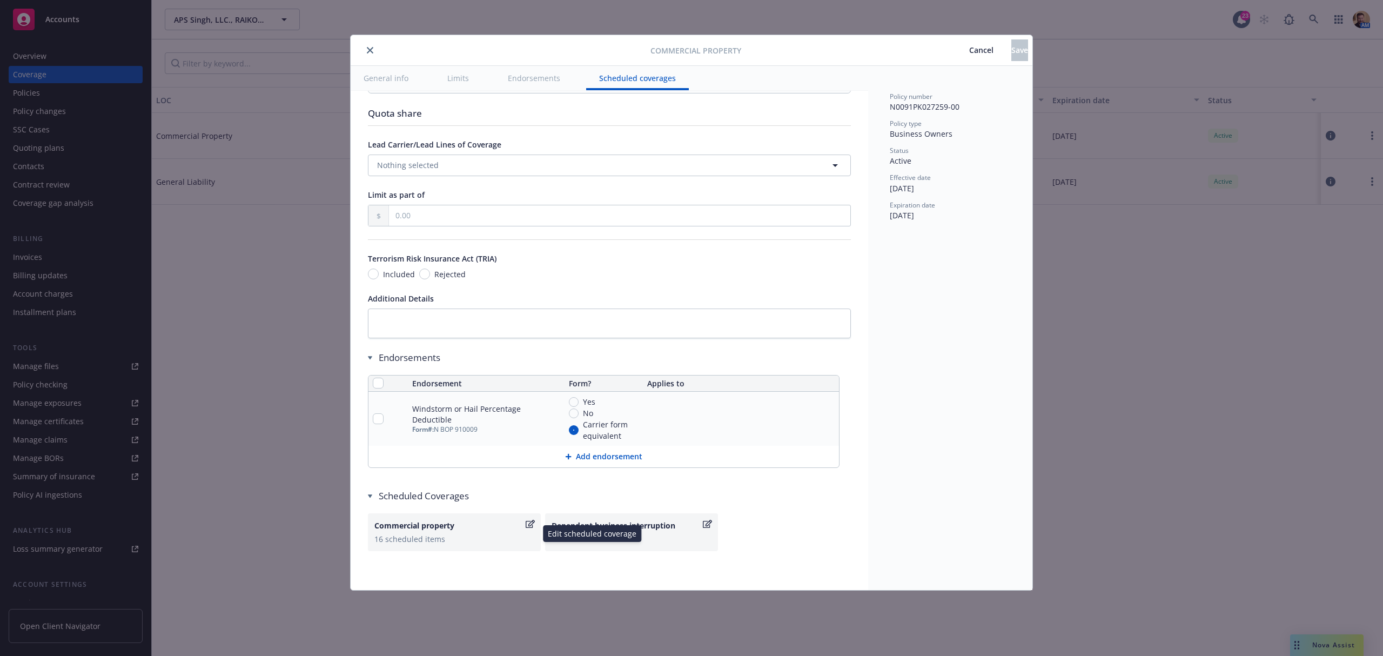
click at [438, 519] on div "Commercial property 16 scheduled items" at bounding box center [454, 532] width 173 height 38
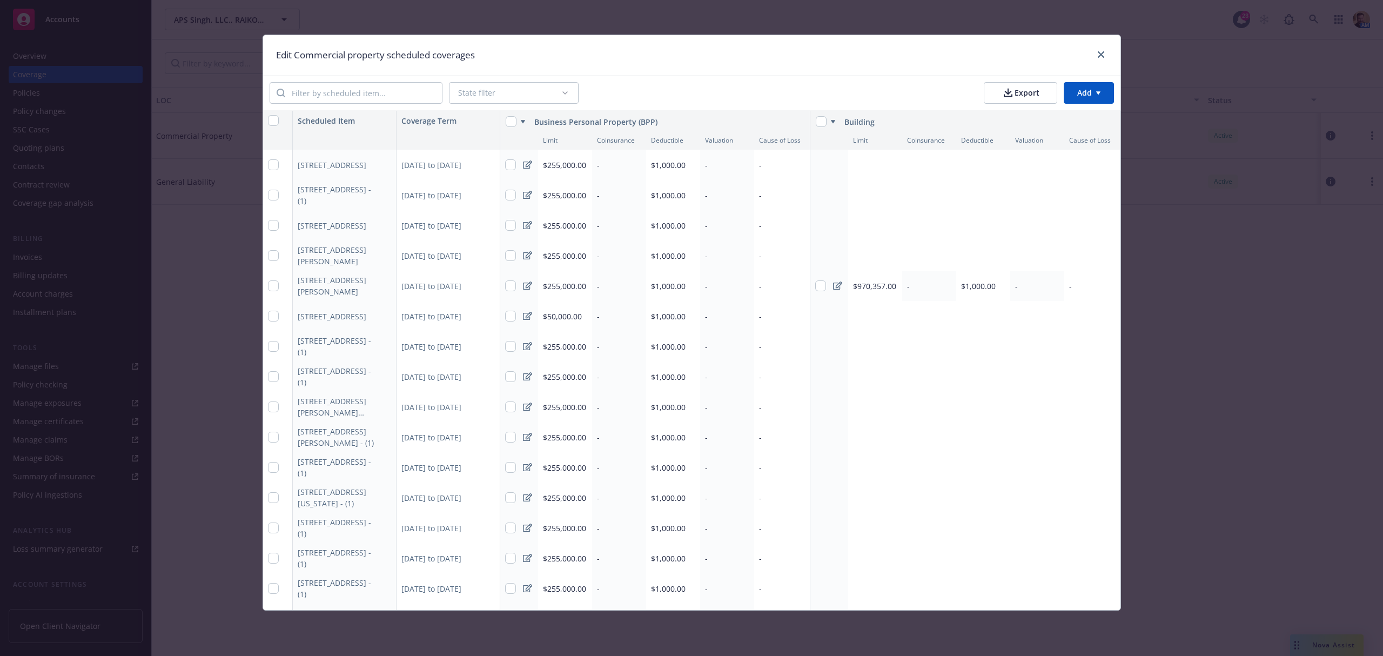
click at [667, 160] on span "$1,000.00" at bounding box center [668, 165] width 35 height 10
click at [737, 189] on input "1,000.00" at bounding box center [792, 188] width 131 height 21
type input "10,000.00"
click at [745, 220] on span "Apply to all" at bounding box center [743, 219] width 41 height 10
click at [718, 220] on input "Apply to all" at bounding box center [713, 218] width 11 height 11
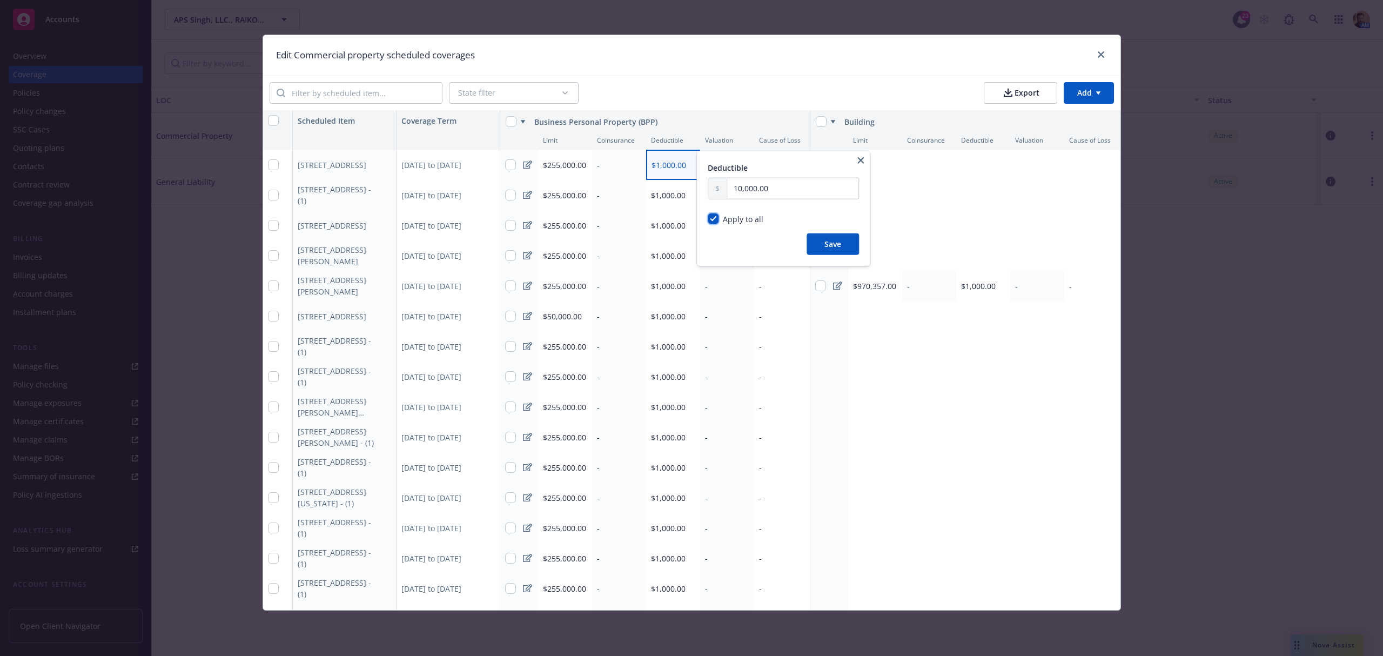
checkbox input "true"
radio input "true"
click at [819, 286] on button "Save" at bounding box center [835, 294] width 52 height 22
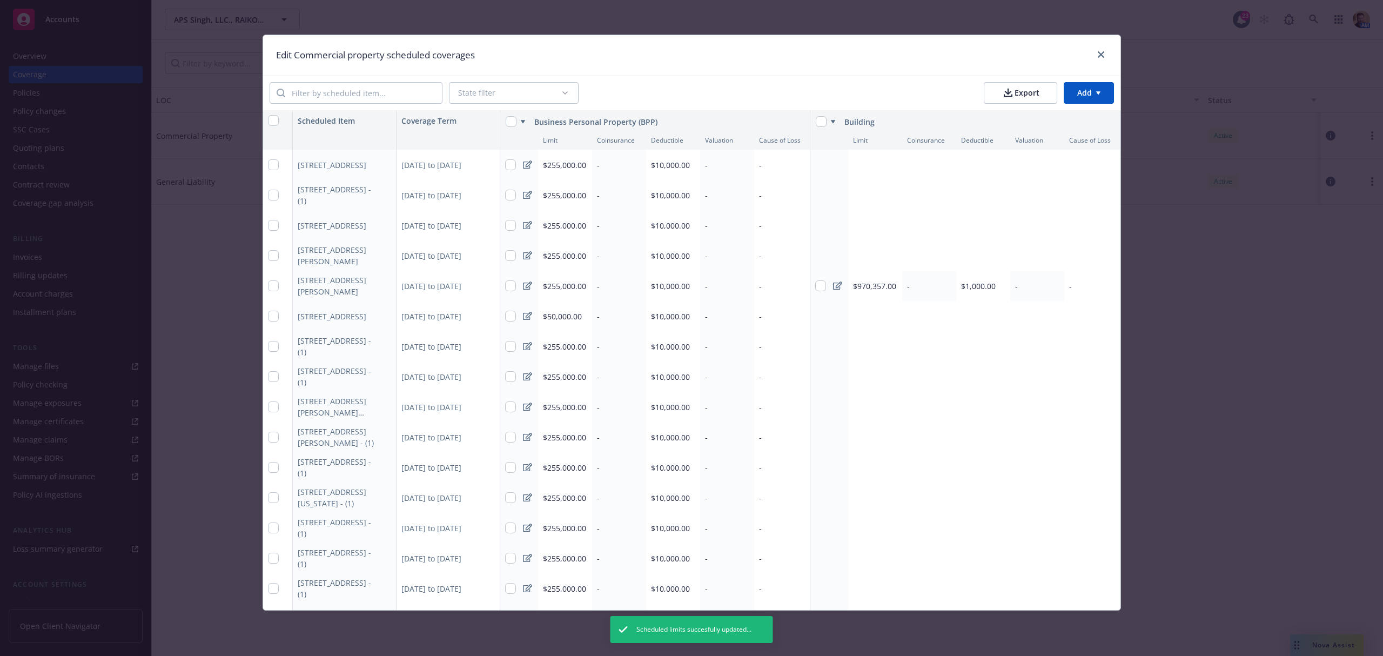
click at [980, 288] on span "$1,000.00" at bounding box center [978, 286] width 35 height 10
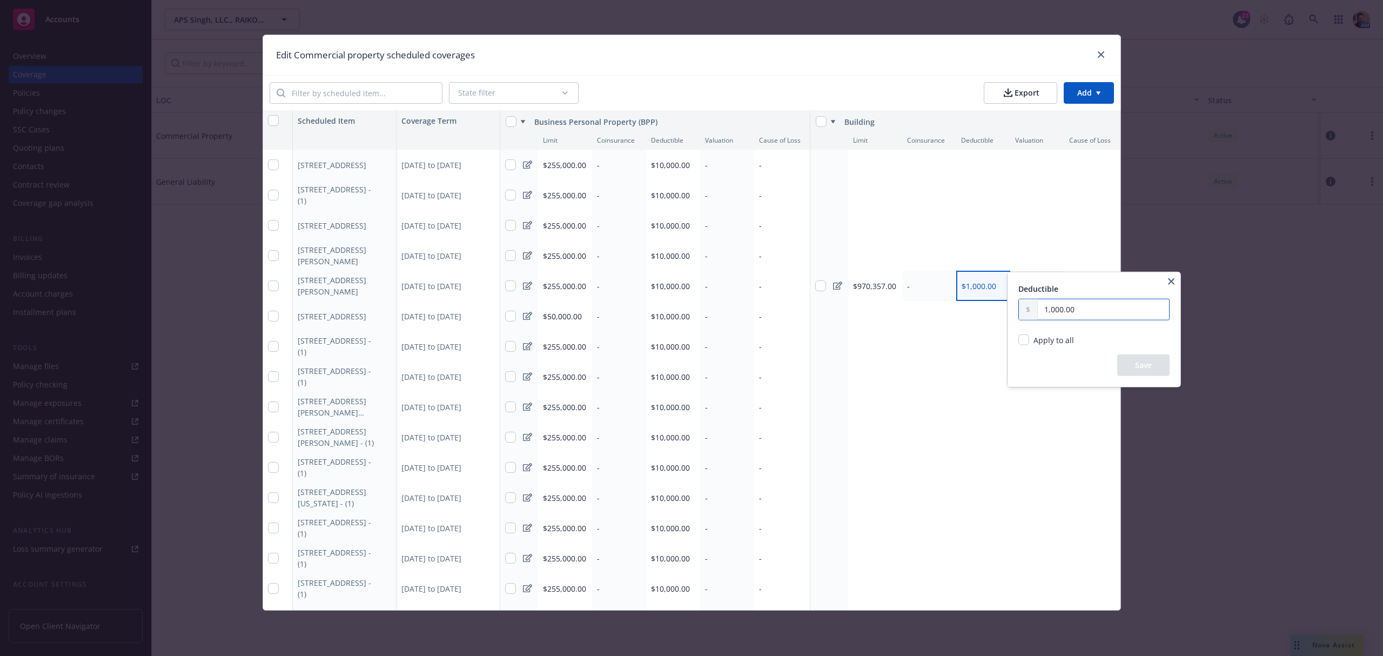
click at [1046, 310] on input "1,000.00" at bounding box center [1103, 309] width 131 height 21
type input "10,000.00"
click at [1135, 359] on button "Save" at bounding box center [1143, 365] width 52 height 22
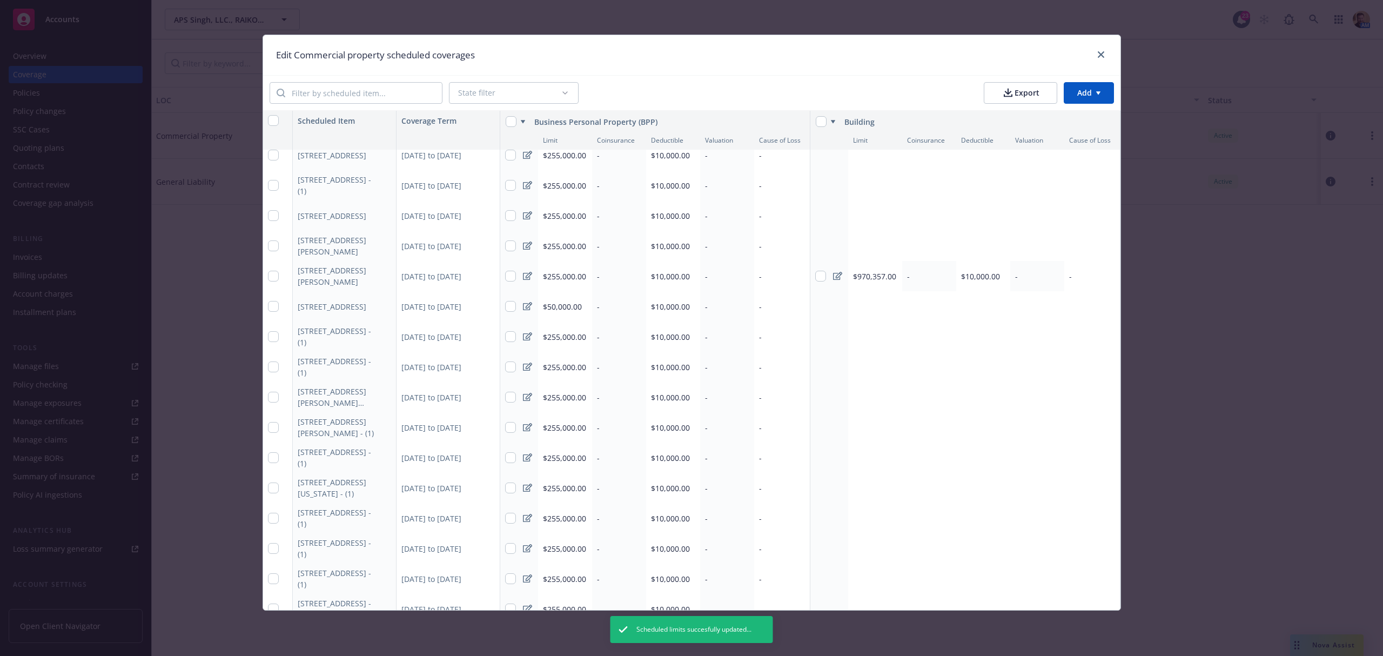
scroll to position [0, 0]
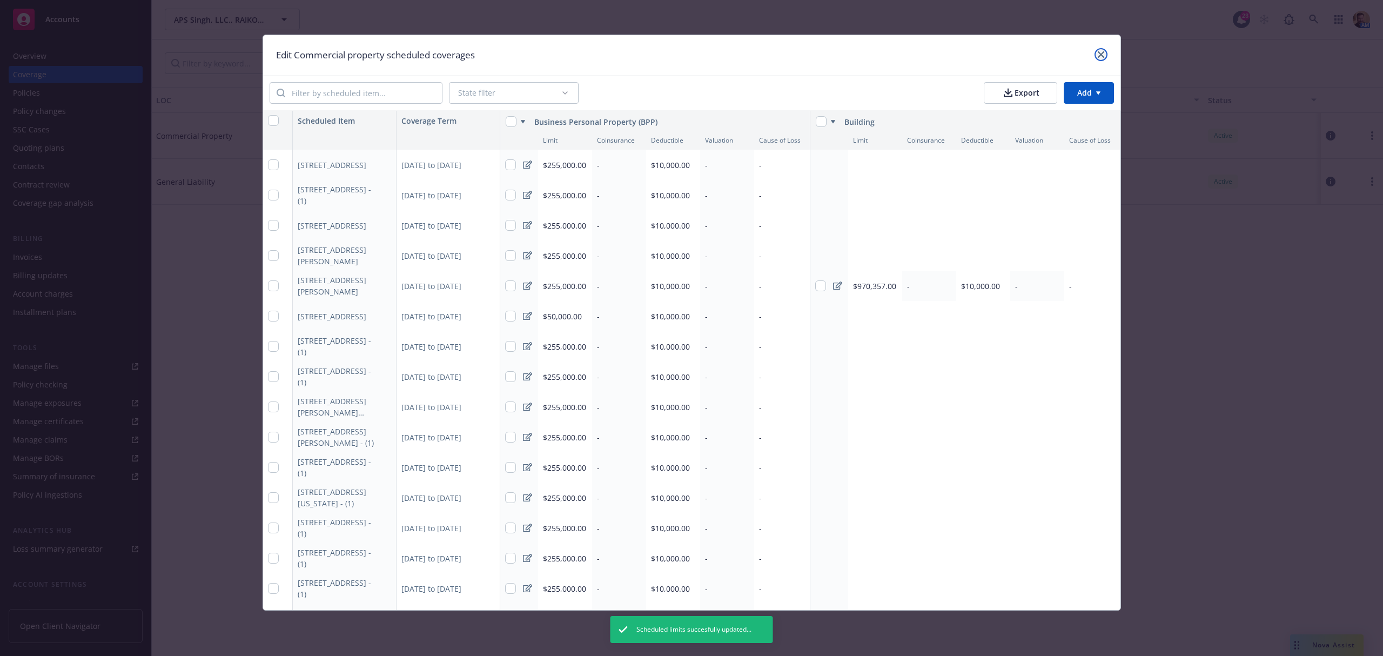
click at [1104, 55] on icon "close" at bounding box center [1101, 54] width 6 height 6
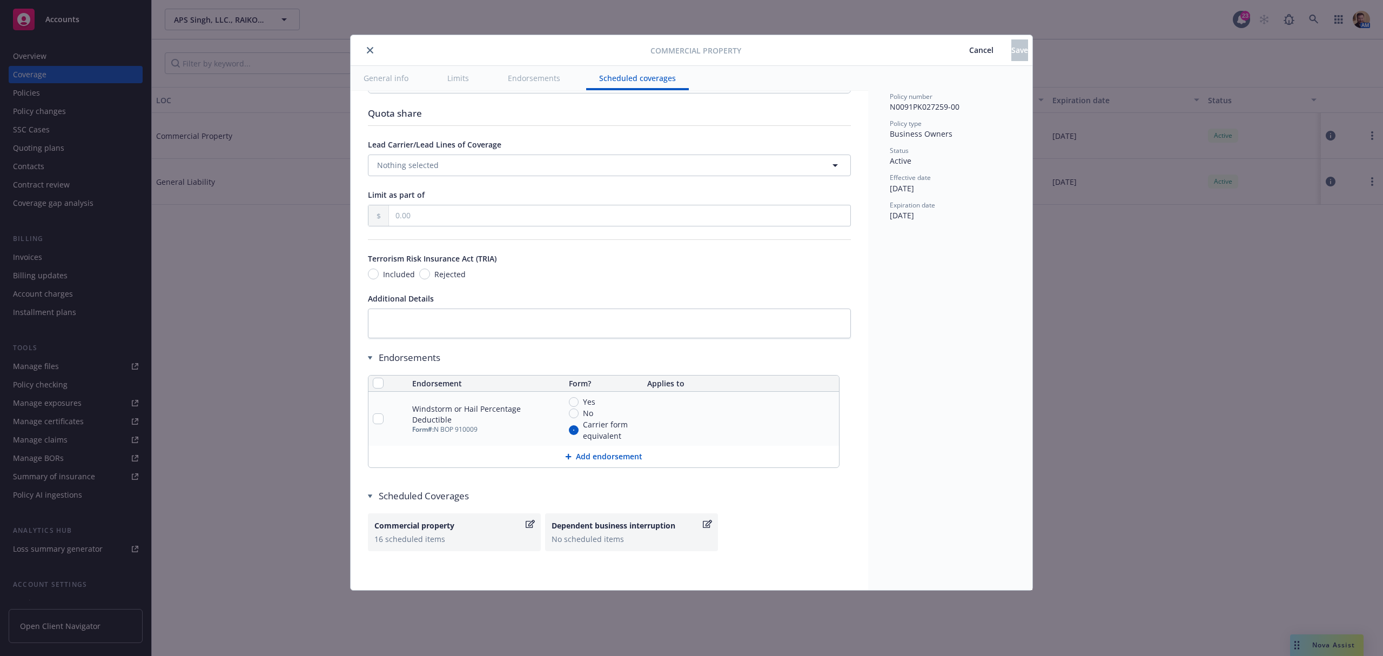
click at [373, 52] on icon "close" at bounding box center [370, 50] width 6 height 6
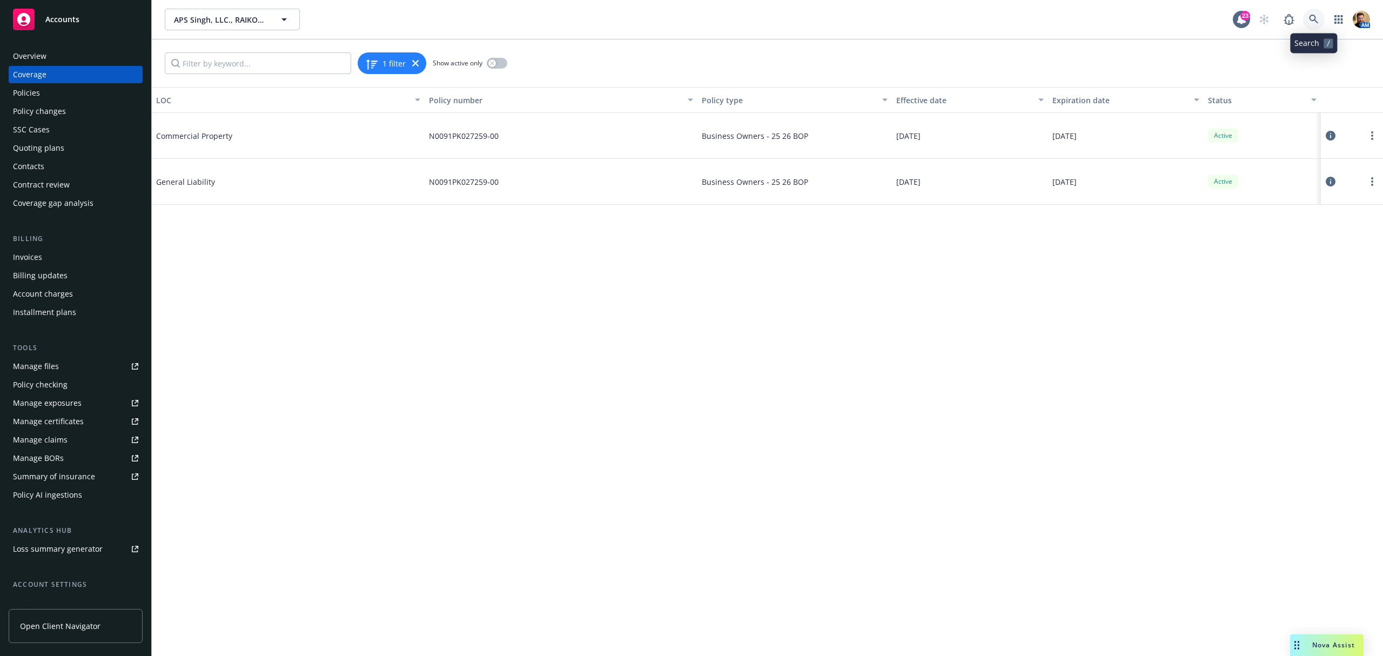
click at [1314, 20] on icon at bounding box center [1313, 19] width 9 height 9
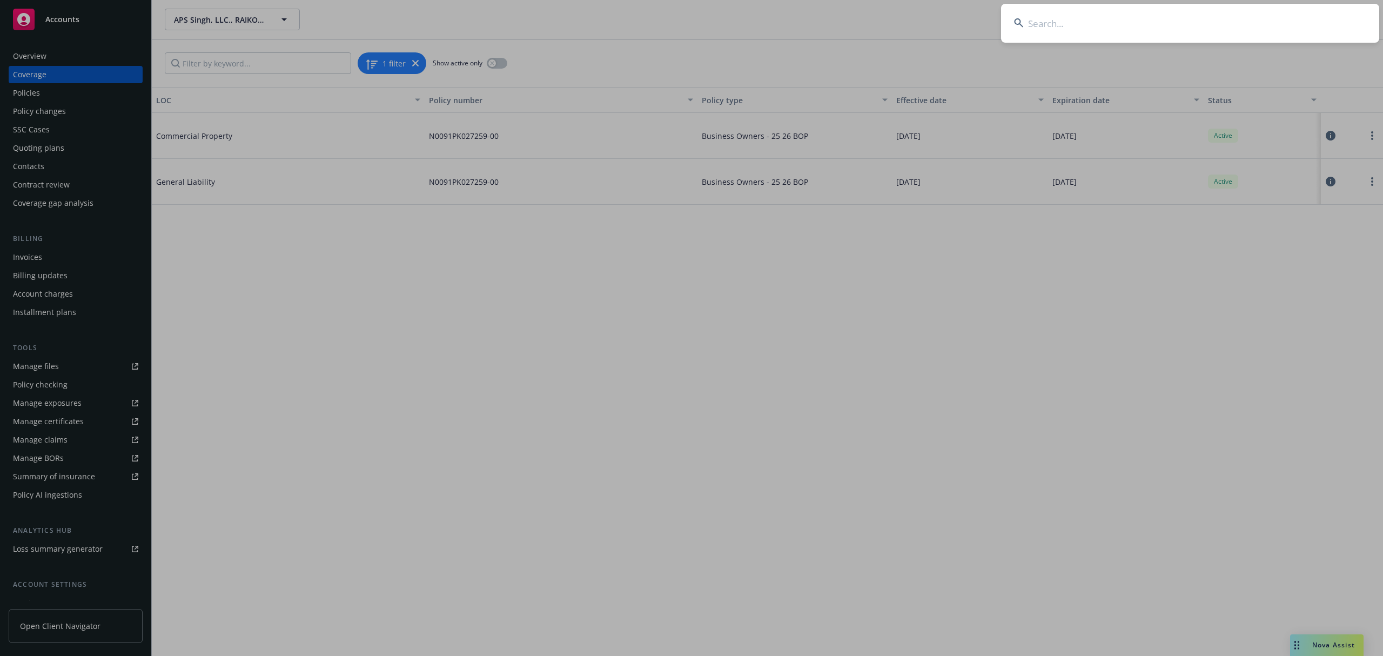
click at [1254, 24] on input at bounding box center [1190, 23] width 378 height 39
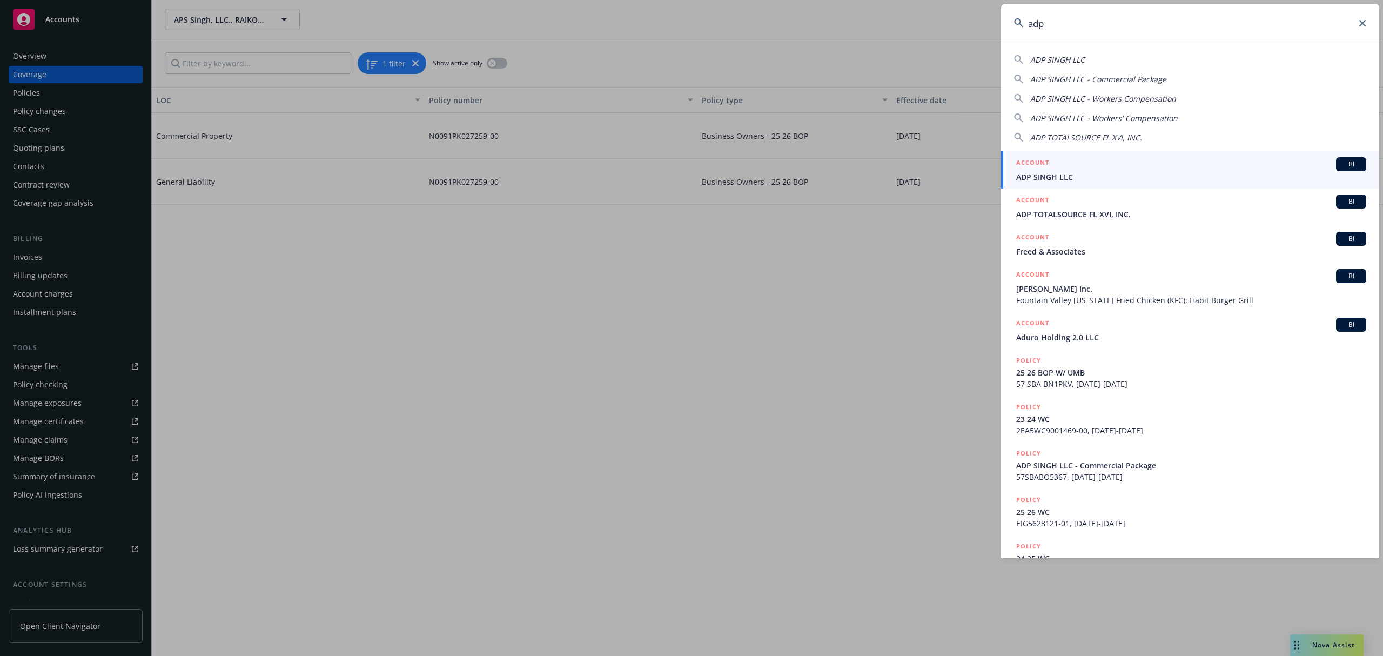
type input "adp"
click at [1034, 169] on h5 "ACCOUNT" at bounding box center [1032, 163] width 33 height 13
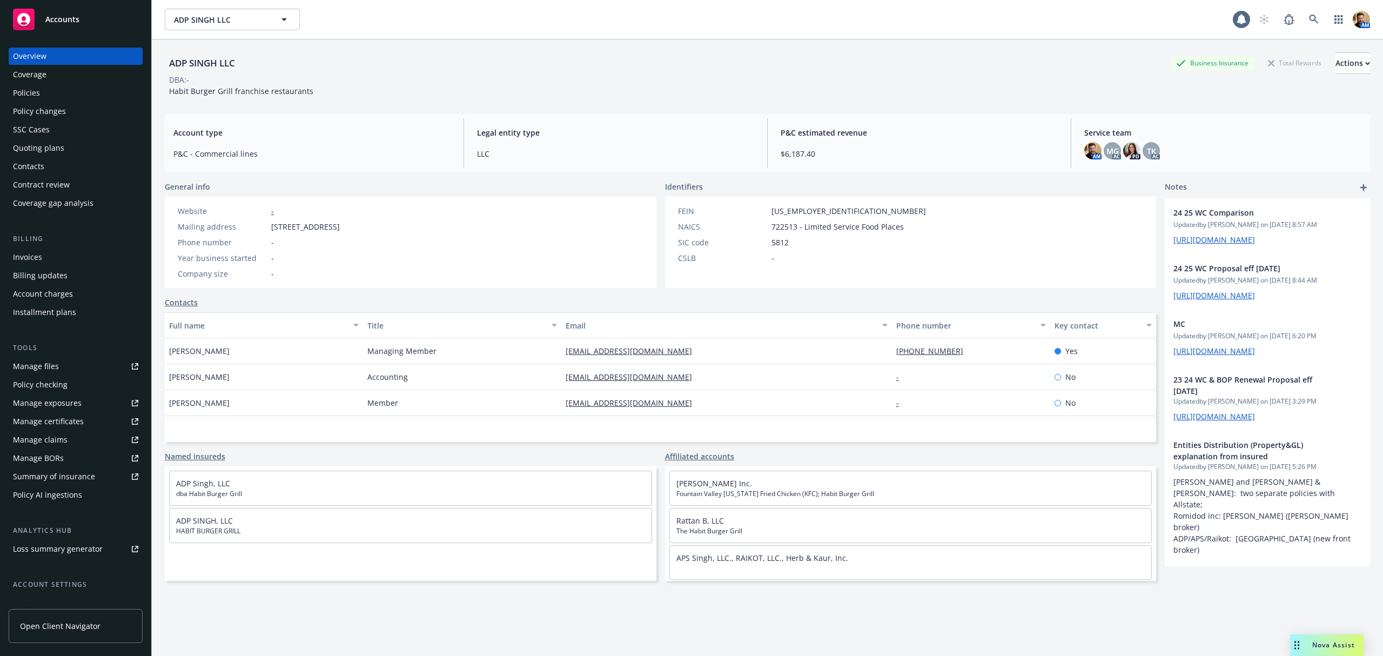
click at [24, 85] on div "Policies" at bounding box center [26, 92] width 27 height 17
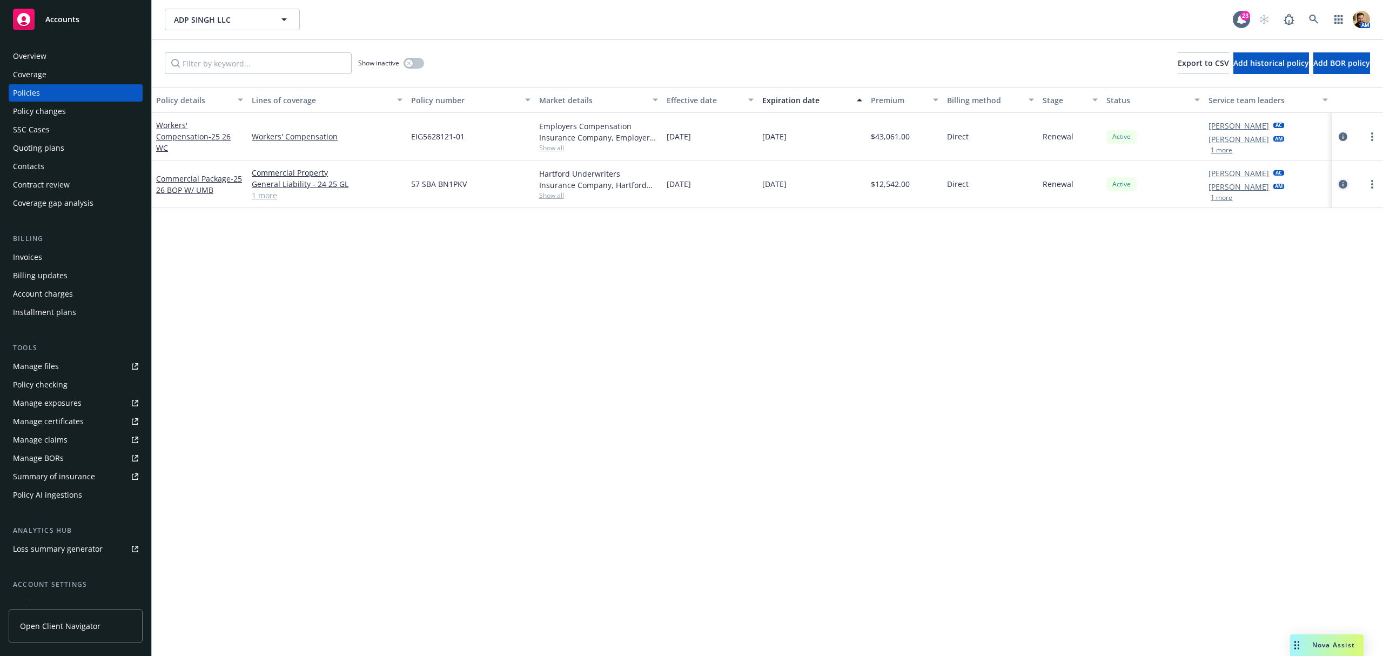
click at [1342, 184] on icon "circleInformation" at bounding box center [1343, 184] width 9 height 9
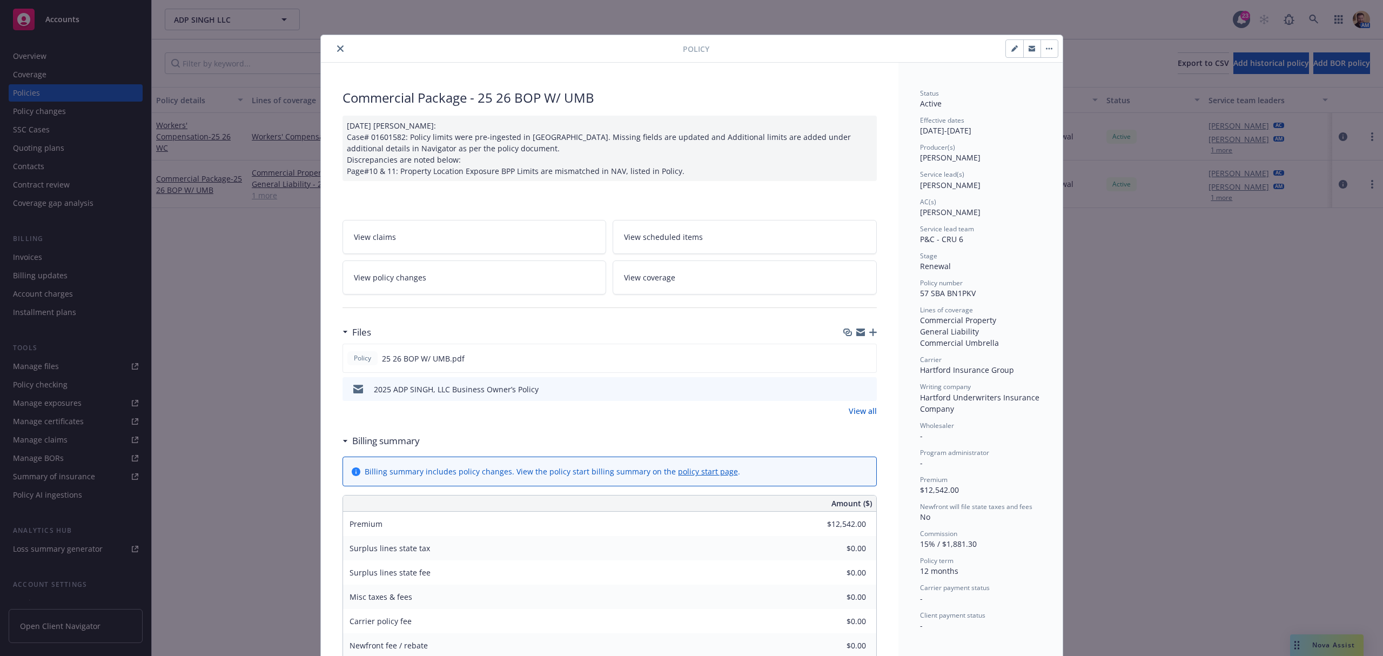
click at [744, 281] on link "View coverage" at bounding box center [745, 277] width 264 height 34
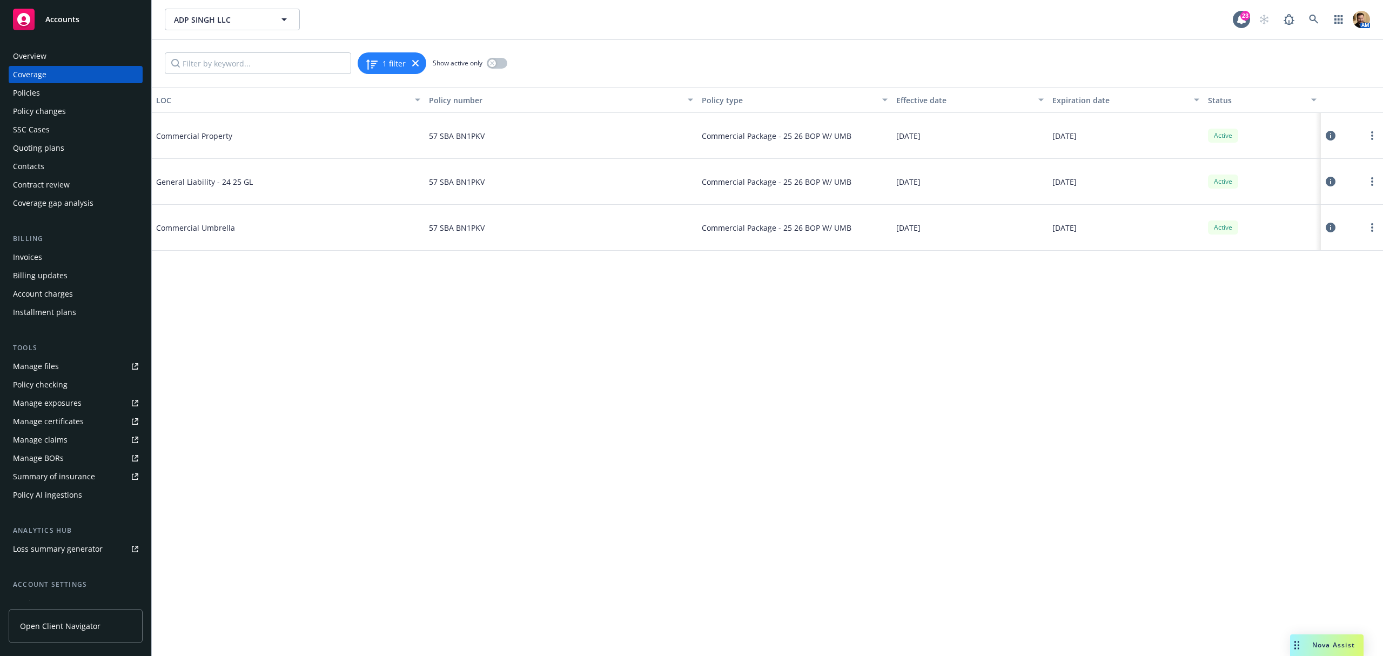
click at [1334, 136] on icon at bounding box center [1331, 136] width 10 height 10
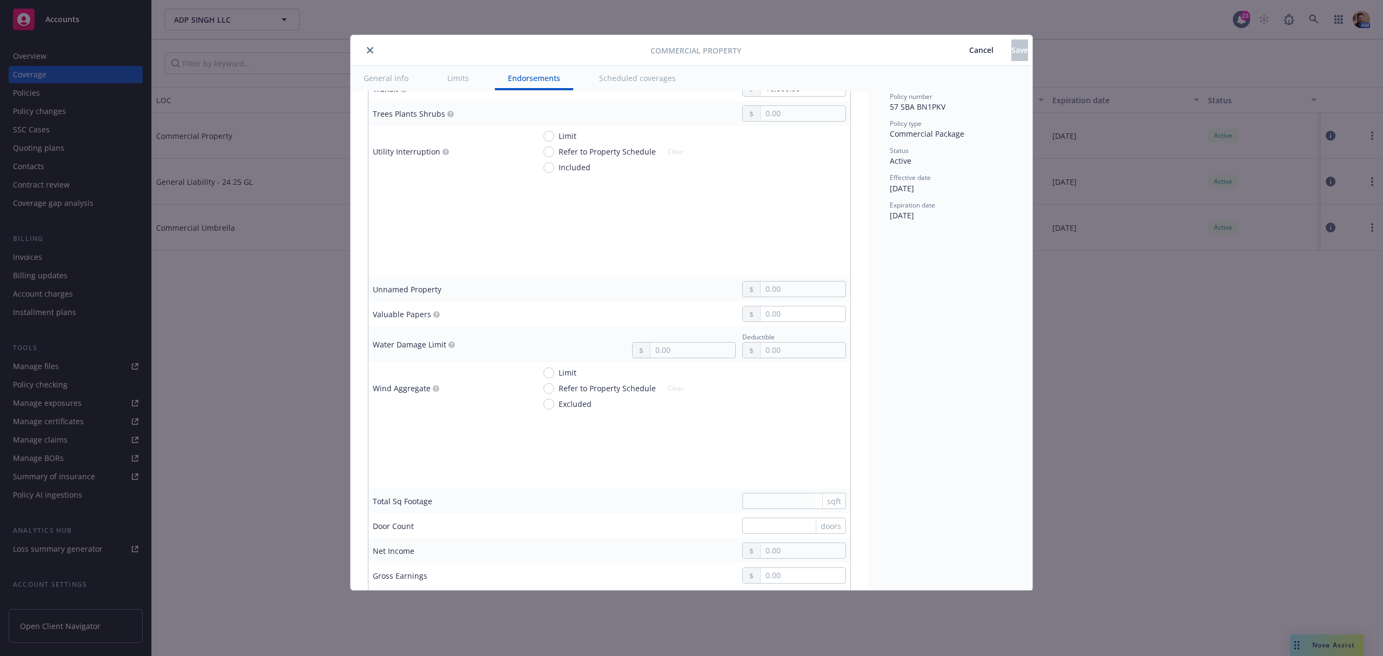
type textarea "x"
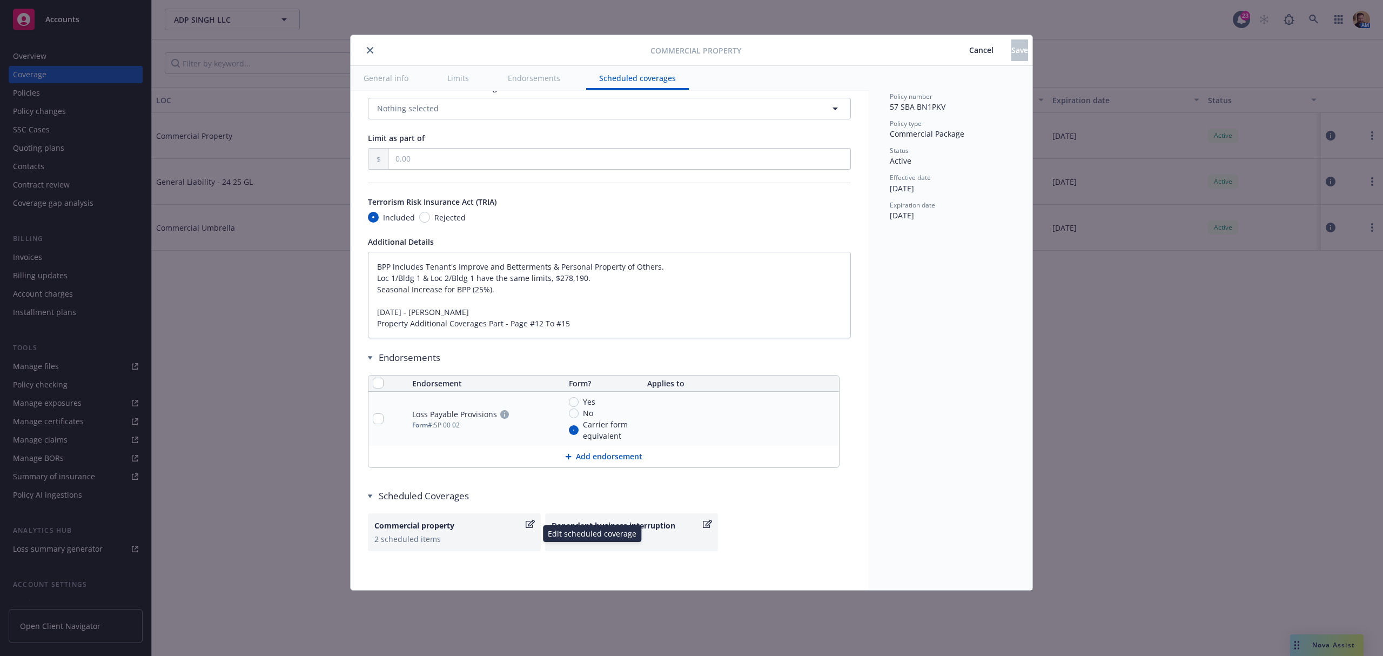
click at [433, 542] on div "2 scheduled items" at bounding box center [454, 538] width 160 height 11
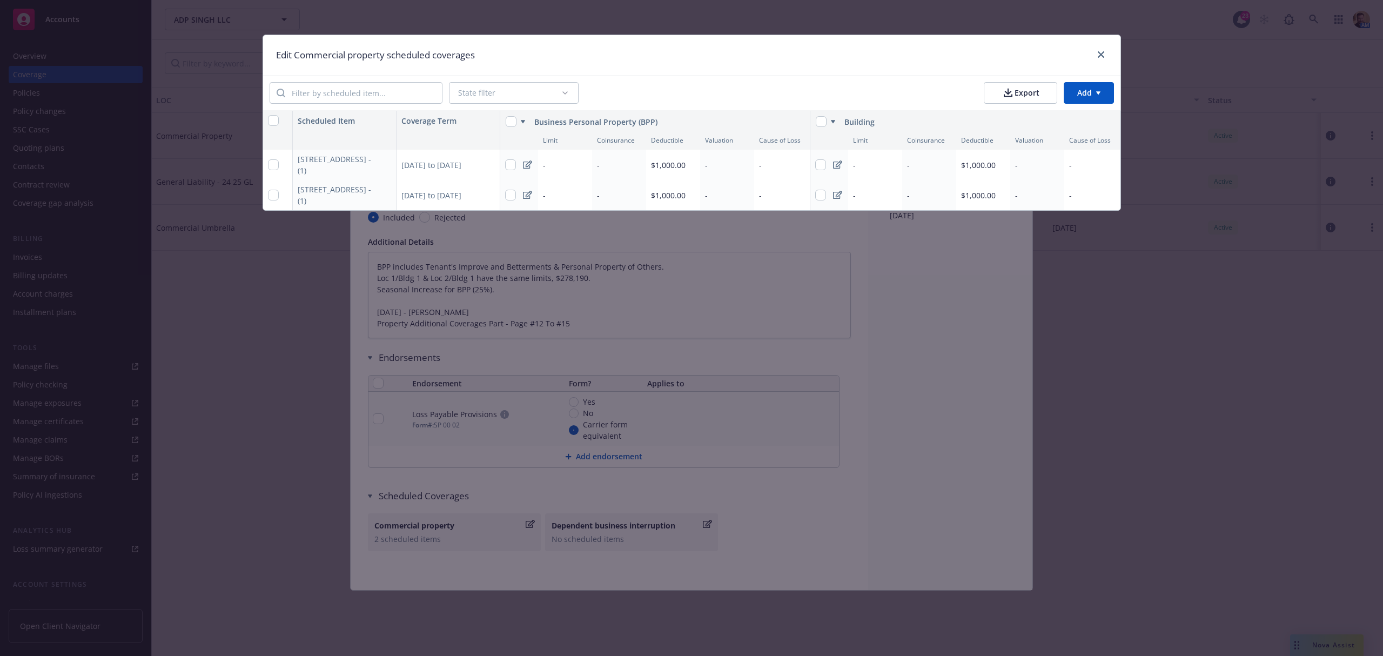
click at [304, 377] on div "Edit Commercial property scheduled coverages State filter Export Add Scheduled …" at bounding box center [691, 328] width 1383 height 656
click at [1099, 54] on icon "close" at bounding box center [1101, 54] width 6 height 6
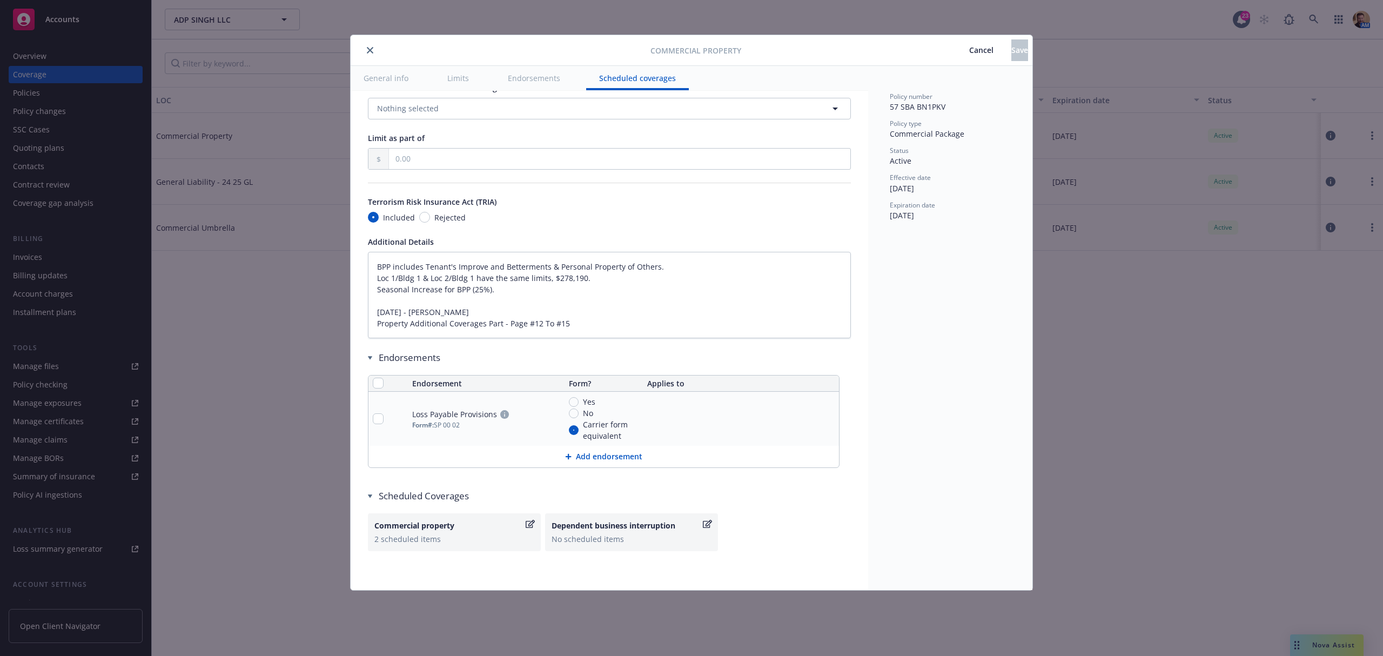
click at [367, 52] on icon "close" at bounding box center [370, 50] width 6 height 6
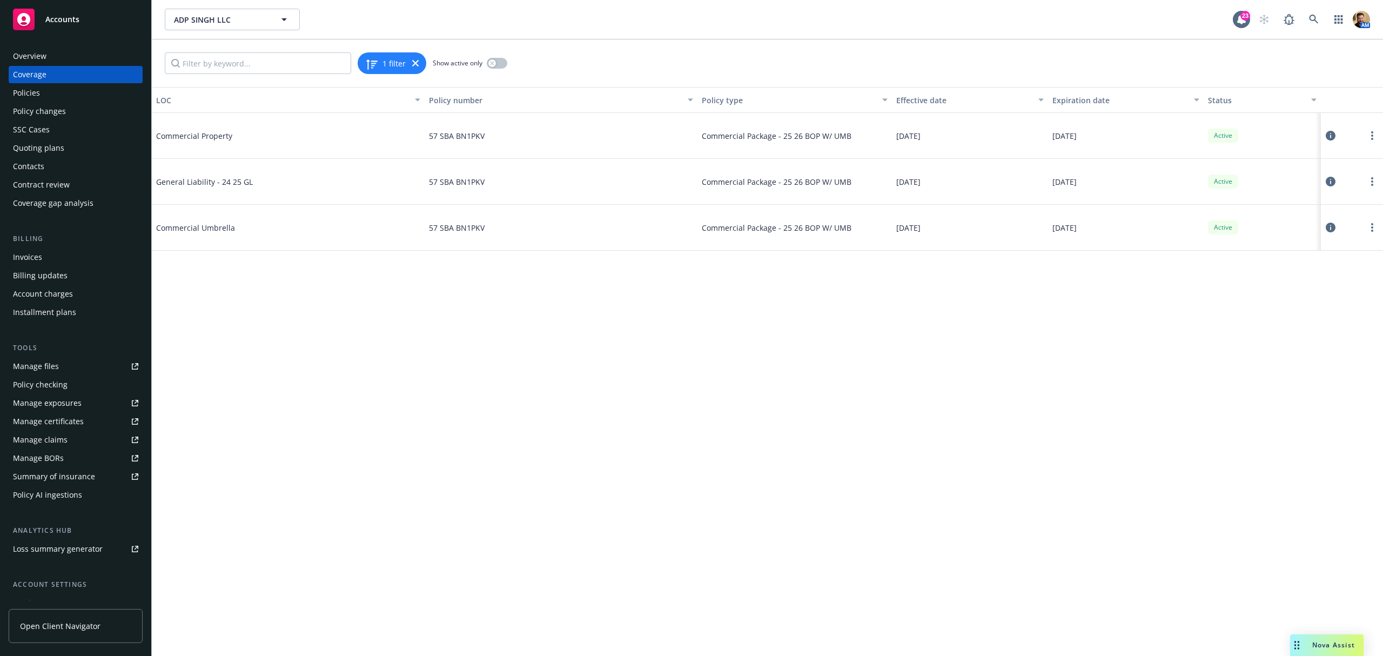
click at [54, 93] on div "Policies" at bounding box center [75, 92] width 125 height 17
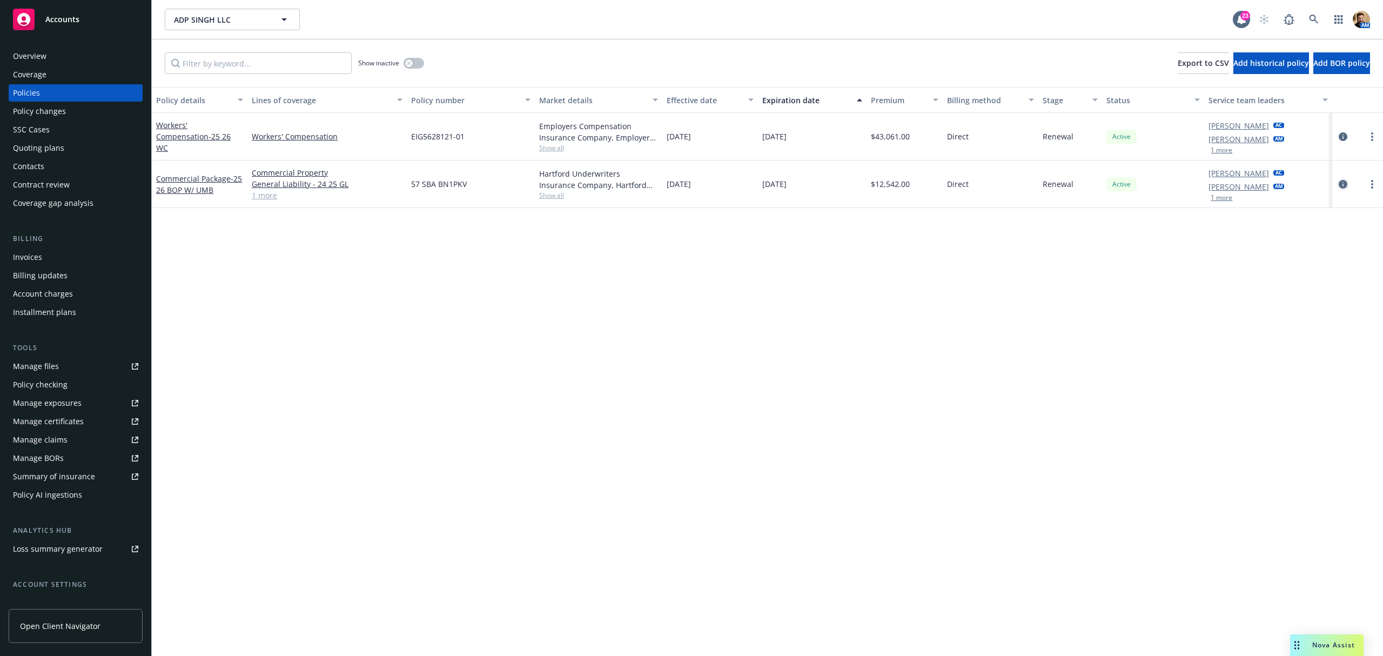
click at [1346, 184] on icon "circleInformation" at bounding box center [1343, 184] width 9 height 9
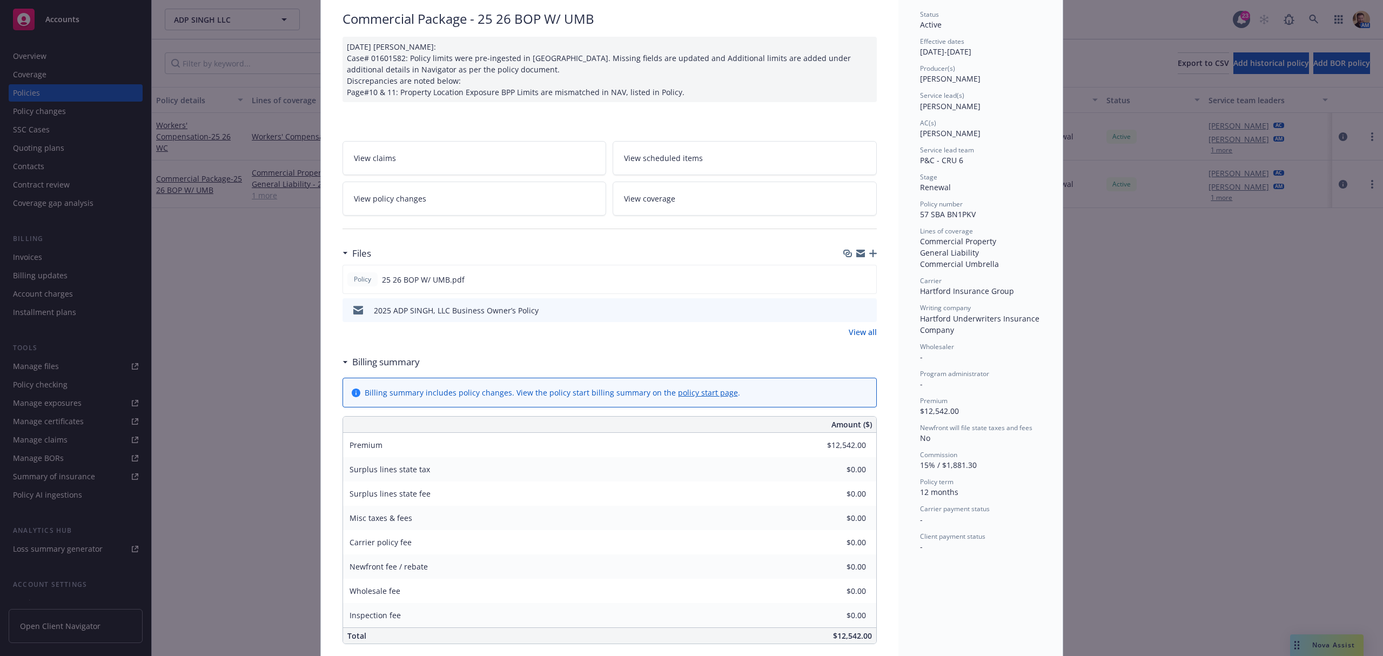
scroll to position [104, 0]
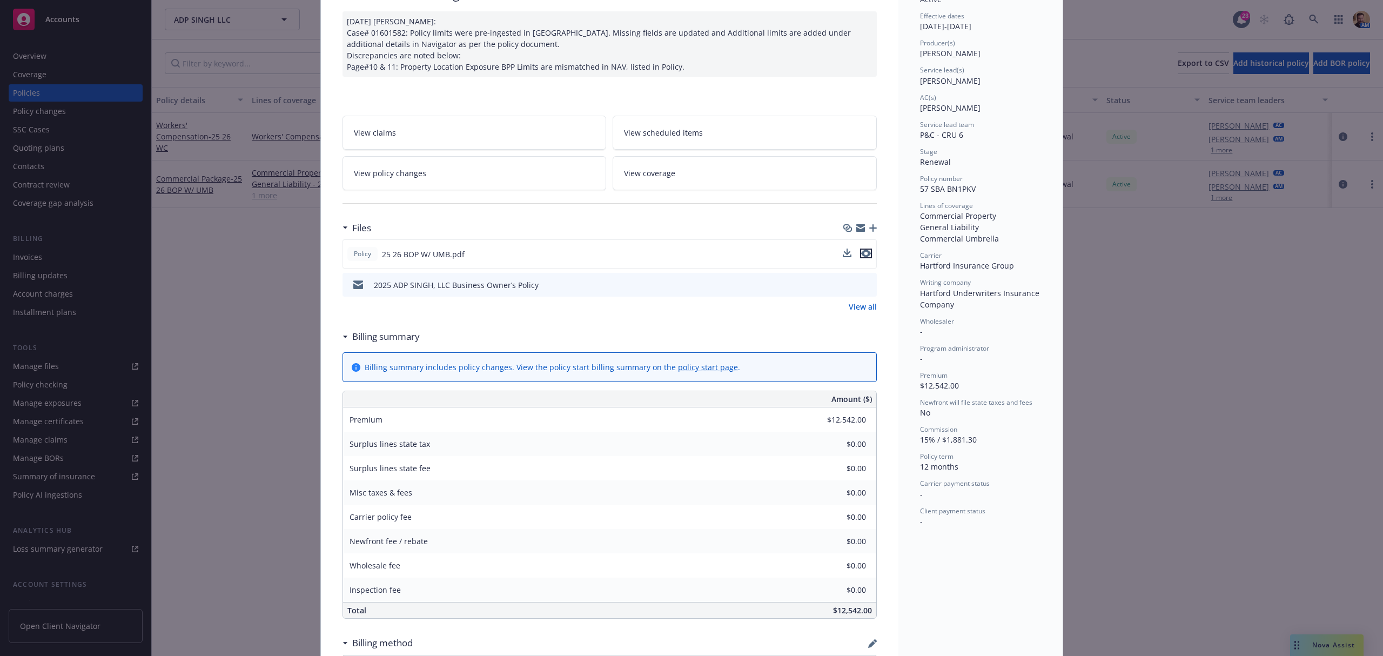
click at [864, 250] on icon "preview file" at bounding box center [866, 254] width 10 height 8
click at [282, 336] on div "Policy Commercial Package - 25 26 BOP W/ UMB [DATE] [PERSON_NAME]: Case# 016015…" at bounding box center [691, 328] width 1383 height 656
click at [281, 268] on div "Policy Commercial Package - 25 26 BOP W/ UMB [DATE] [PERSON_NAME]: Case# 016015…" at bounding box center [691, 328] width 1383 height 656
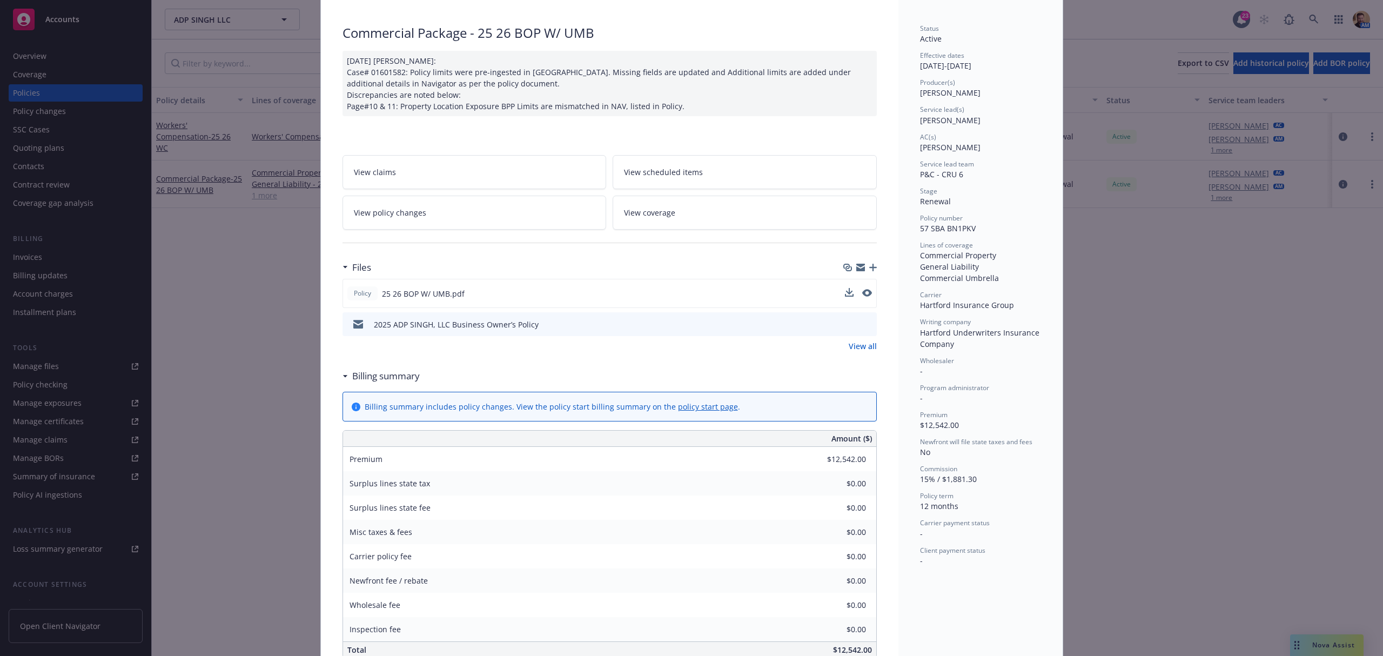
scroll to position [0, 0]
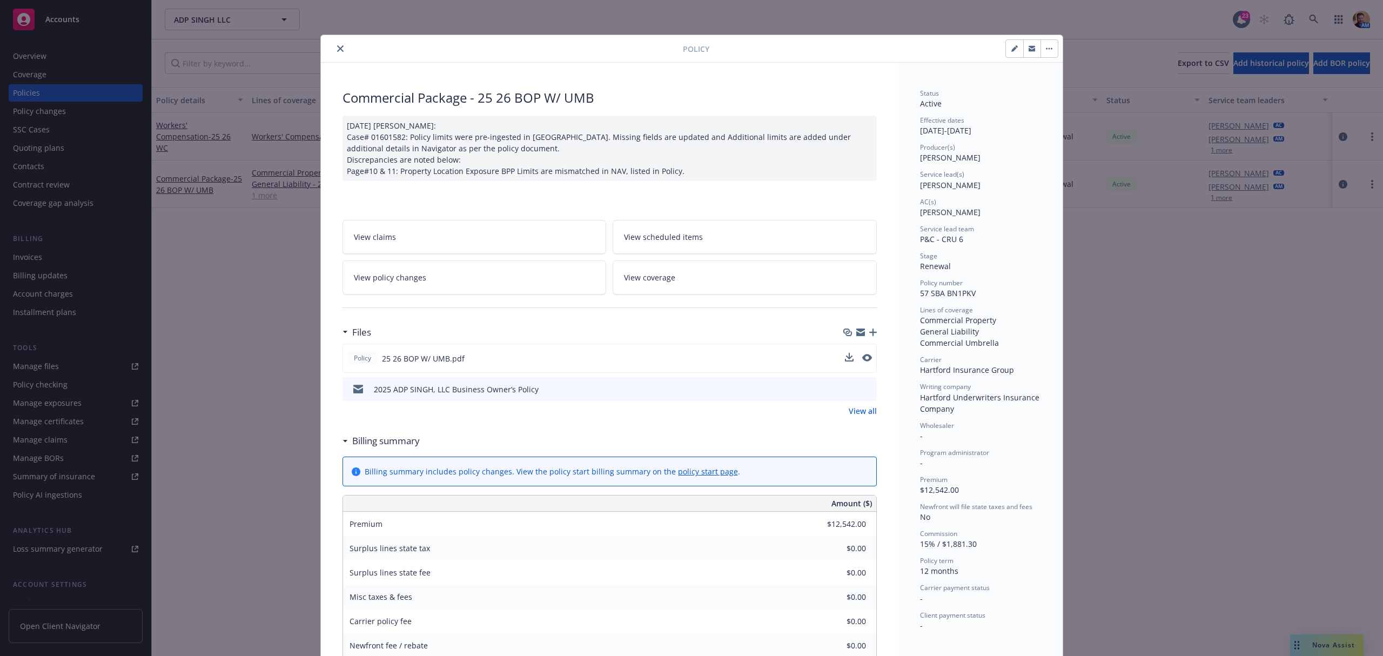
click at [337, 48] on icon "close" at bounding box center [340, 48] width 6 height 6
